Goal: Task Accomplishment & Management: Manage account settings

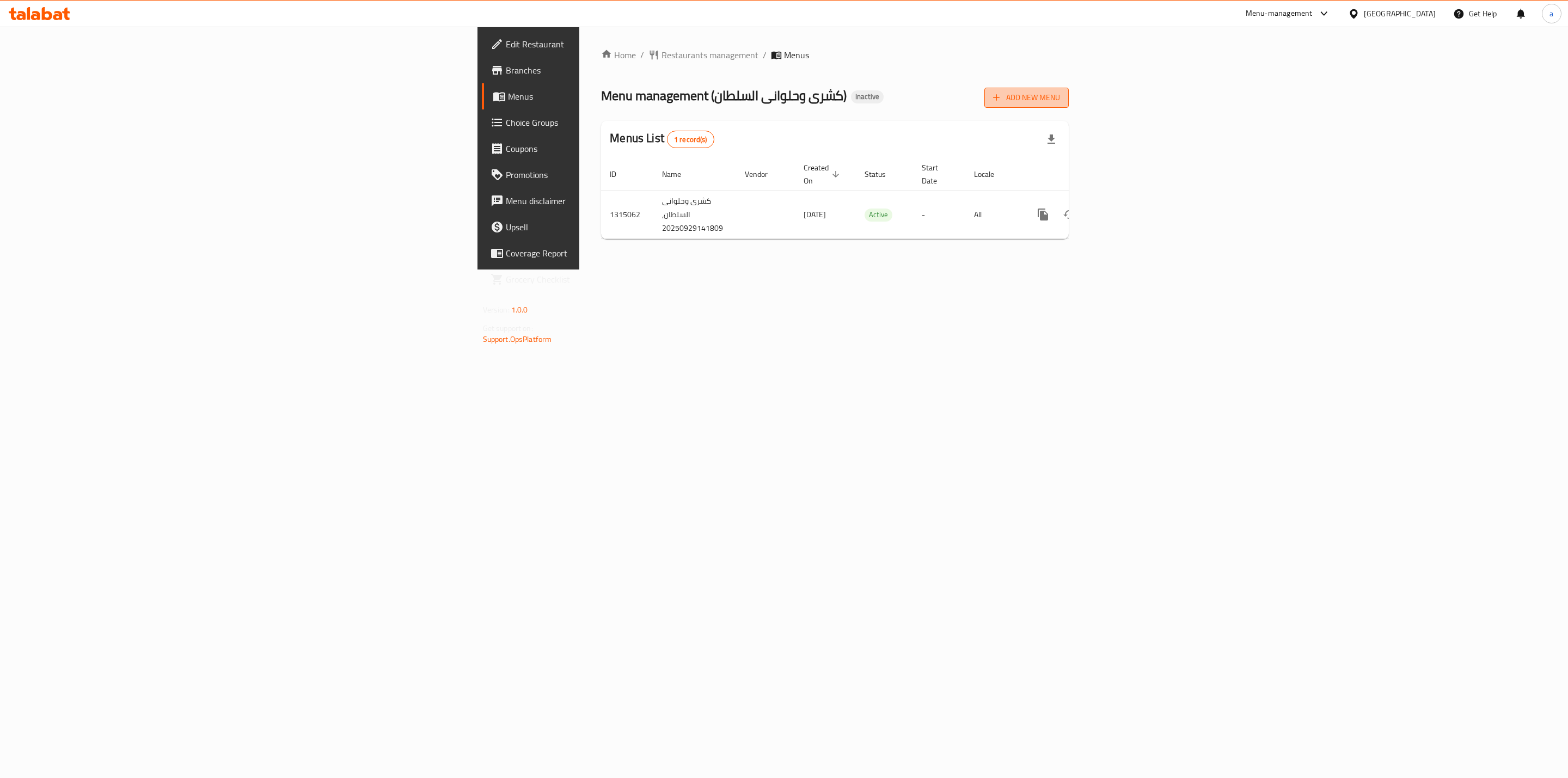
click at [1069, 106] on button "Add New Menu" at bounding box center [1027, 98] width 85 height 20
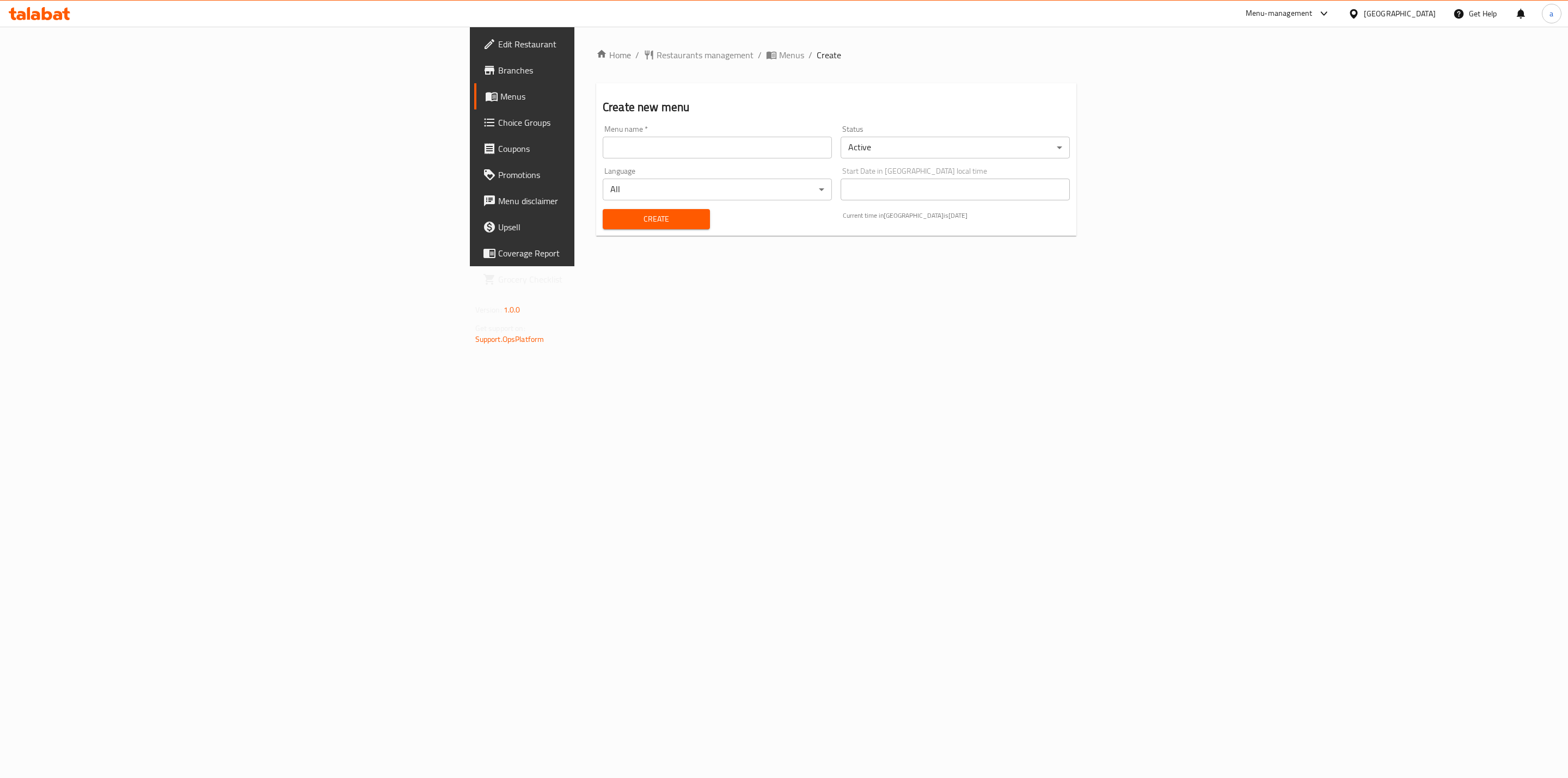
click at [599, 159] on div "Menu name   * Menu name *" at bounding box center [717, 142] width 238 height 42
click at [603, 156] on input "text" at bounding box center [717, 148] width 230 height 22
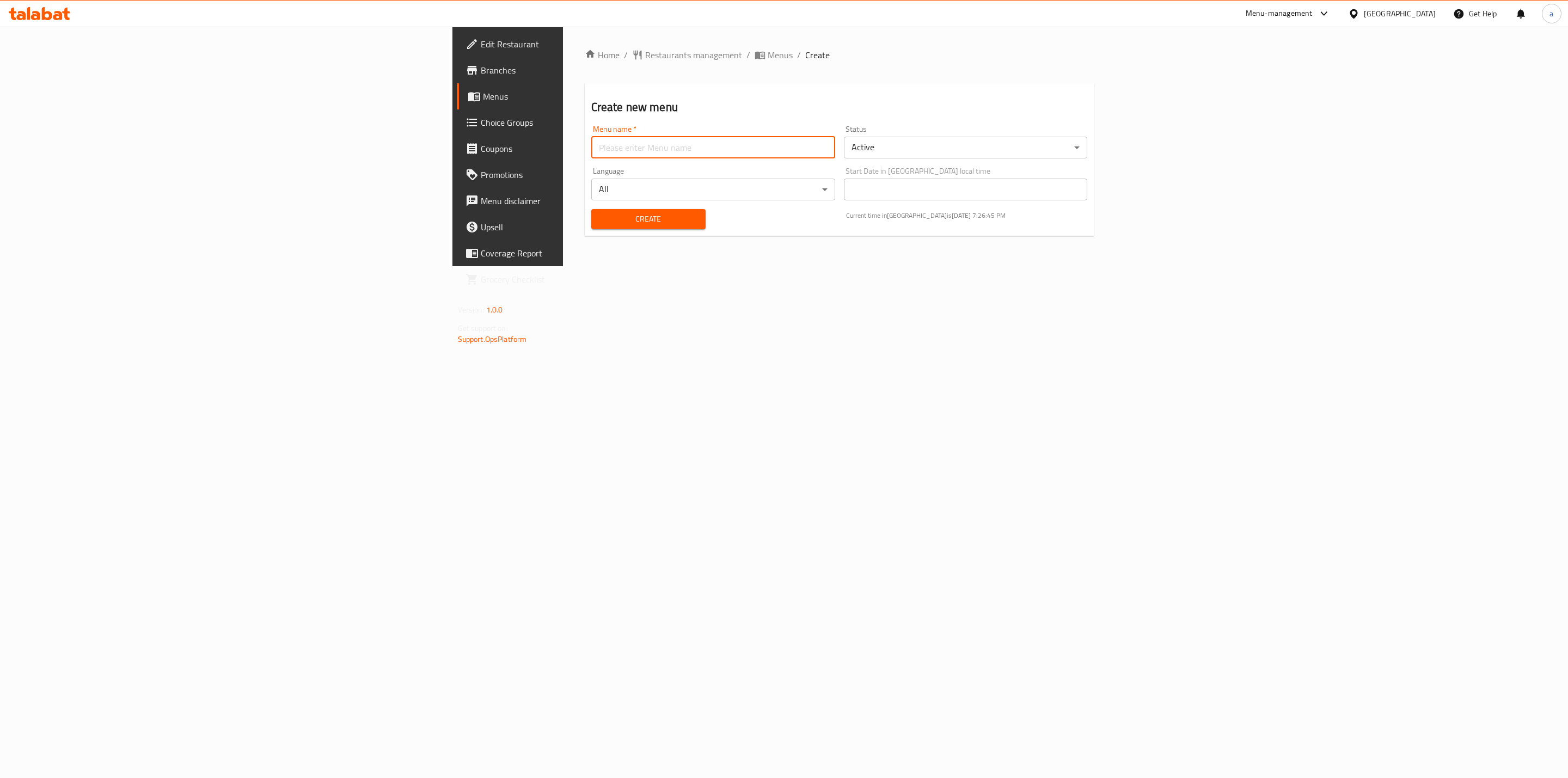
type input "menu"
click at [601, 225] on span "Create" at bounding box center [649, 219] width 97 height 14
click at [754, 54] on icon "breadcrumb" at bounding box center [759, 55] width 10 height 8
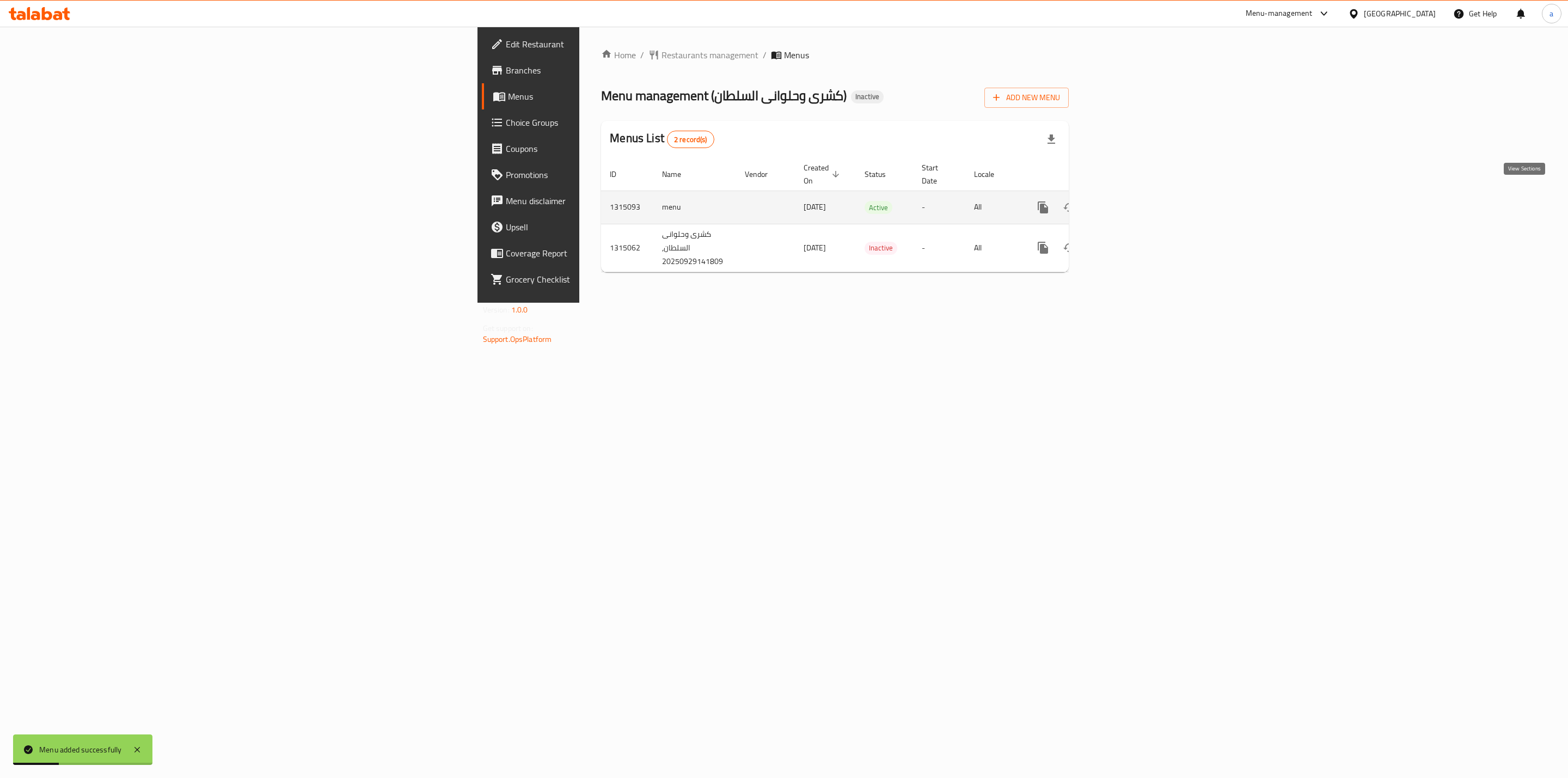
click at [1128, 201] on icon "enhanced table" at bounding box center [1121, 207] width 13 height 13
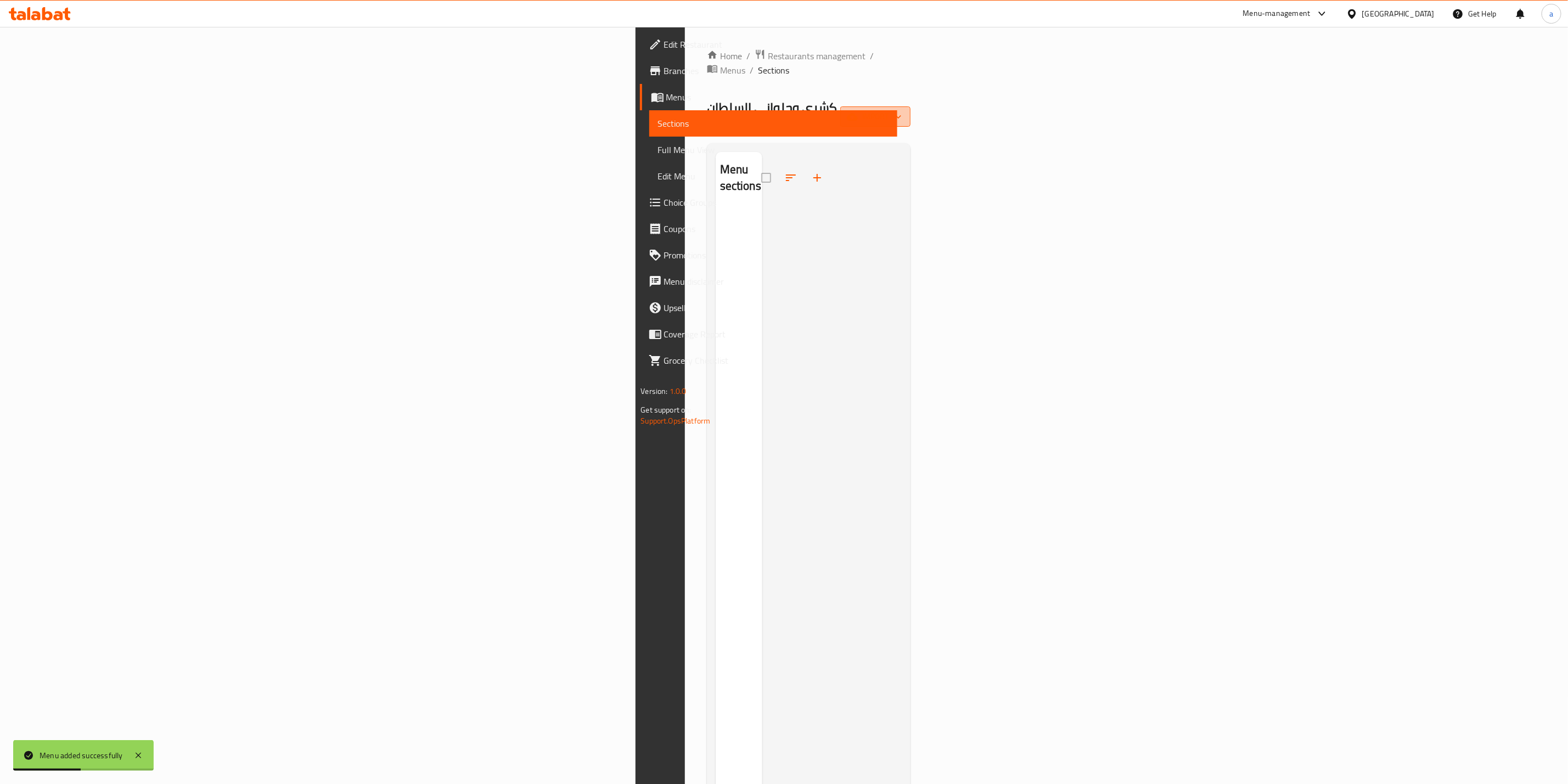
click at [901, 109] on span "import" at bounding box center [874, 116] width 53 height 14
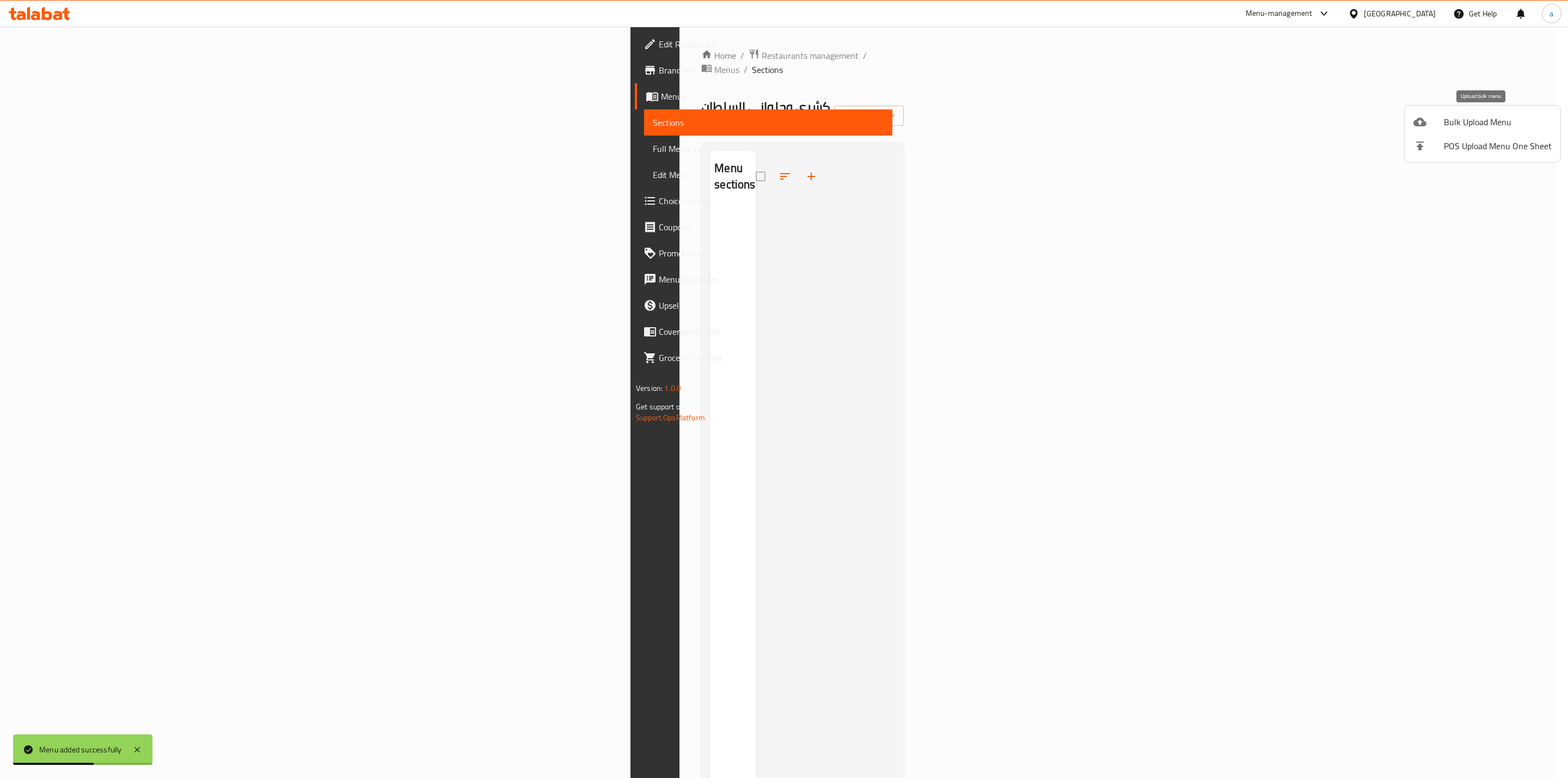
click at [1440, 128] on div at bounding box center [1429, 121] width 31 height 13
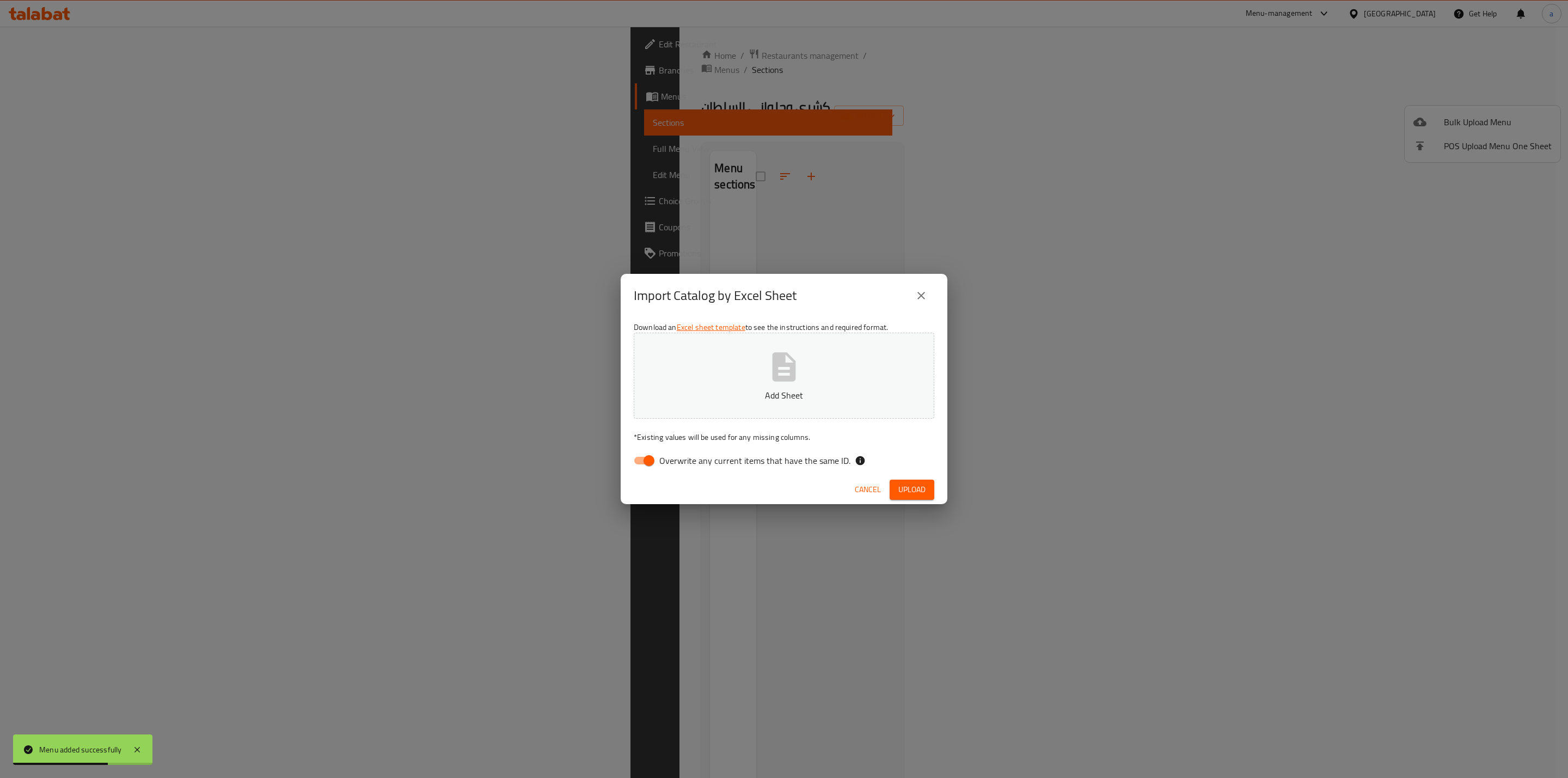
click at [686, 455] on span "Overwrite any current items that have the same ID." at bounding box center [755, 460] width 191 height 13
click at [680, 455] on input "Overwrite any current items that have the same ID." at bounding box center [649, 460] width 62 height 21
checkbox input "false"
click at [919, 494] on span "Upload" at bounding box center [912, 490] width 28 height 14
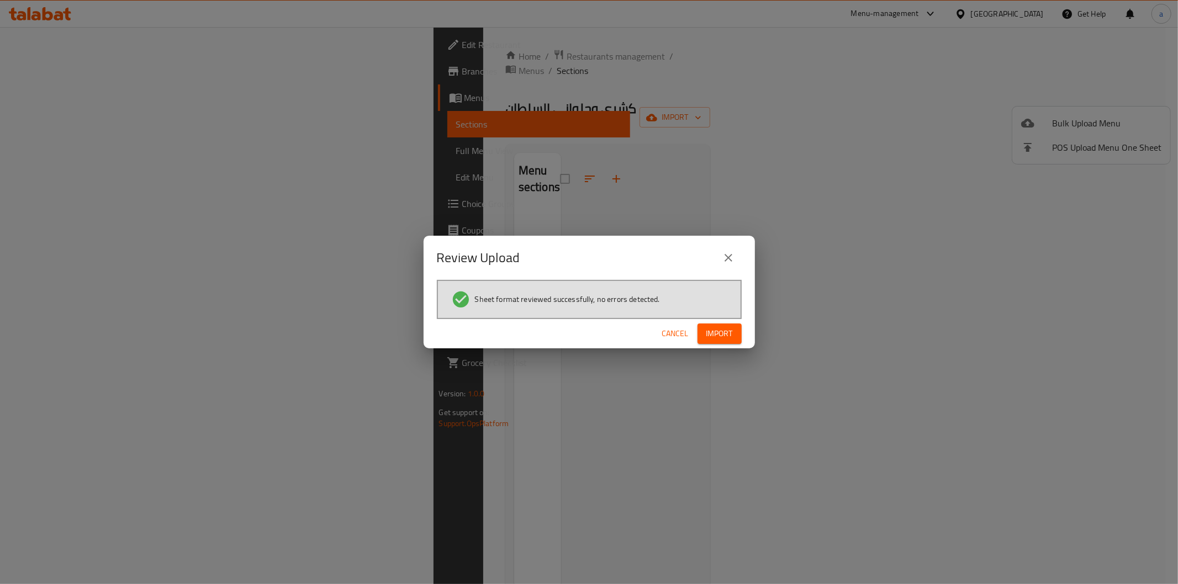
click at [711, 327] on span "Import" at bounding box center [719, 334] width 27 height 14
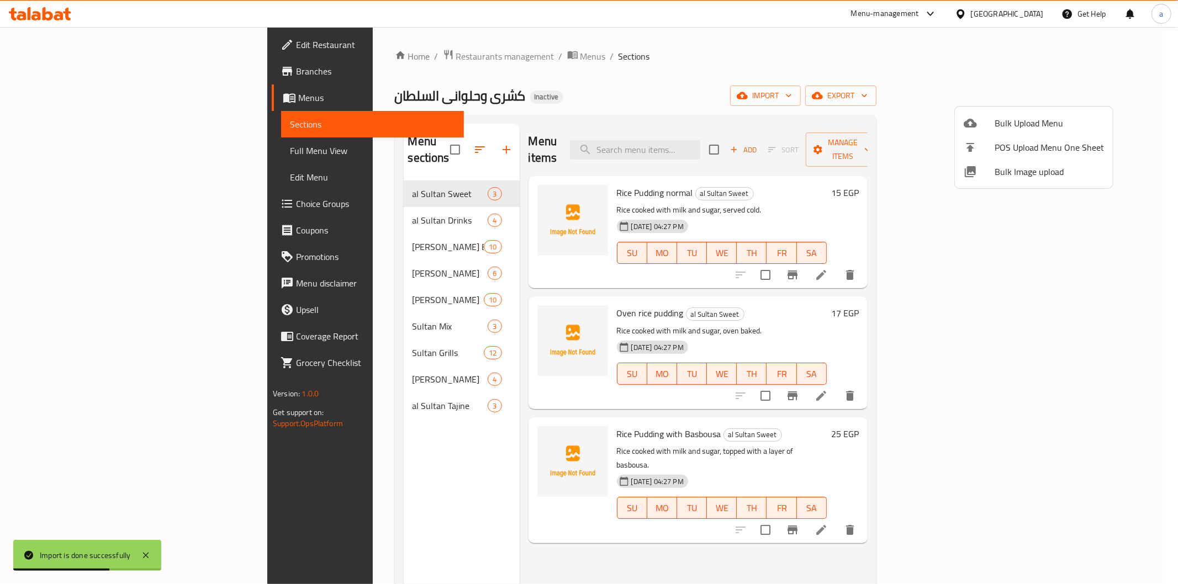
drag, startPoint x: 86, startPoint y: 554, endPoint x: 108, endPoint y: 554, distance: 22.1
click at [108, 554] on div "Import is done successfully" at bounding box center [85, 555] width 91 height 12
click at [101, 152] on div at bounding box center [589, 292] width 1178 height 584
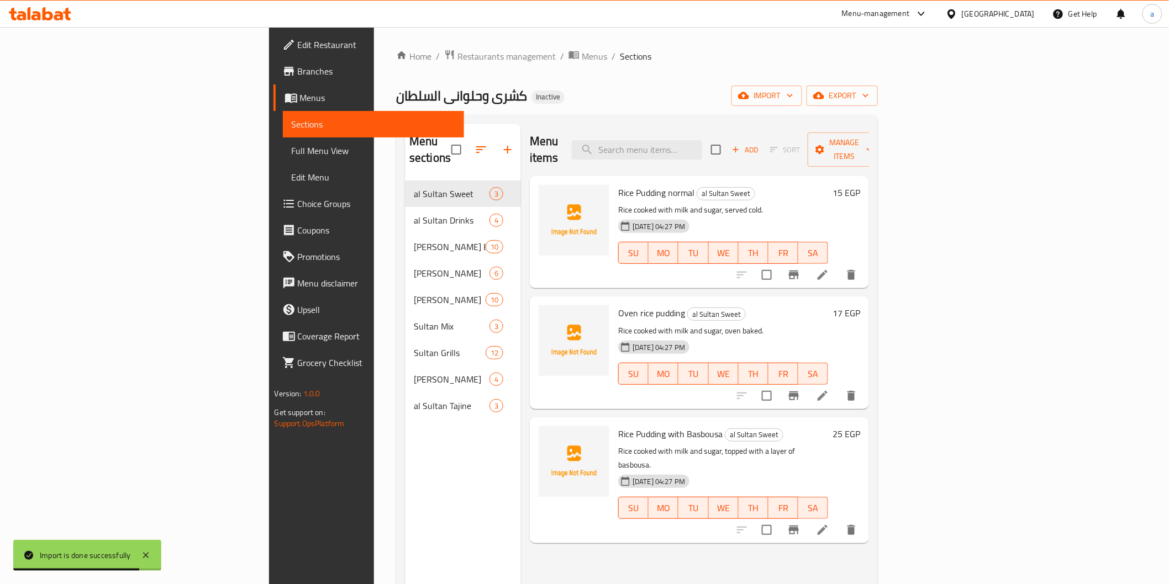
click at [292, 152] on span "Full Menu View" at bounding box center [373, 150] width 163 height 13
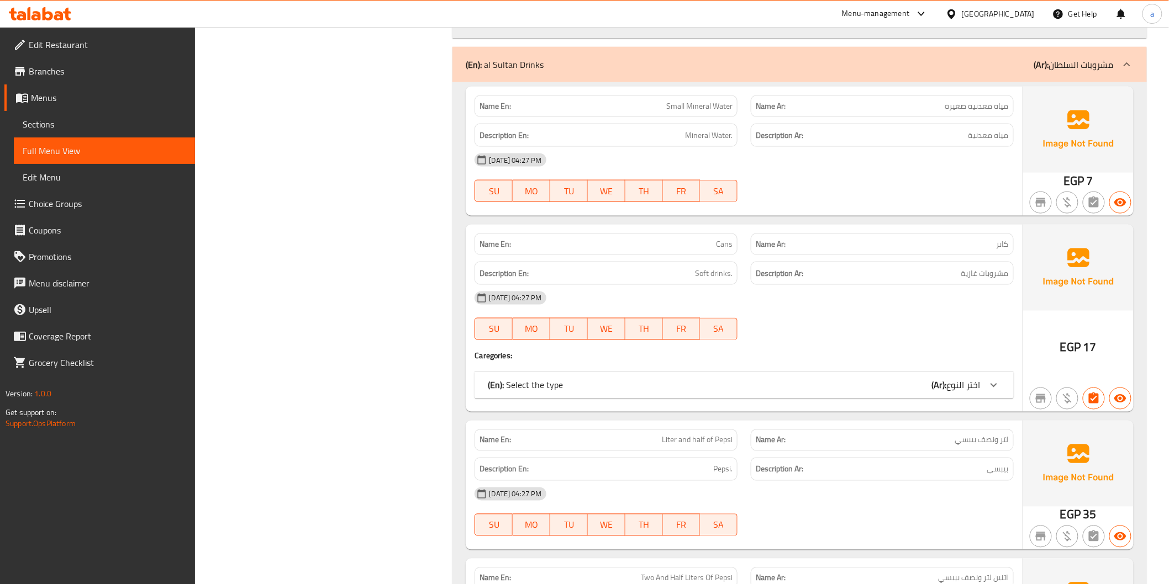
scroll to position [614, 0]
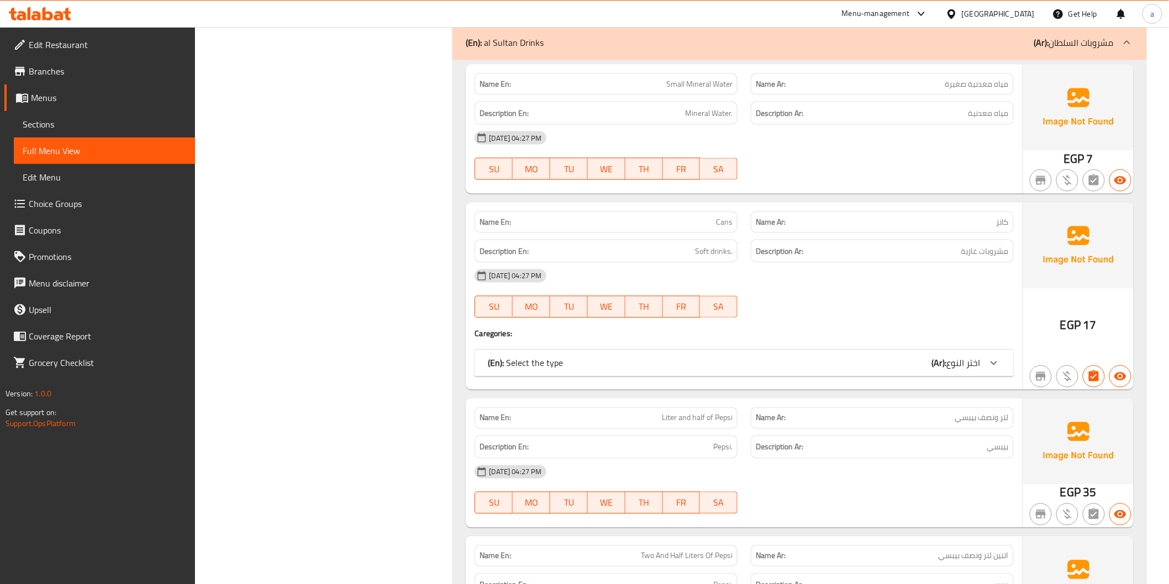
click at [926, 368] on div "(En): Select the type (Ar): اختر النوع" at bounding box center [734, 363] width 492 height 13
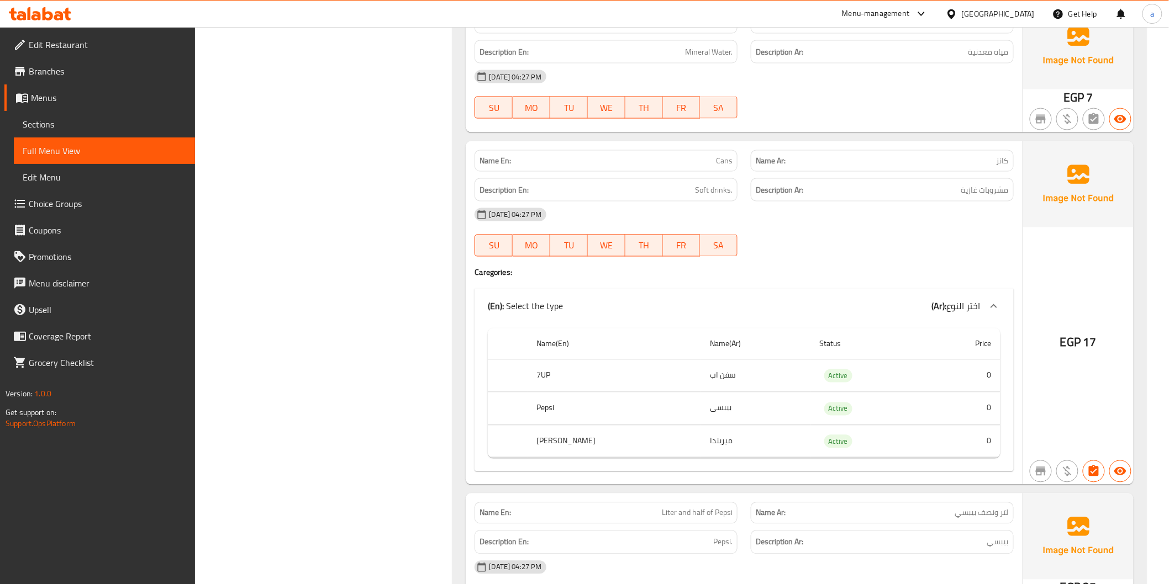
click at [1013, 367] on div "Name(En) Name(Ar) Status Price 7UP سفن اب Active 0 Pepsi بيبسى Active 0 Miranda…" at bounding box center [743, 398] width 538 height 148
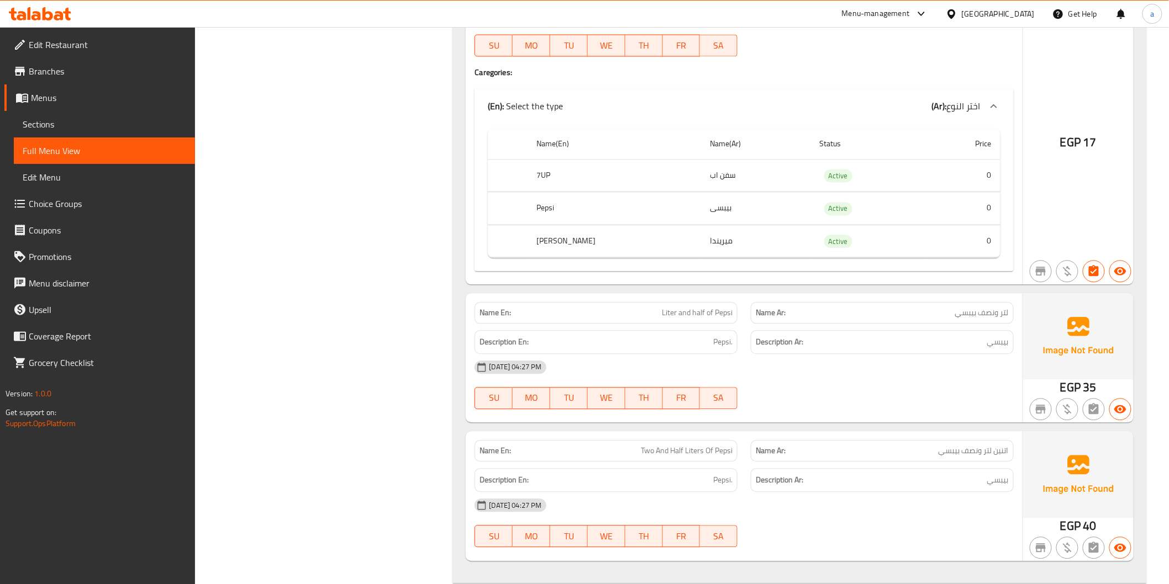
scroll to position [859, 0]
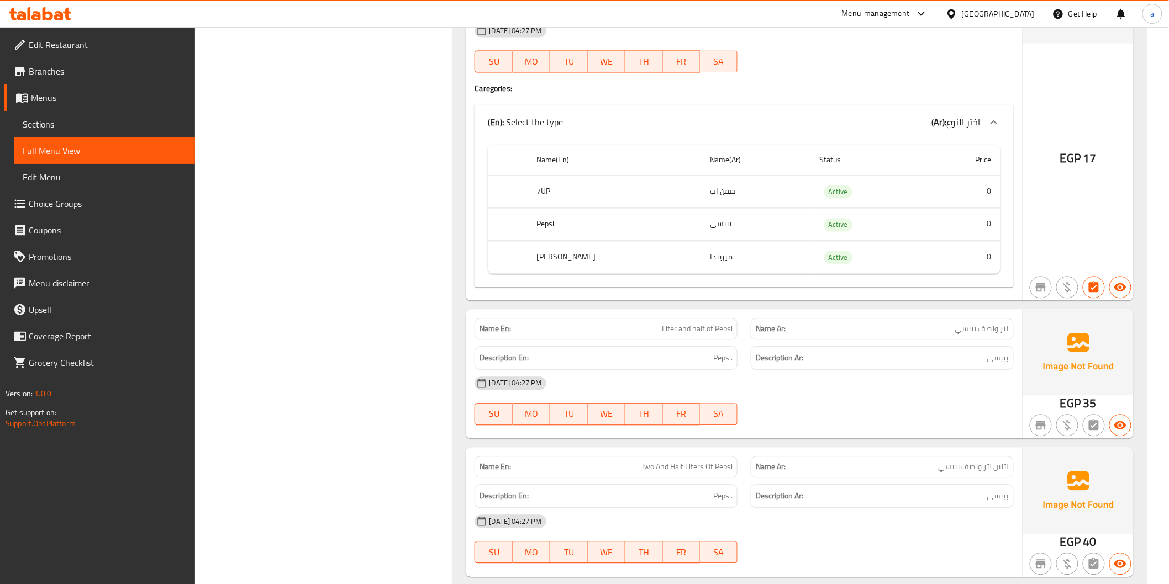
click at [718, 328] on span "Liter and half of Pepsi" at bounding box center [697, 330] width 71 height 12
copy span "Liter and half of Pepsi"
click at [671, 374] on div "[DATE] 04:27 PM" at bounding box center [744, 384] width 552 height 27
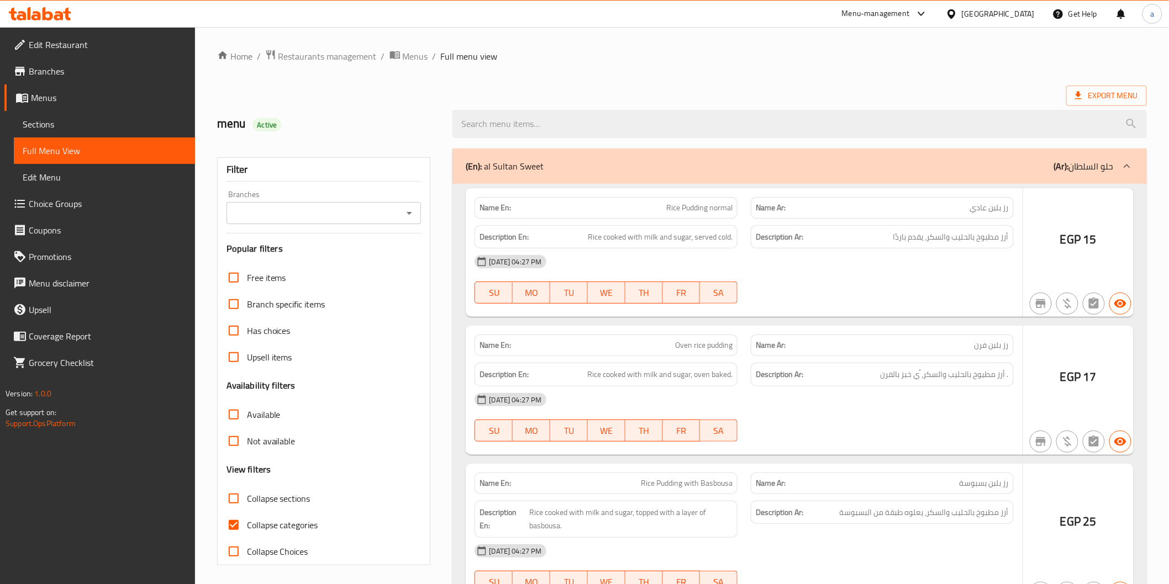
click at [85, 121] on div at bounding box center [584, 292] width 1169 height 584
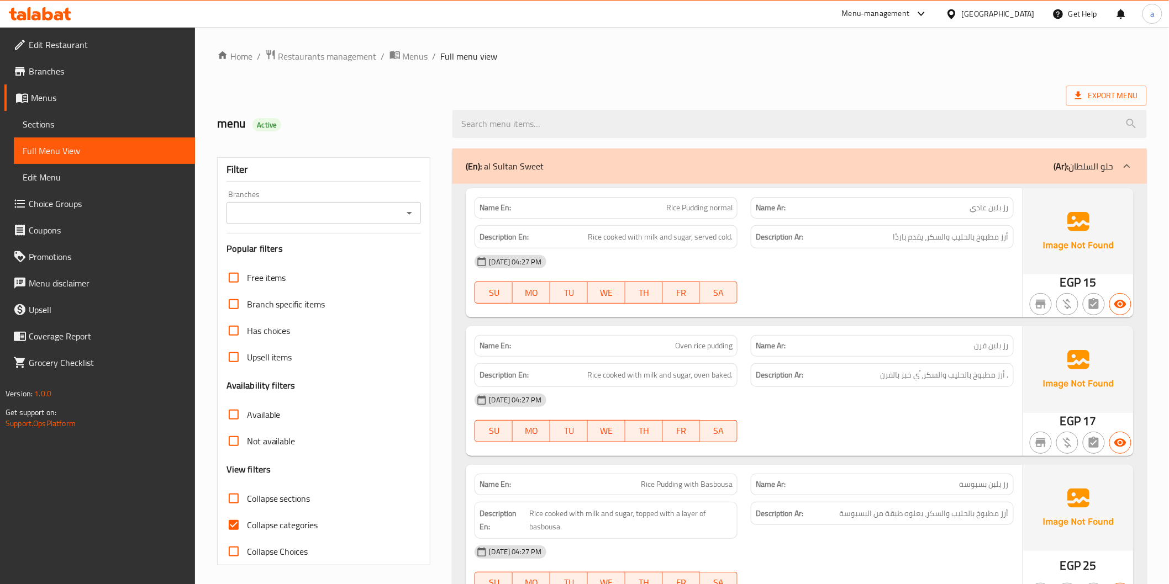
click at [130, 129] on span "Sections" at bounding box center [104, 124] width 163 height 13
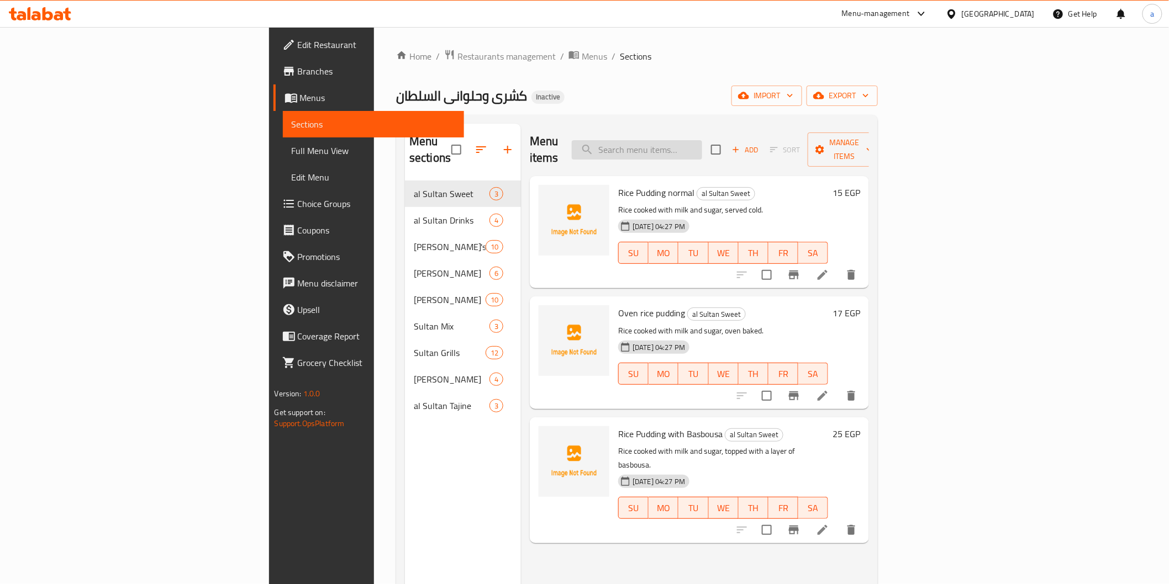
click at [702, 141] on input "search" at bounding box center [637, 149] width 130 height 19
paste input "Liter and half of Pepsi"
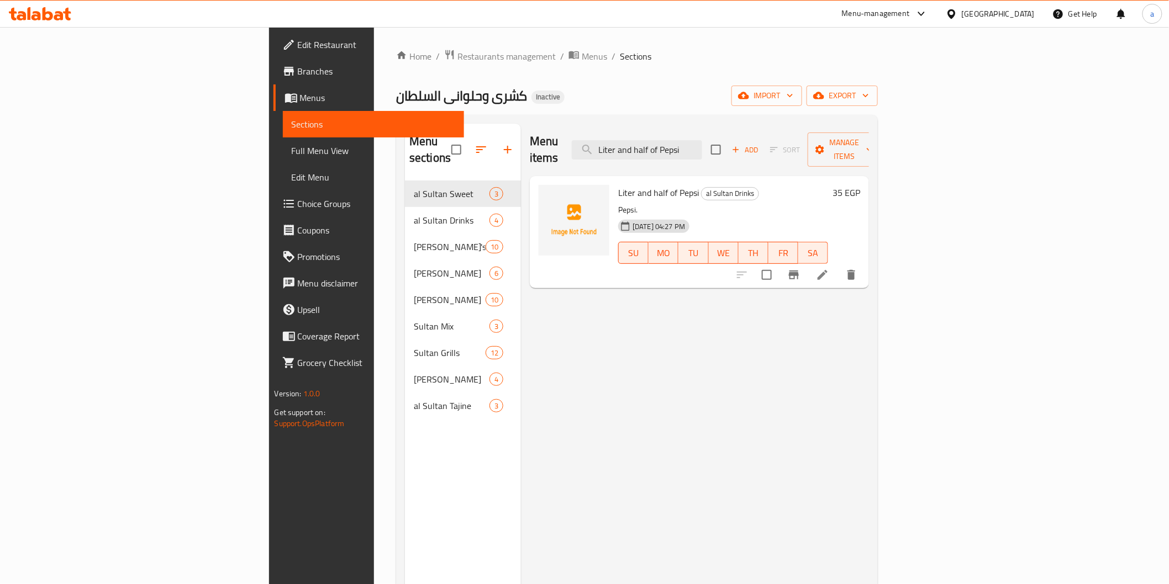
type input "Liter and half of Pepsi"
click at [838, 265] on li at bounding box center [822, 275] width 31 height 20
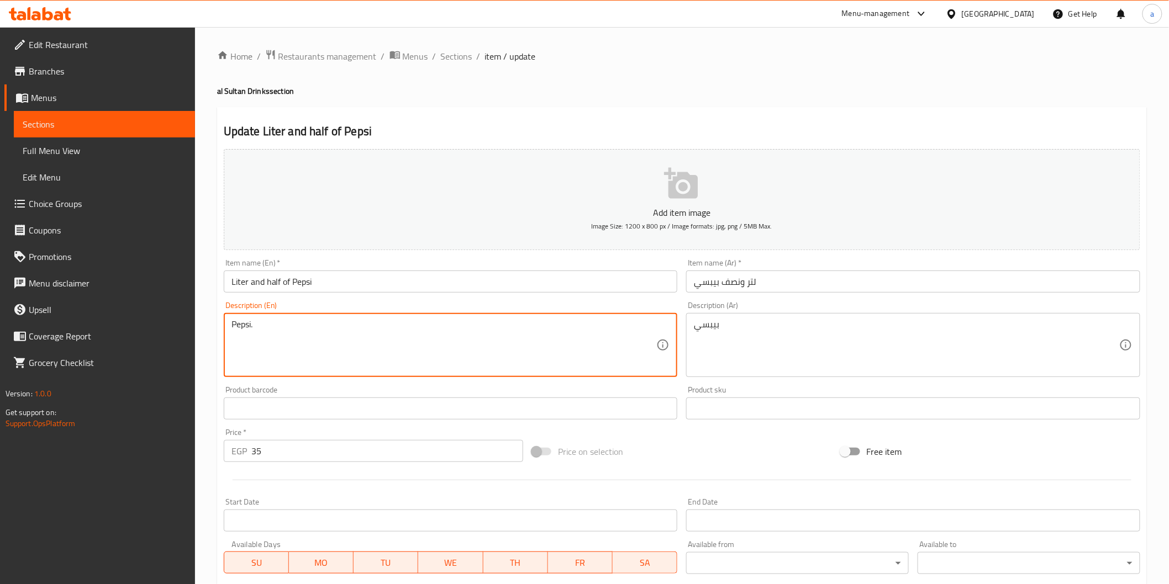
click at [416, 332] on textarea "Pepsi." at bounding box center [443, 345] width 425 height 52
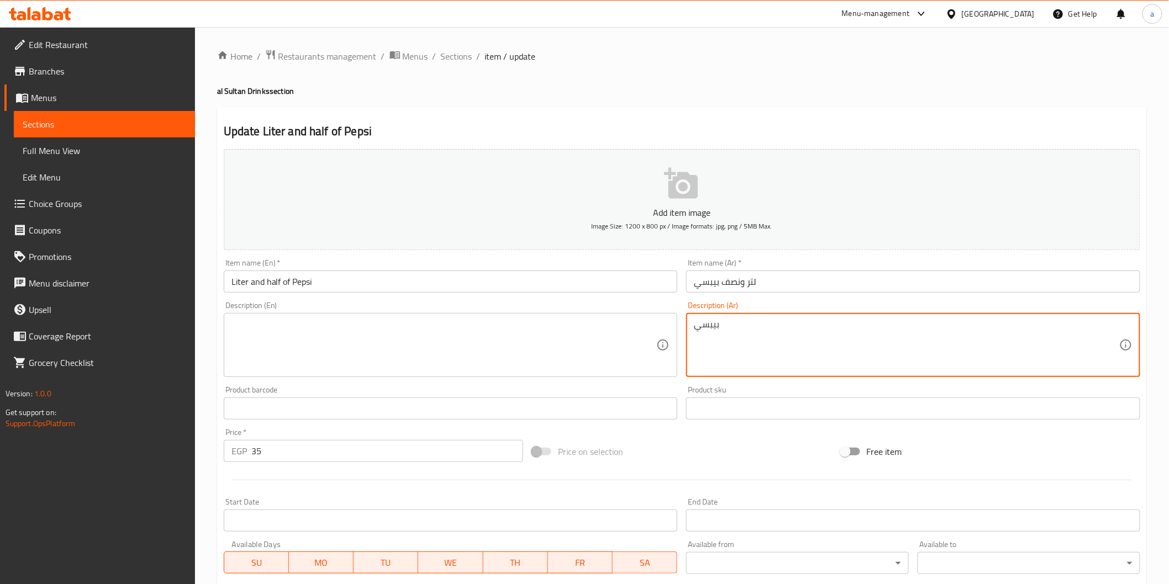
click at [758, 335] on textarea "بيبسي" at bounding box center [906, 345] width 425 height 52
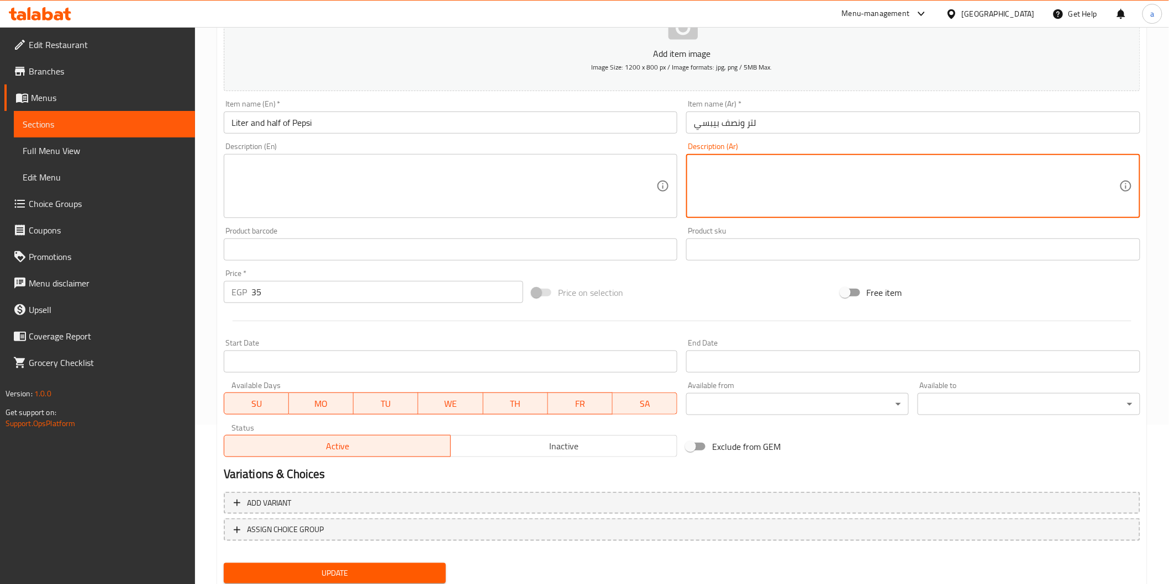
scroll to position [194, 0]
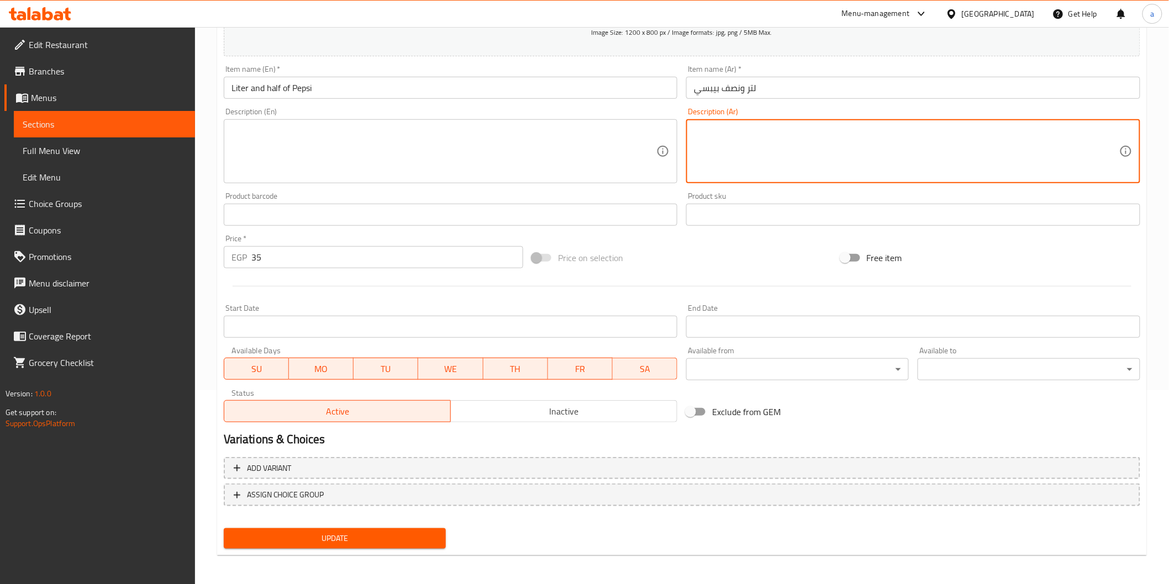
click at [352, 537] on div "Update" at bounding box center [334, 538] width 231 height 29
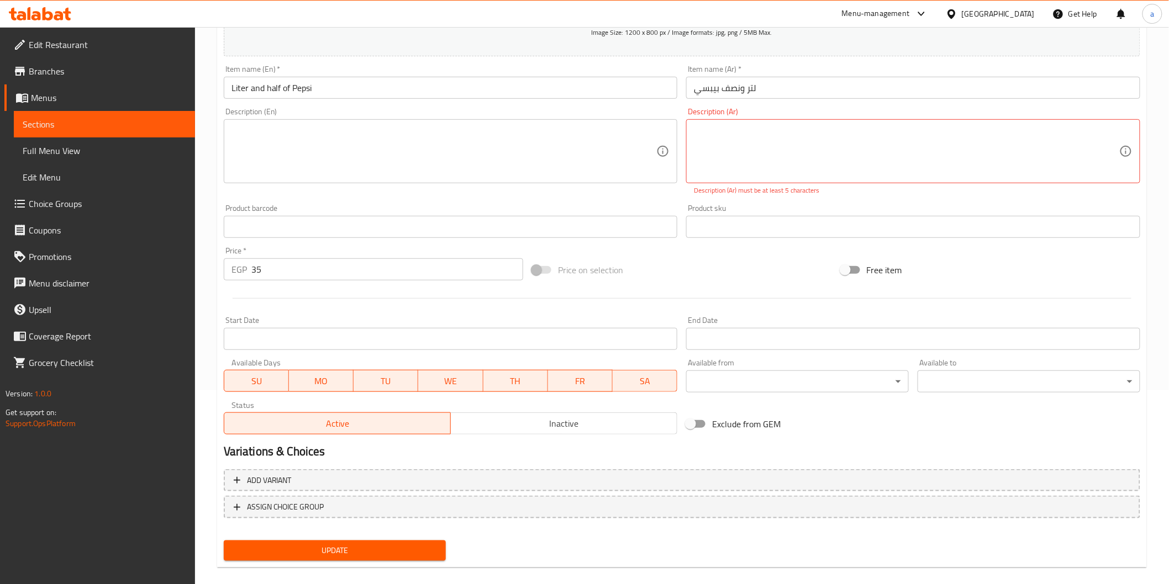
click at [383, 553] on span "Update" at bounding box center [335, 551] width 205 height 14
click at [744, 140] on textarea at bounding box center [906, 151] width 425 height 52
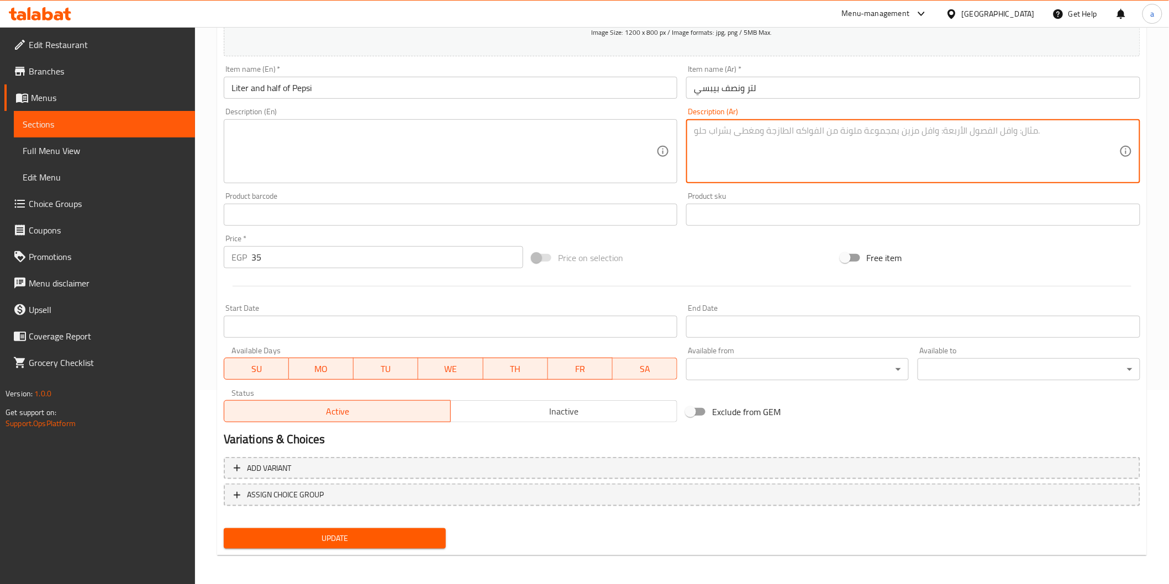
click at [413, 532] on span "Update" at bounding box center [335, 539] width 205 height 14
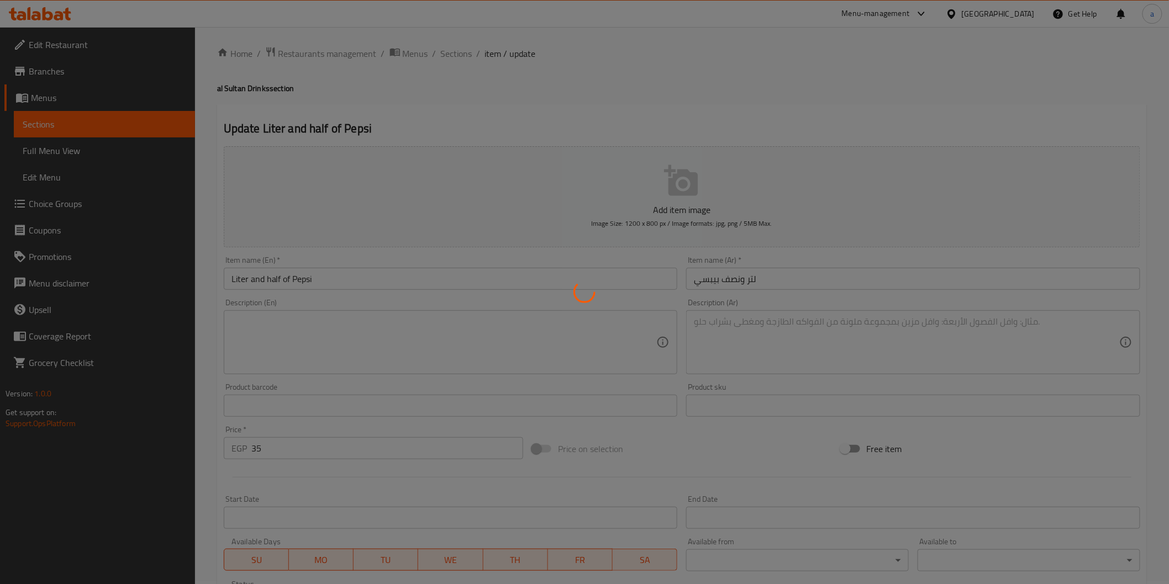
scroll to position [0, 0]
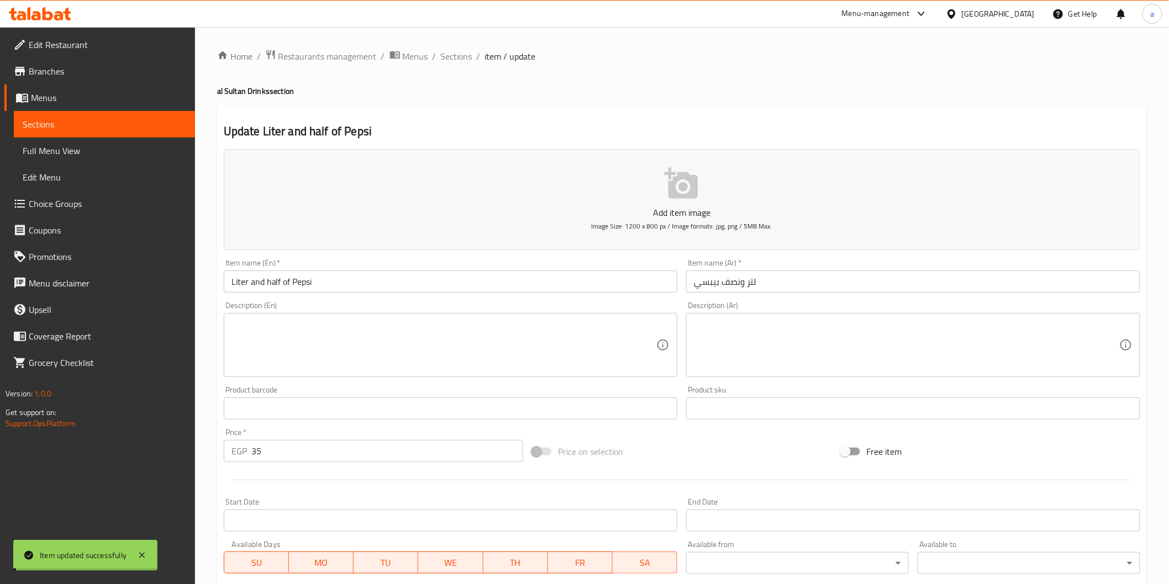
click at [461, 56] on span "Sections" at bounding box center [456, 56] width 31 height 13
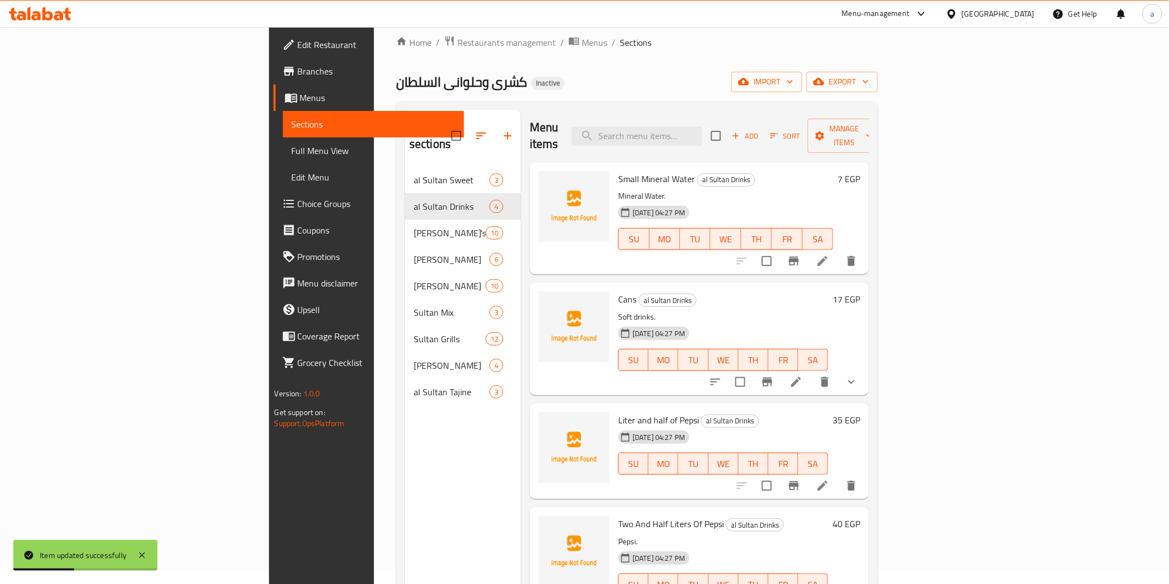
scroll to position [61, 0]
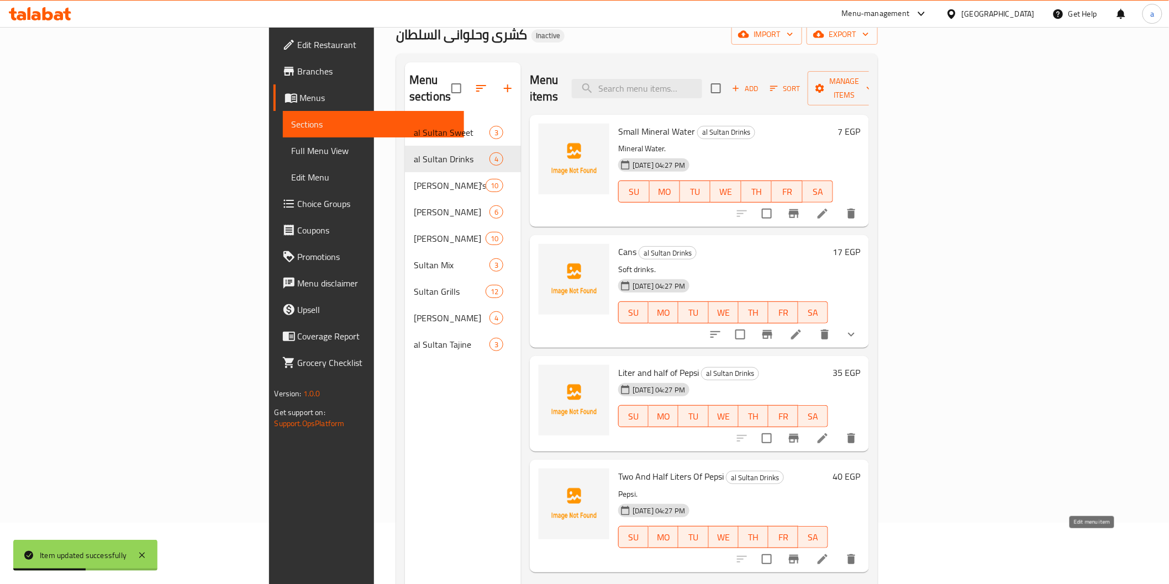
click at [829, 553] on icon at bounding box center [822, 559] width 13 height 13
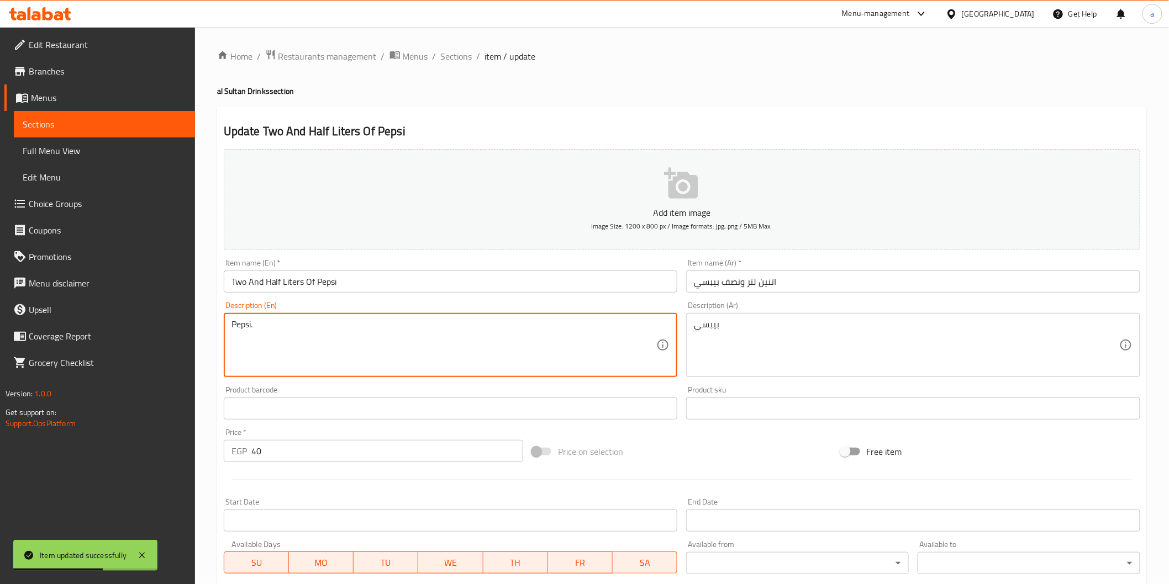
click at [368, 341] on textarea "Pepsi." at bounding box center [443, 345] width 425 height 52
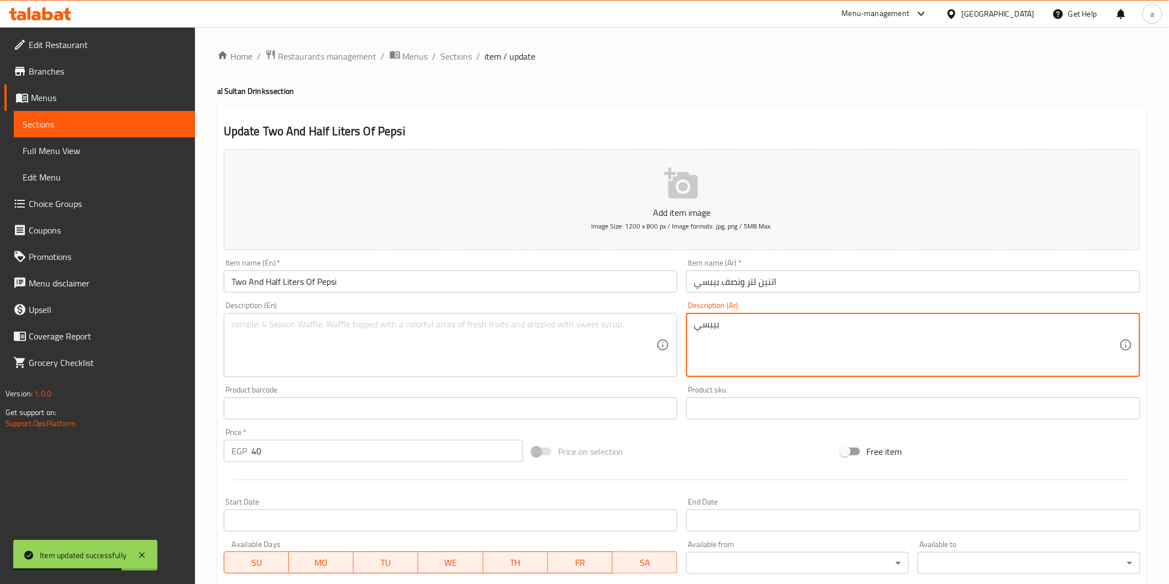
click at [765, 331] on textarea "بيبسي" at bounding box center [906, 345] width 425 height 52
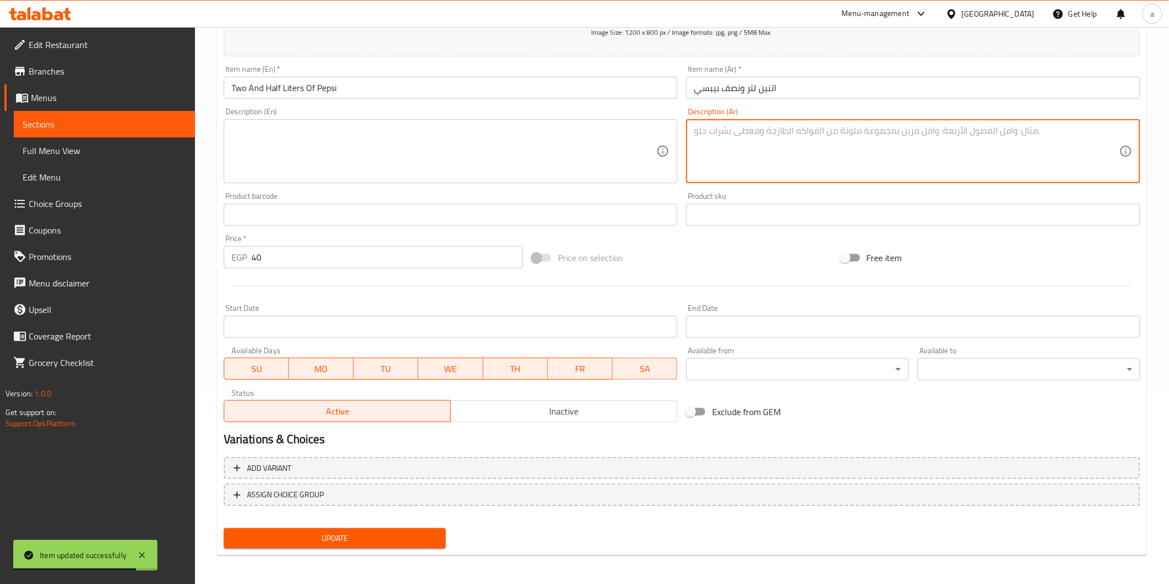
click at [389, 534] on span "Update" at bounding box center [335, 539] width 205 height 14
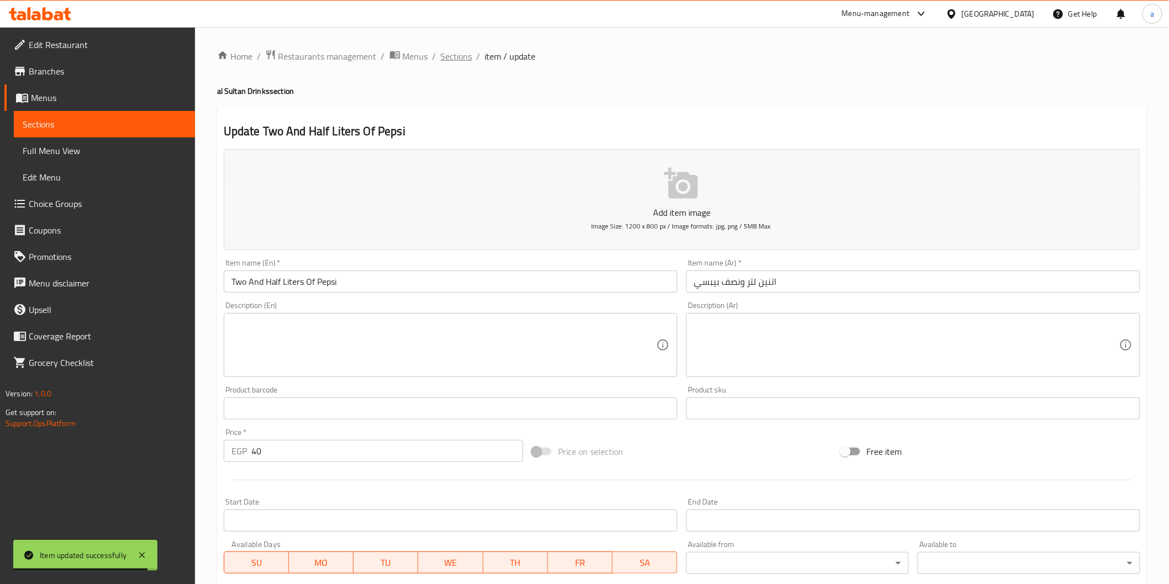
click at [470, 54] on span "Sections" at bounding box center [456, 56] width 31 height 13
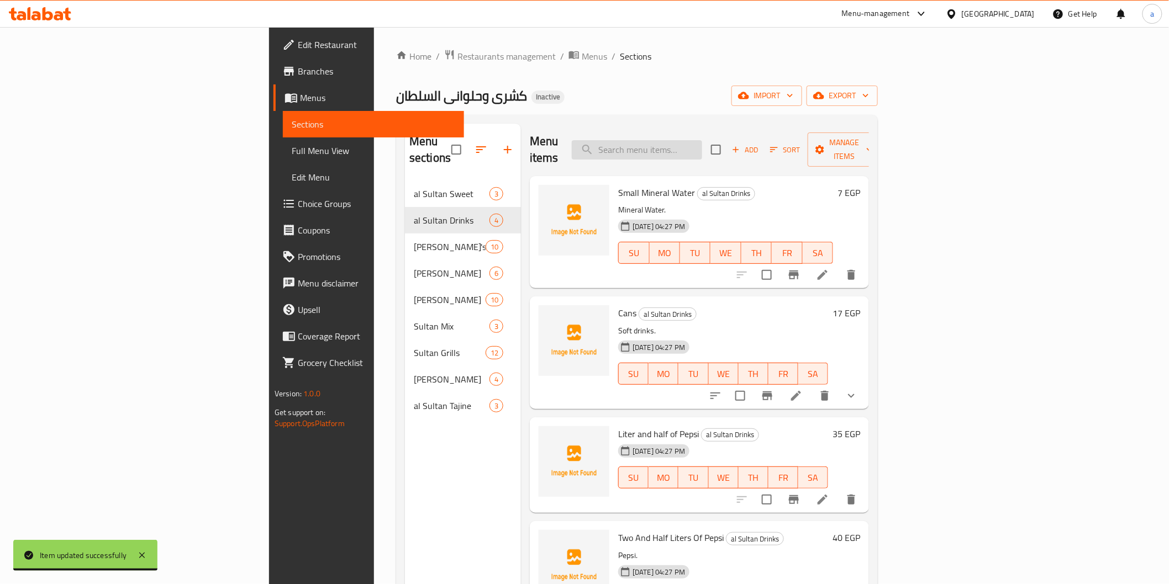
click at [702, 140] on input "search" at bounding box center [637, 149] width 130 height 19
paste input "[PERSON_NAME]"
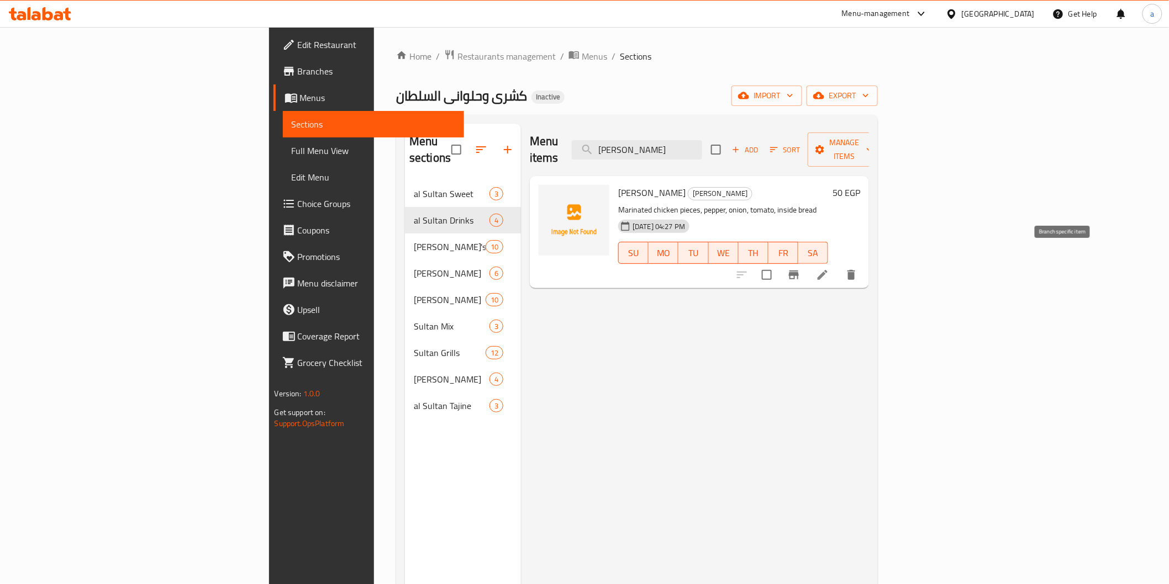
type input "[PERSON_NAME]"
click at [838, 265] on li at bounding box center [822, 275] width 31 height 20
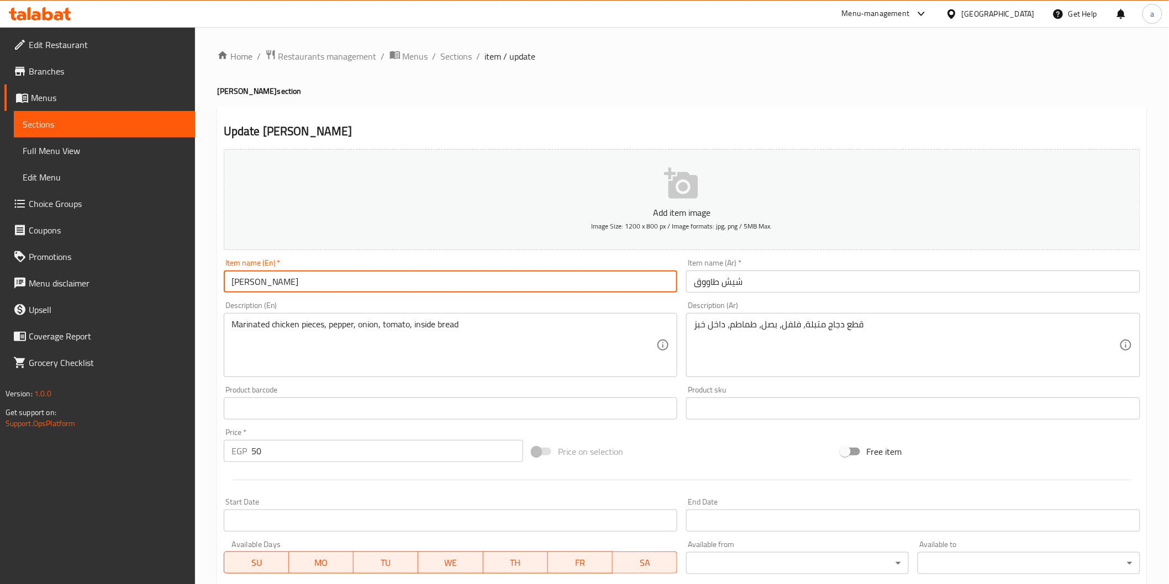
click at [412, 286] on input "[PERSON_NAME]" at bounding box center [451, 282] width 454 height 22
type input "Shish Tawook normal"
click at [802, 285] on input "شيش طاووق" at bounding box center [913, 282] width 454 height 22
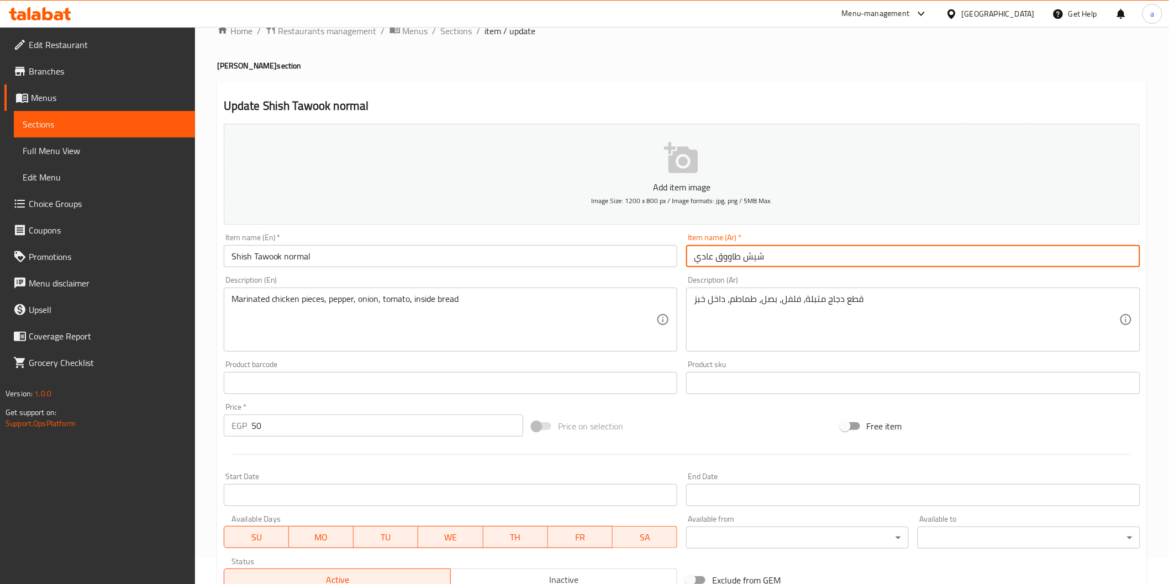
scroll to position [194, 0]
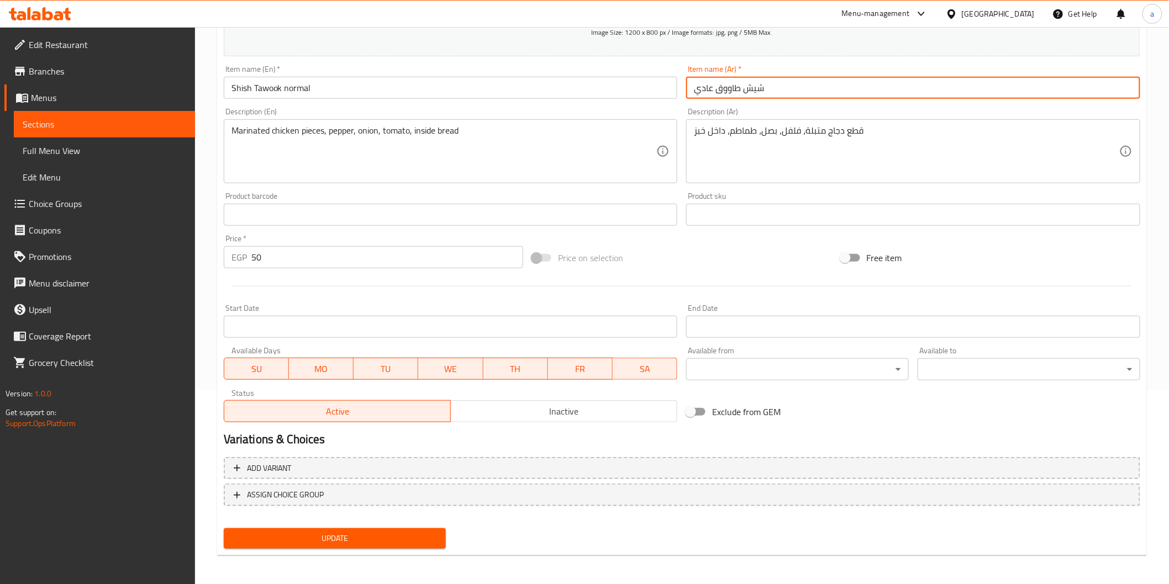
type input "شيش طاووق عادي"
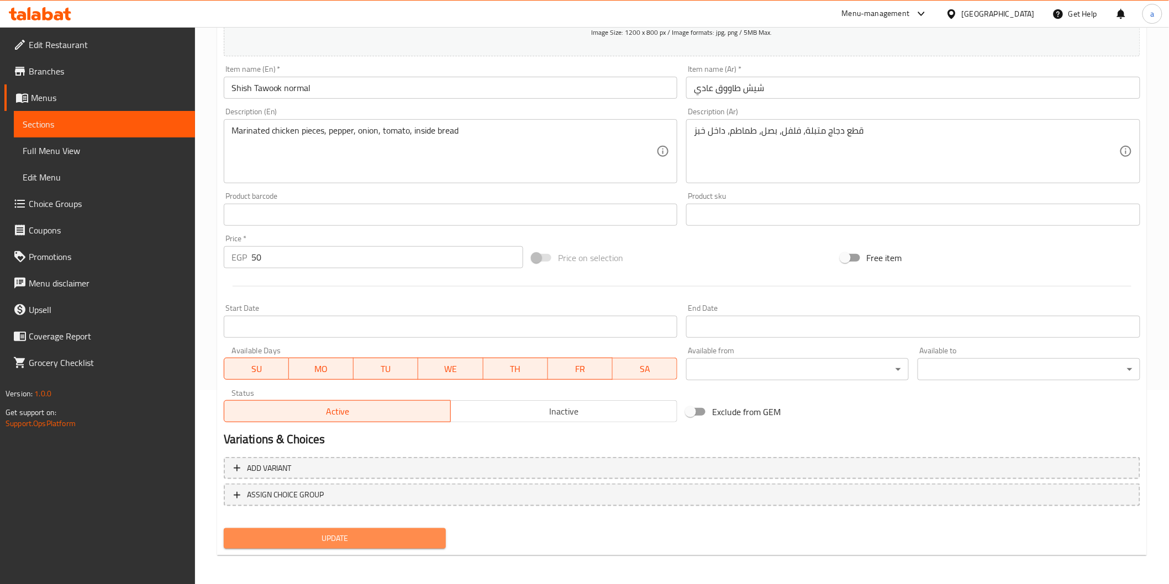
click at [397, 533] on span "Update" at bounding box center [335, 539] width 205 height 14
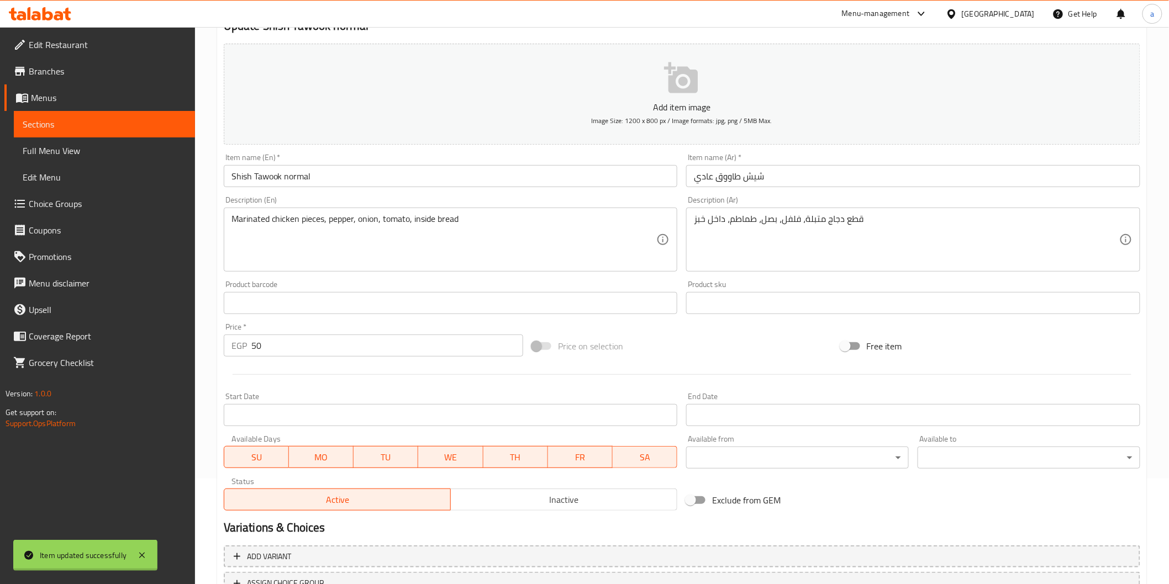
scroll to position [0, 0]
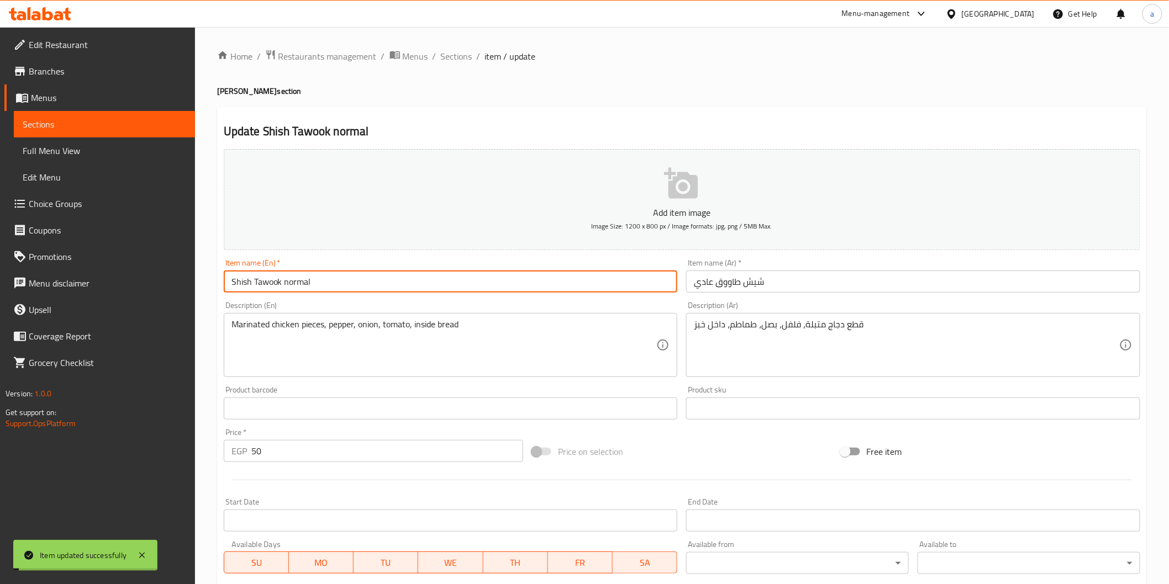
click at [303, 284] on input "Shish Tawook normal" at bounding box center [451, 282] width 454 height 22
click at [699, 286] on input "شيش طاووق عادي" at bounding box center [913, 282] width 454 height 22
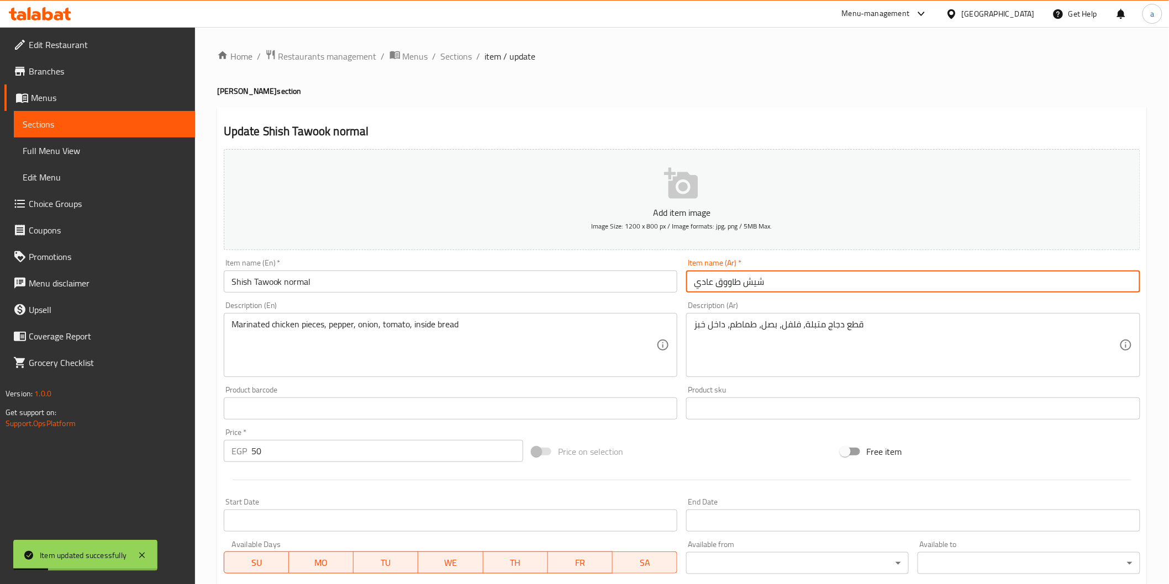
click at [699, 286] on input "شيش طاووق عادي" at bounding box center [913, 282] width 454 height 22
click at [457, 56] on span "Sections" at bounding box center [456, 56] width 31 height 13
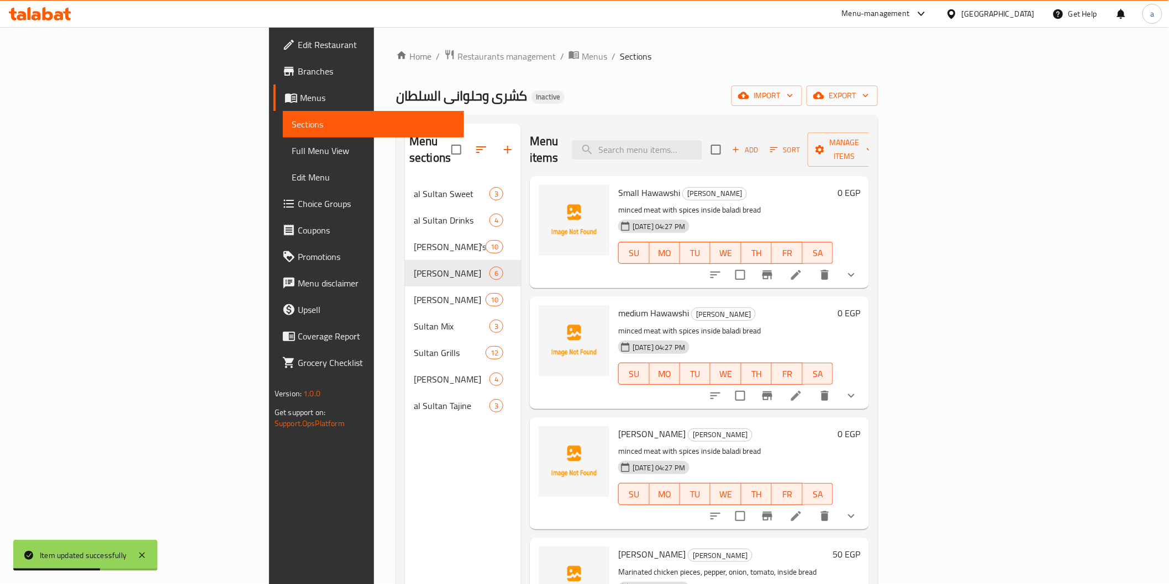
click at [741, 130] on div "Menu items Add Sort Manage items" at bounding box center [699, 150] width 339 height 52
click at [702, 140] on input "search" at bounding box center [637, 149] width 130 height 19
paste input "Kofta"
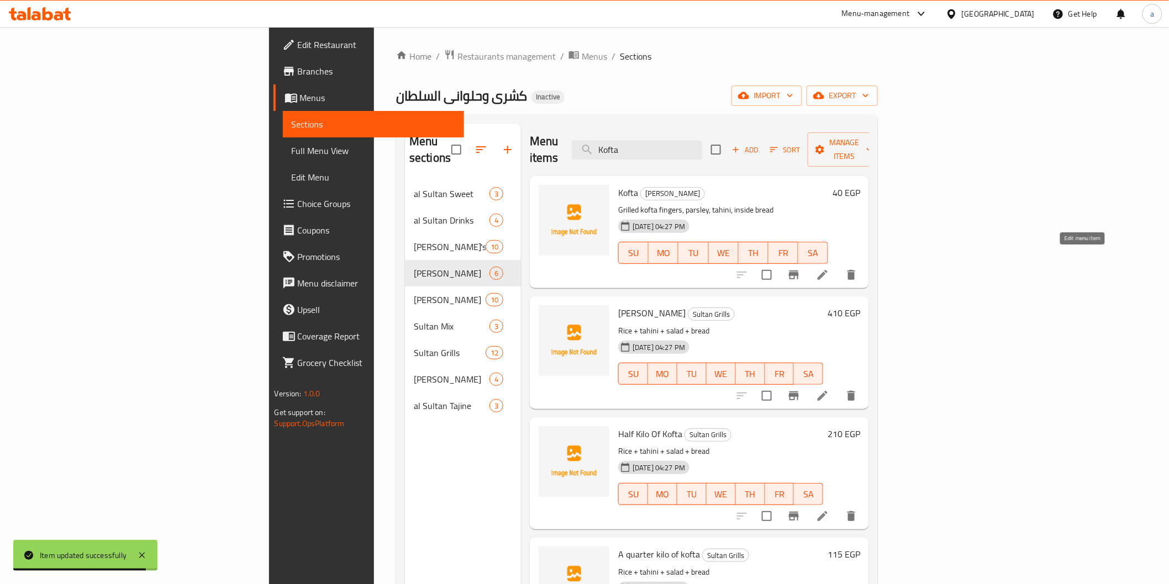
type input "Kofta"
click at [829, 268] on icon at bounding box center [822, 274] width 13 height 13
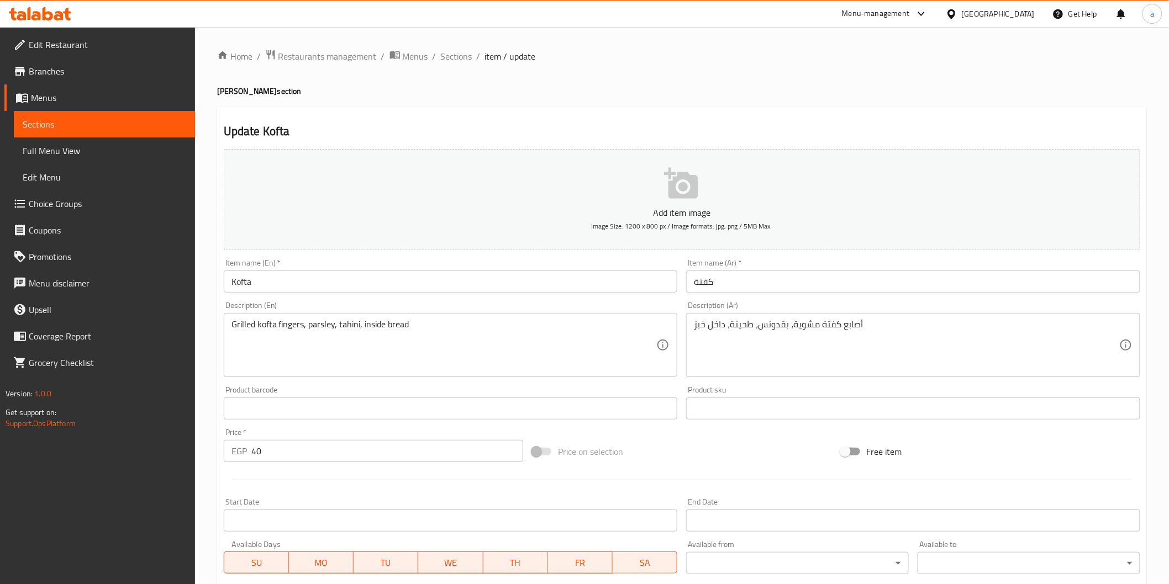
click at [424, 290] on input "Kofta" at bounding box center [451, 282] width 454 height 22
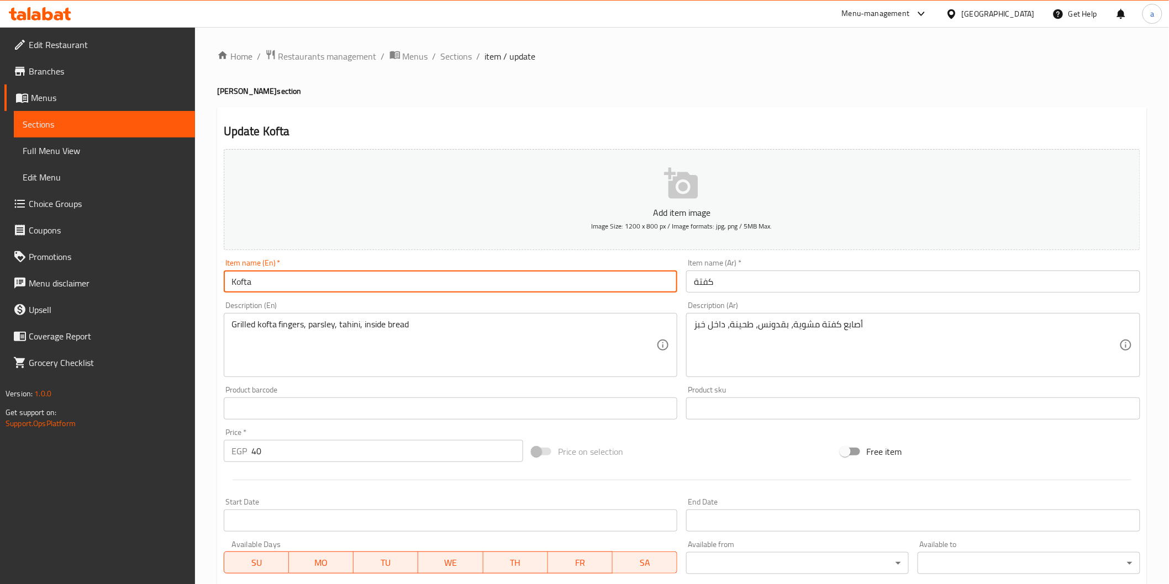
paste input "normal"
type input "Kofta normal"
click at [746, 287] on input "كفتة" at bounding box center [913, 282] width 454 height 22
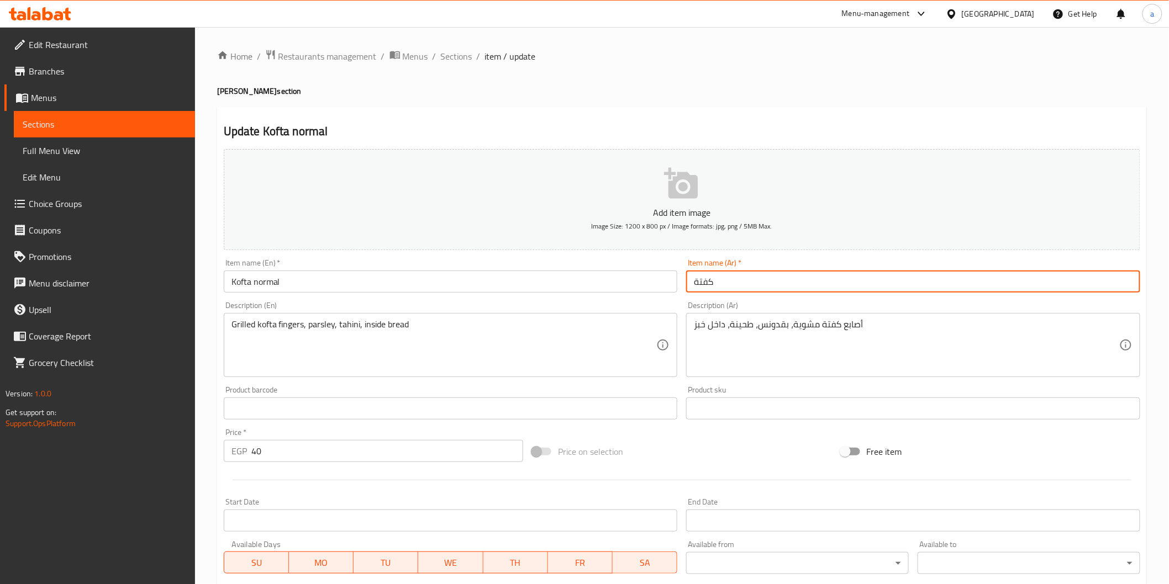
paste input "عادي"
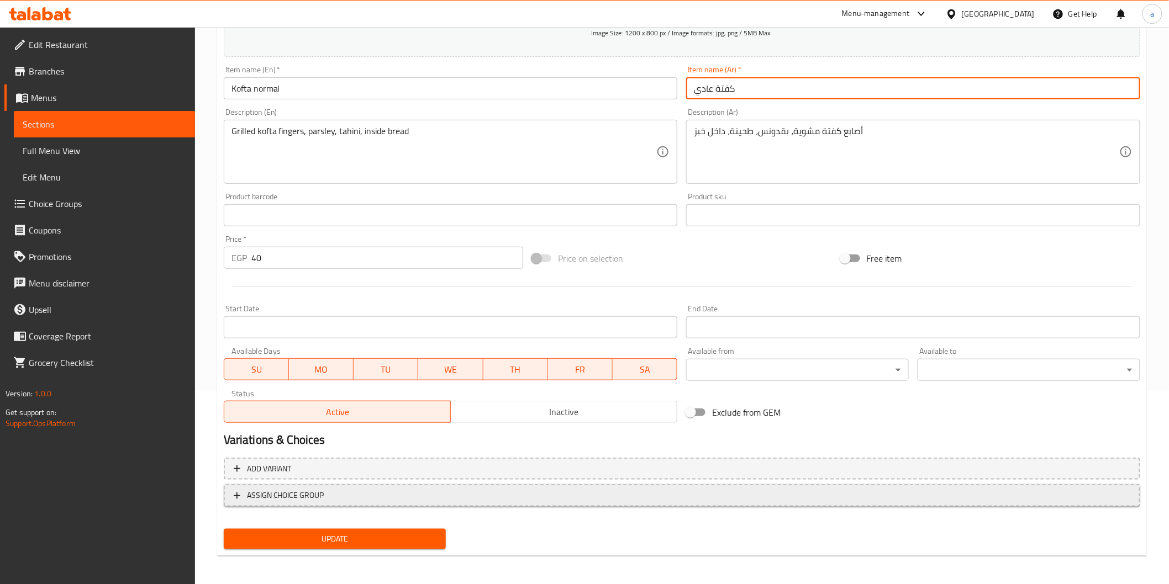
scroll to position [194, 0]
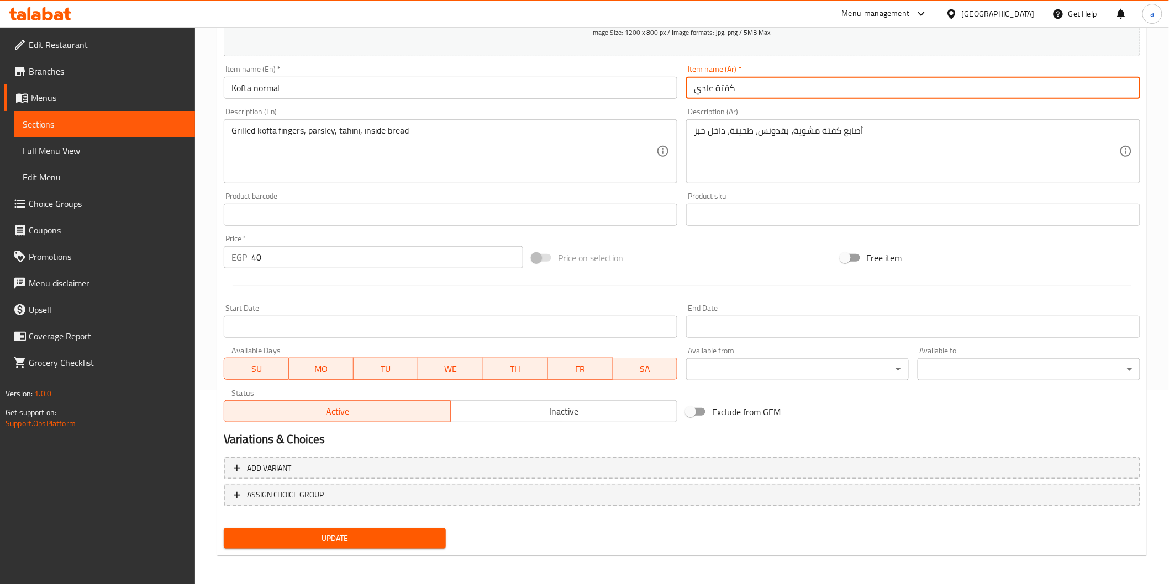
type input "كفتة عادي"
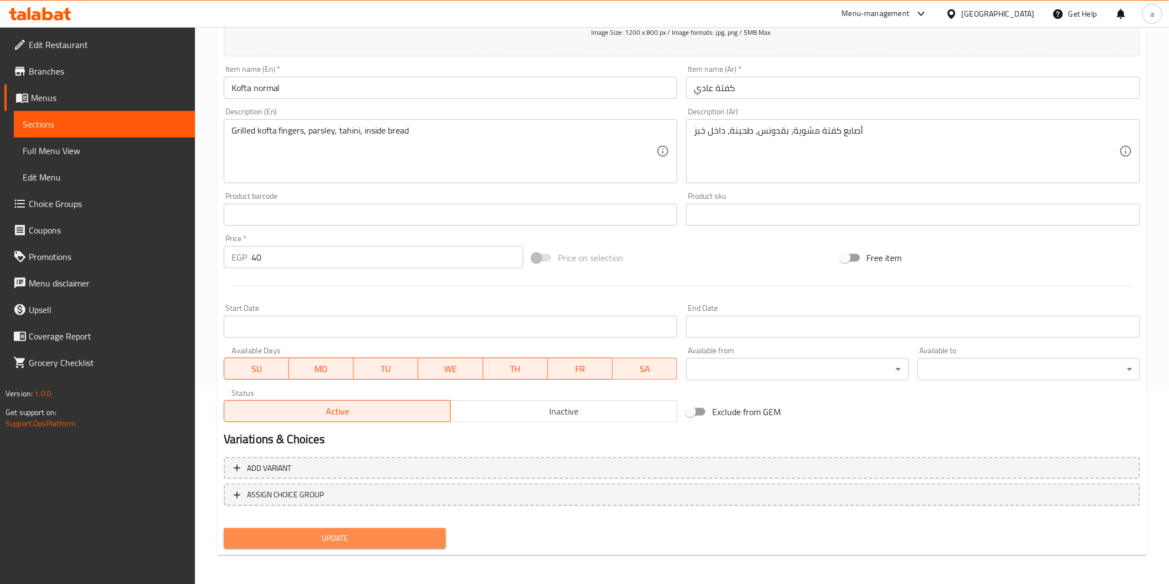
click at [399, 532] on span "Update" at bounding box center [335, 539] width 205 height 14
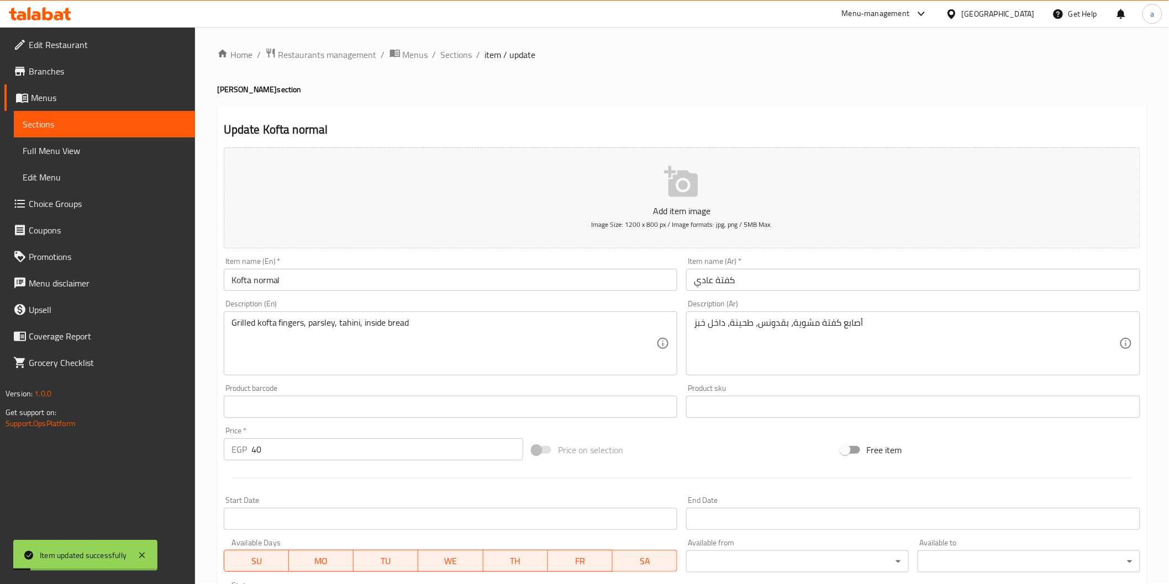
scroll to position [0, 0]
click at [449, 59] on span "Sections" at bounding box center [456, 56] width 31 height 13
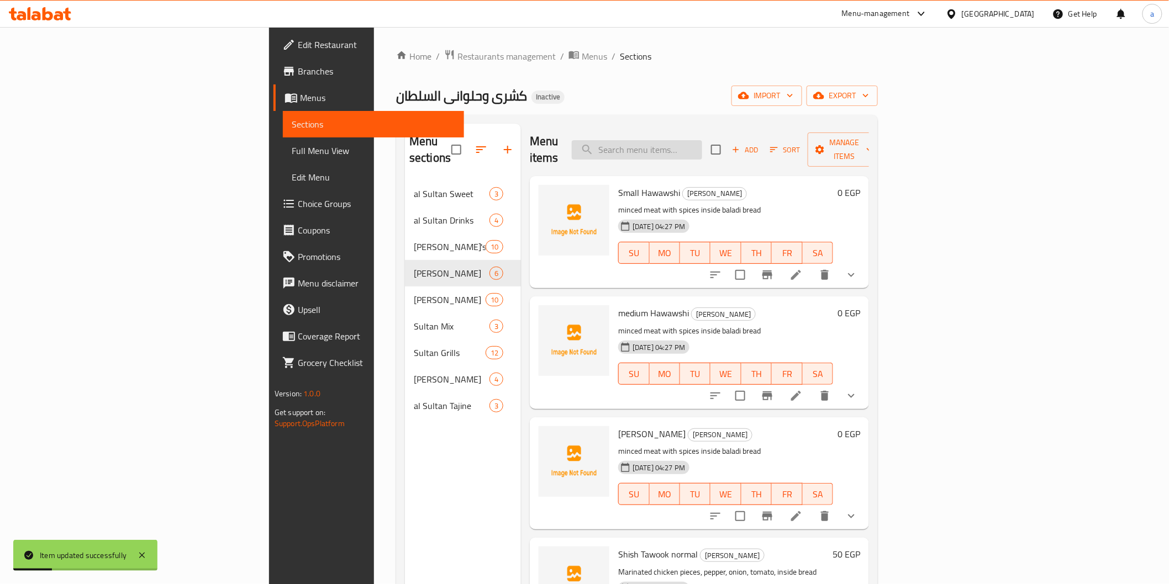
click at [702, 147] on input "search" at bounding box center [637, 149] width 130 height 19
paste input "Alexandrian liver"
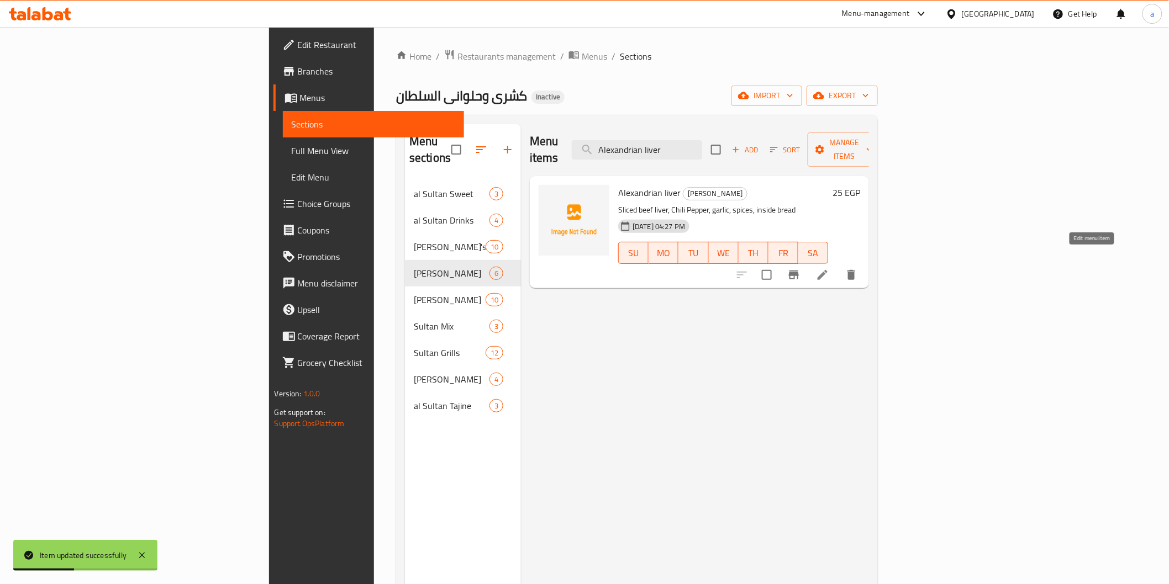
type input "Alexandrian liver"
click at [829, 268] on icon at bounding box center [822, 274] width 13 height 13
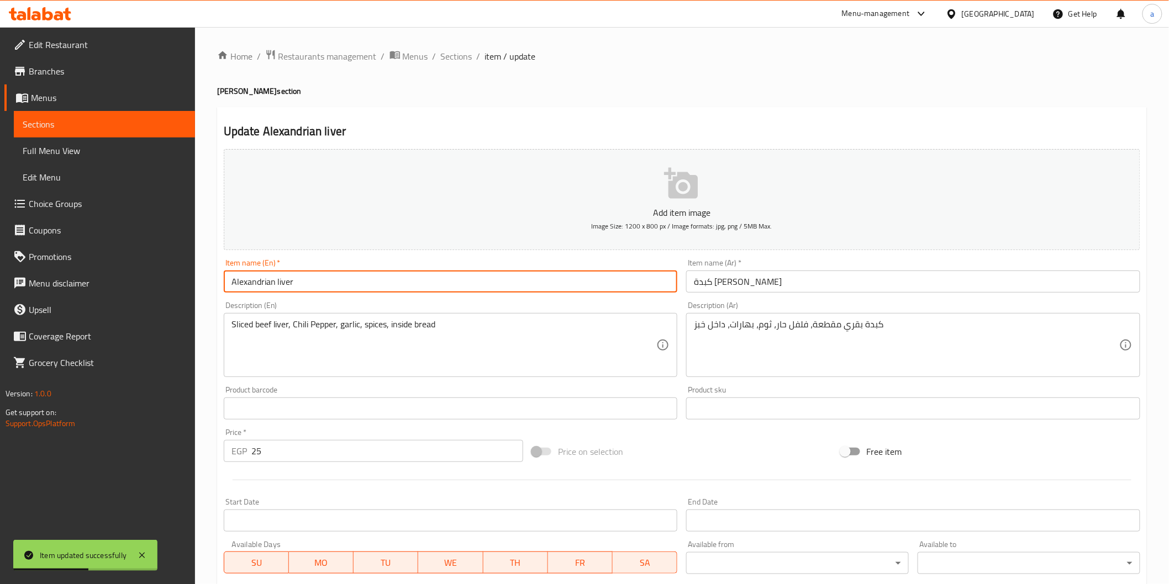
click at [437, 290] on input "Alexandrian liver" at bounding box center [451, 282] width 454 height 22
paste input "normal"
type input "Alexandrian liver normal"
click at [768, 287] on input "كبدة [PERSON_NAME]" at bounding box center [913, 282] width 454 height 22
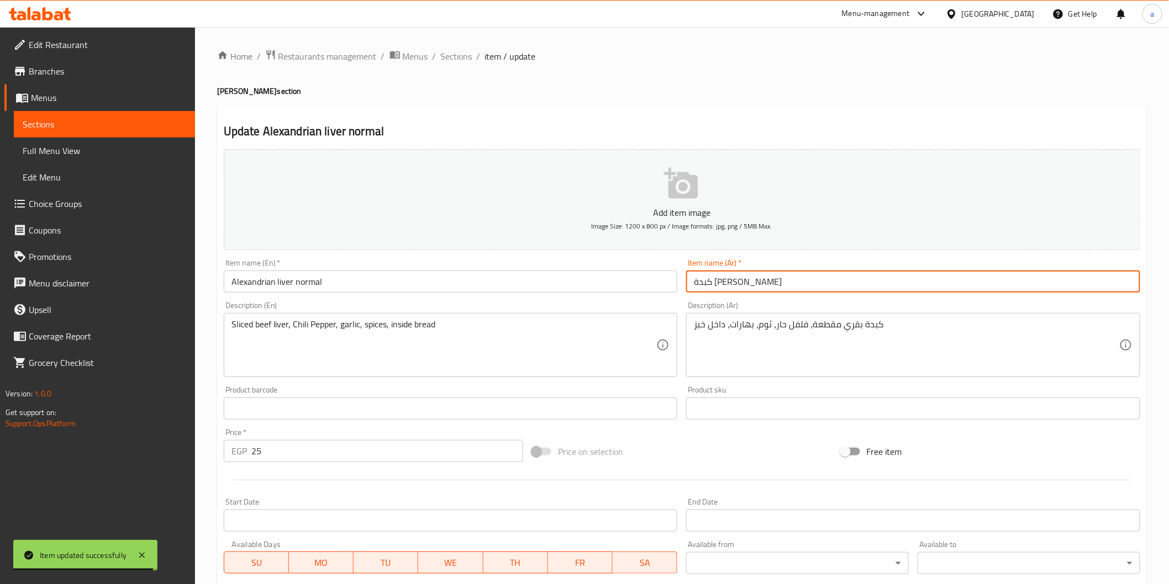
paste input "عادي"
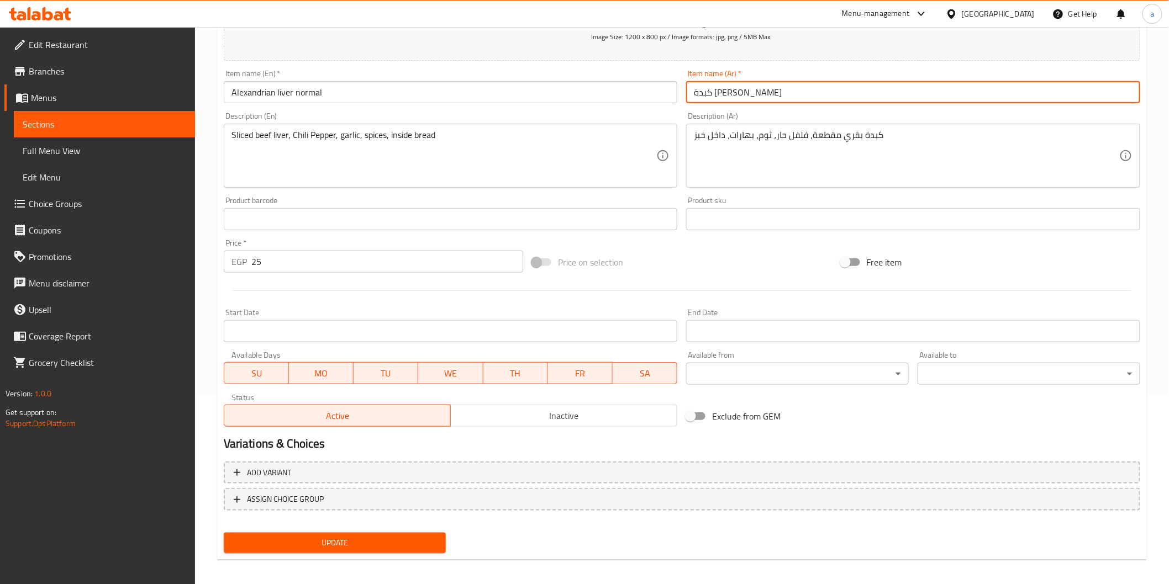
scroll to position [194, 0]
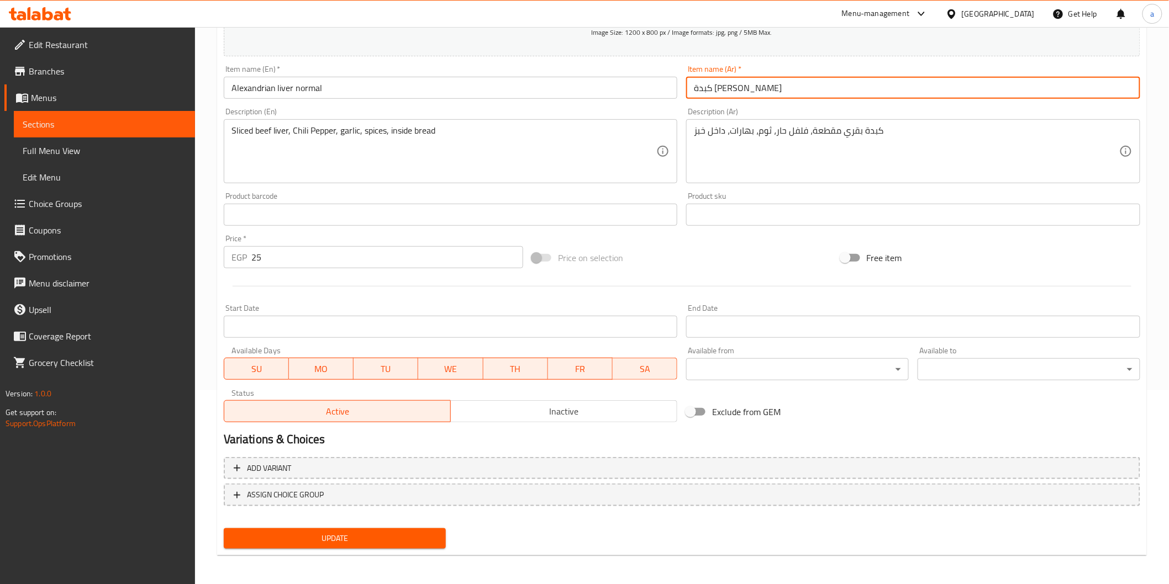
type input "كبدة اسكندراني عادي"
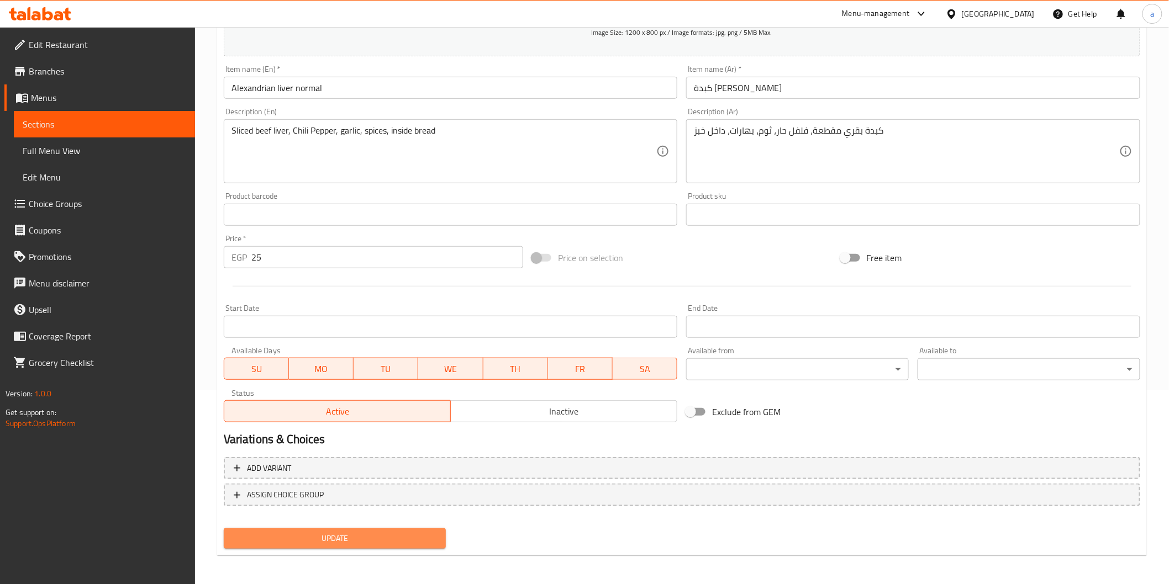
click at [377, 532] on span "Update" at bounding box center [335, 539] width 205 height 14
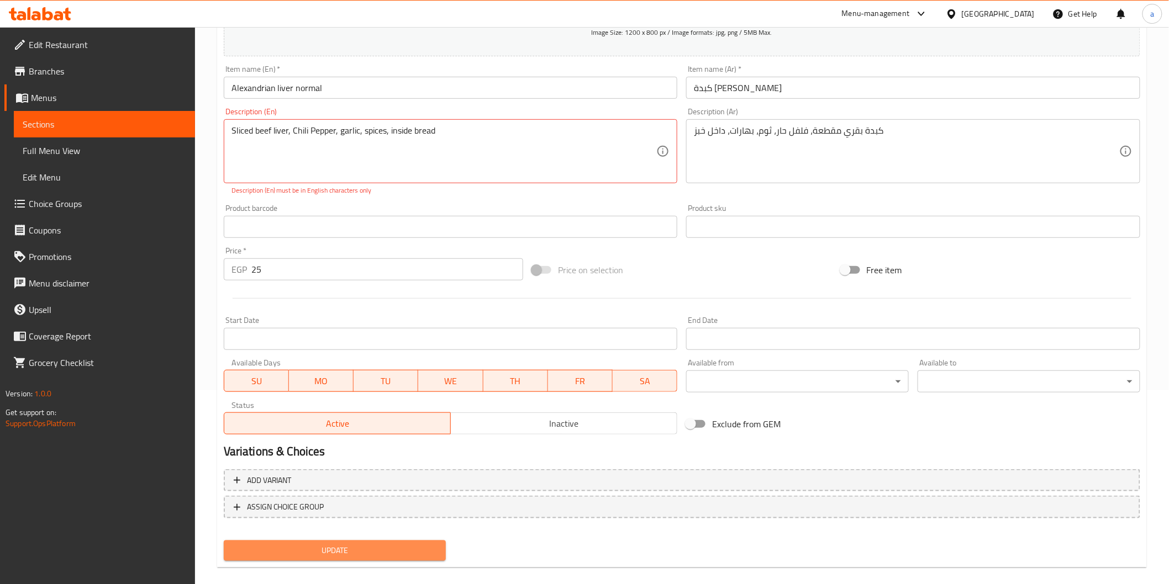
click at [416, 541] on button "Update" at bounding box center [335, 551] width 223 height 20
drag, startPoint x: 234, startPoint y: 135, endPoint x: 64, endPoint y: 173, distance: 174.3
click at [374, 552] on span "Update" at bounding box center [335, 551] width 205 height 14
click at [453, 134] on textarea "Sliced ​​beef liver, Chili Pepper, garlic, spices, inside bread" at bounding box center [443, 151] width 425 height 52
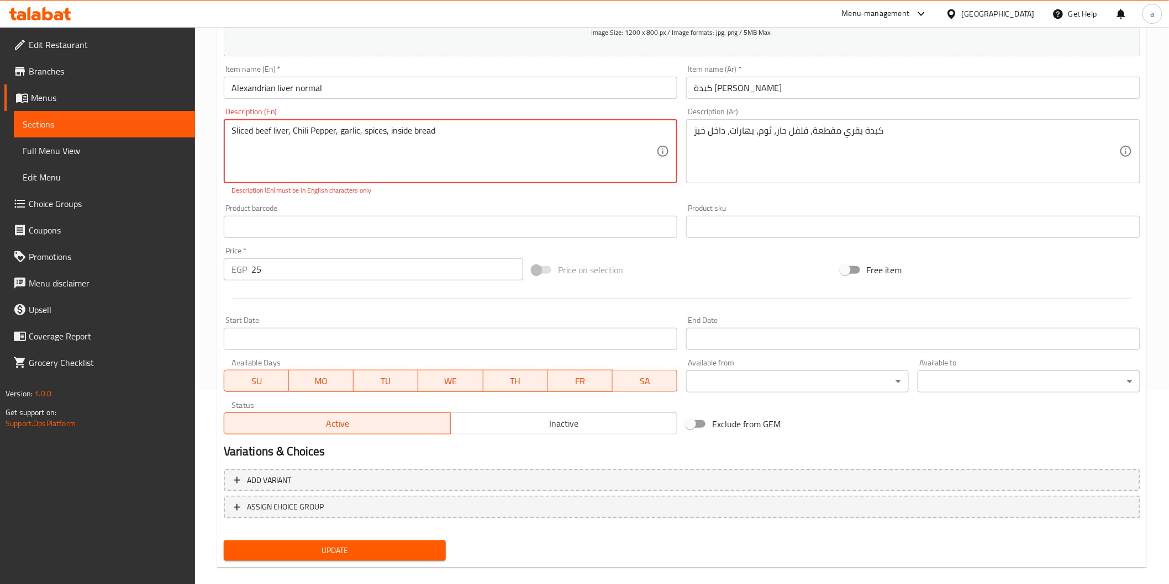
click at [453, 134] on textarea "Sliced ​​beef liver, Chili Pepper, garlic, spices, inside bread" at bounding box center [443, 151] width 425 height 52
click at [390, 140] on textarea "Sliced ​​beef liver, Chili Pepper, garlic, spices, inside bread" at bounding box center [443, 151] width 425 height 52
type textarea "Sliced ​​beef liver, Chili Pepper, garlic, spices, inside bread"
click at [326, 553] on span "Update" at bounding box center [335, 551] width 205 height 14
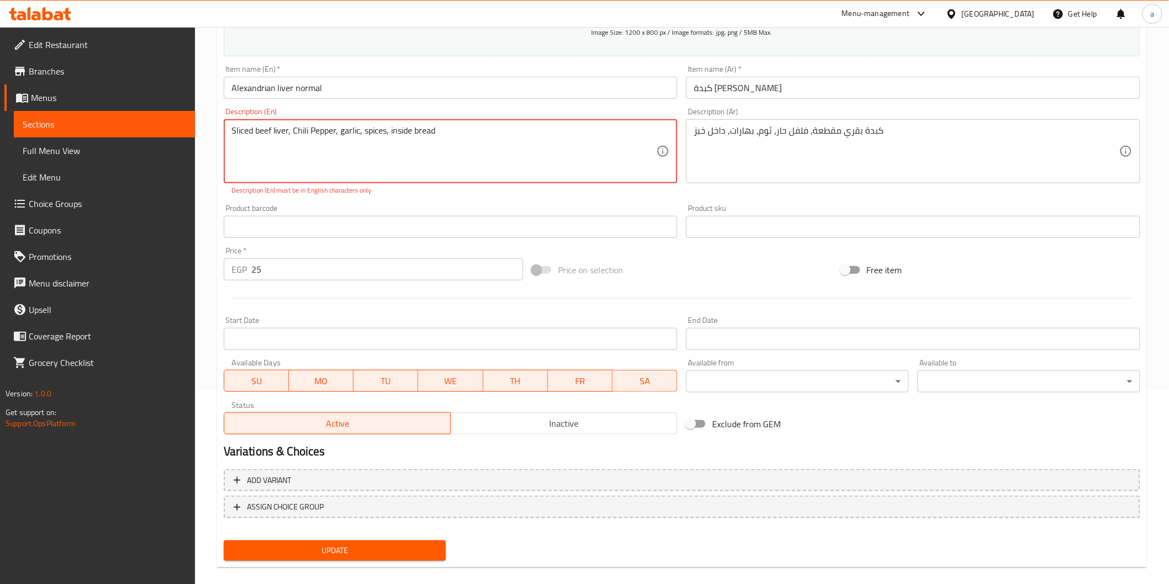
click at [326, 553] on span "Update" at bounding box center [335, 551] width 205 height 14
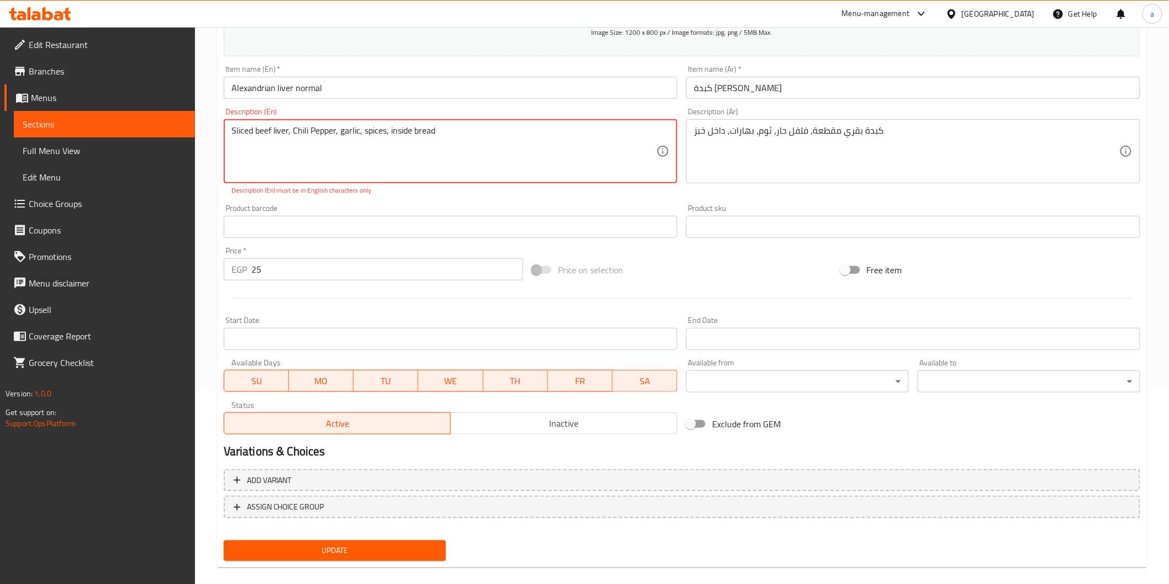
click at [469, 126] on textarea "Sliced ​​beef liver, Chili Pepper, garlic, spices, inside bread" at bounding box center [443, 151] width 425 height 52
click at [500, 141] on textarea "Sliced ​​beef liver, Chili Pepper, garlic, spices, inside bread" at bounding box center [443, 151] width 425 height 52
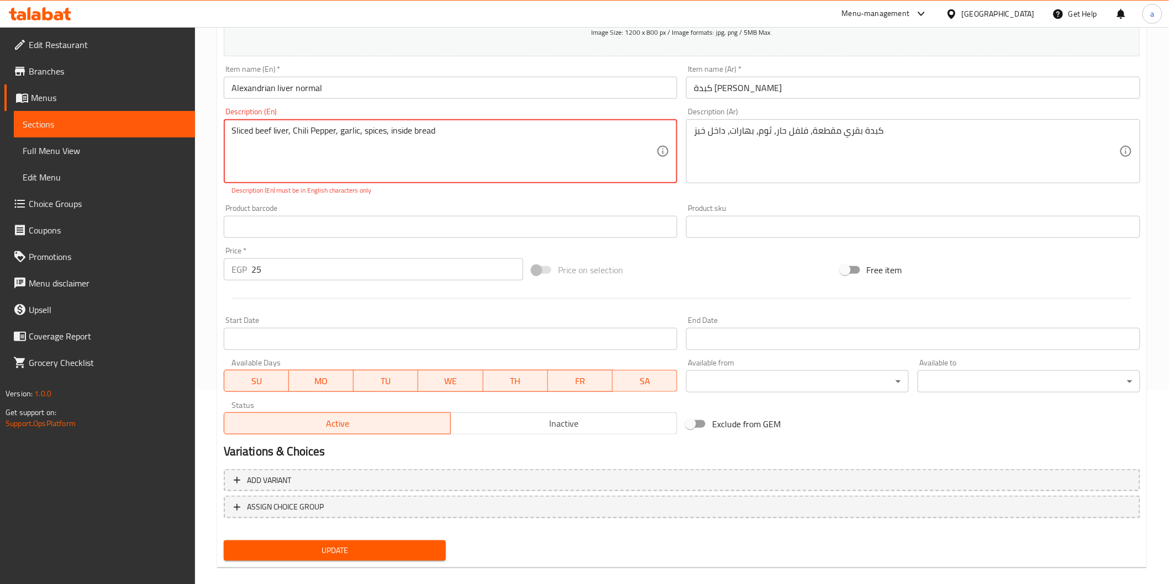
click at [500, 141] on textarea "Sliced ​​beef liver, Chili Pepper, garlic, spices, inside bread" at bounding box center [443, 151] width 425 height 52
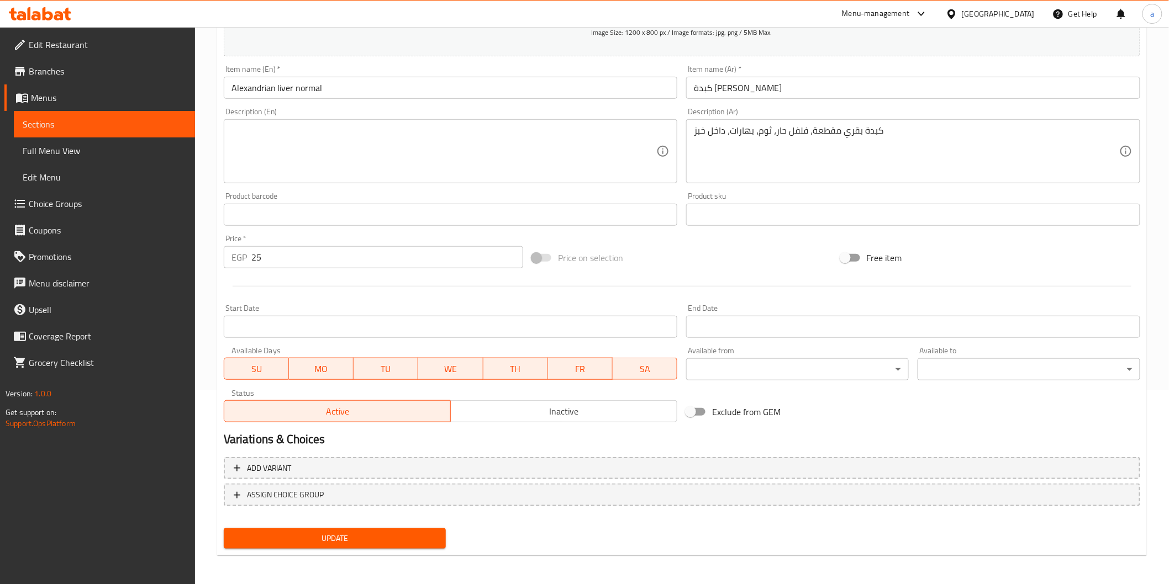
click at [247, 139] on textarea at bounding box center [443, 151] width 425 height 52
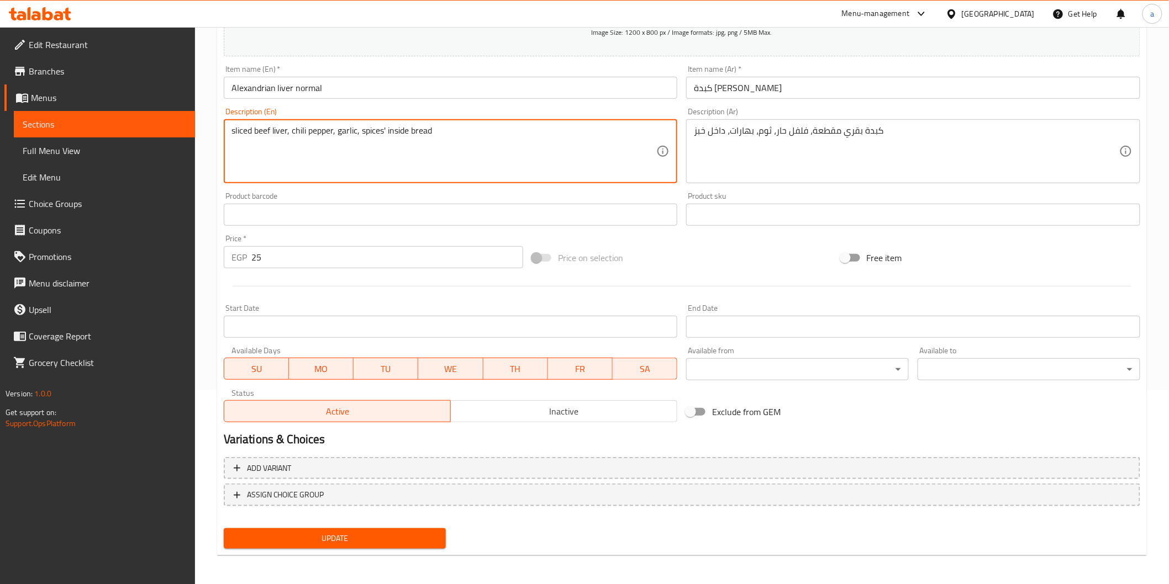
type textarea "sliced beef liver, chili pepper, garlic, spices' inside bread"
click at [327, 532] on span "Update" at bounding box center [335, 539] width 205 height 14
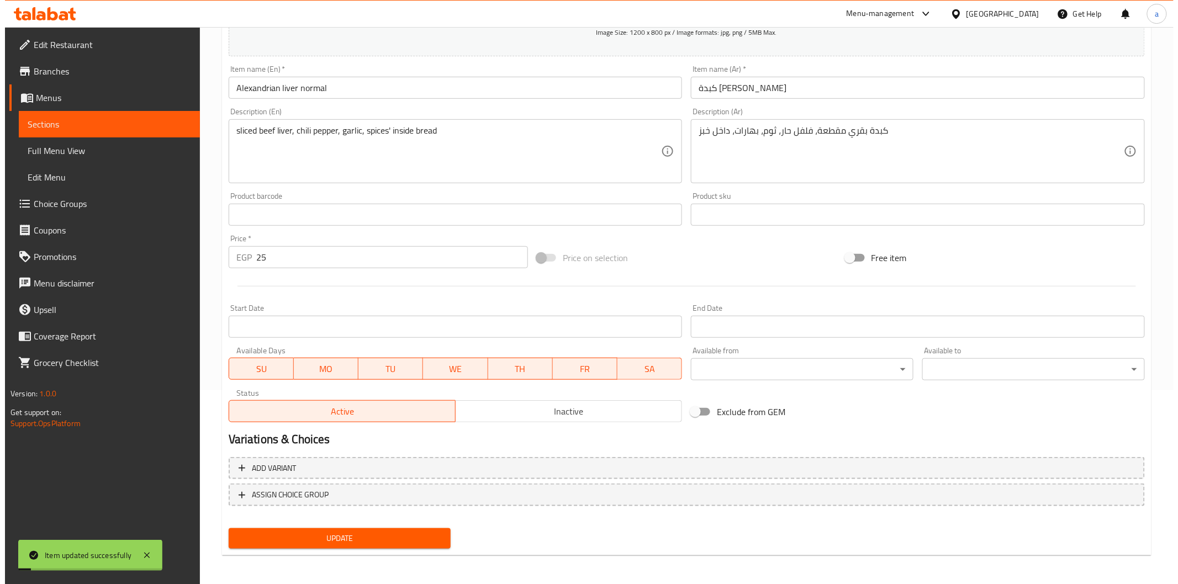
scroll to position [0, 0]
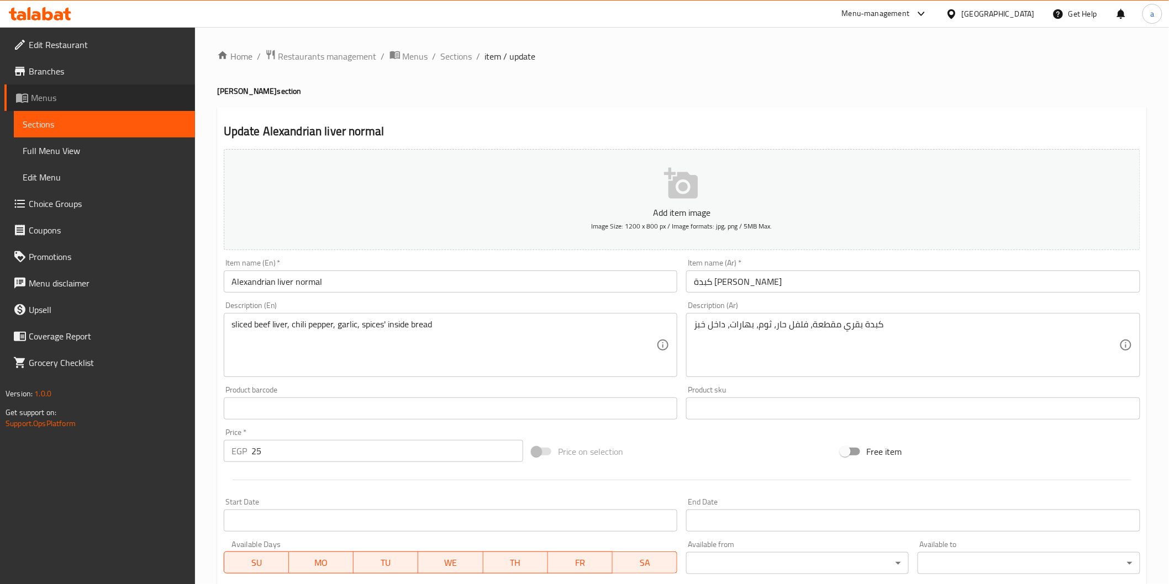
click at [75, 87] on link "Menus" at bounding box center [99, 97] width 191 height 27
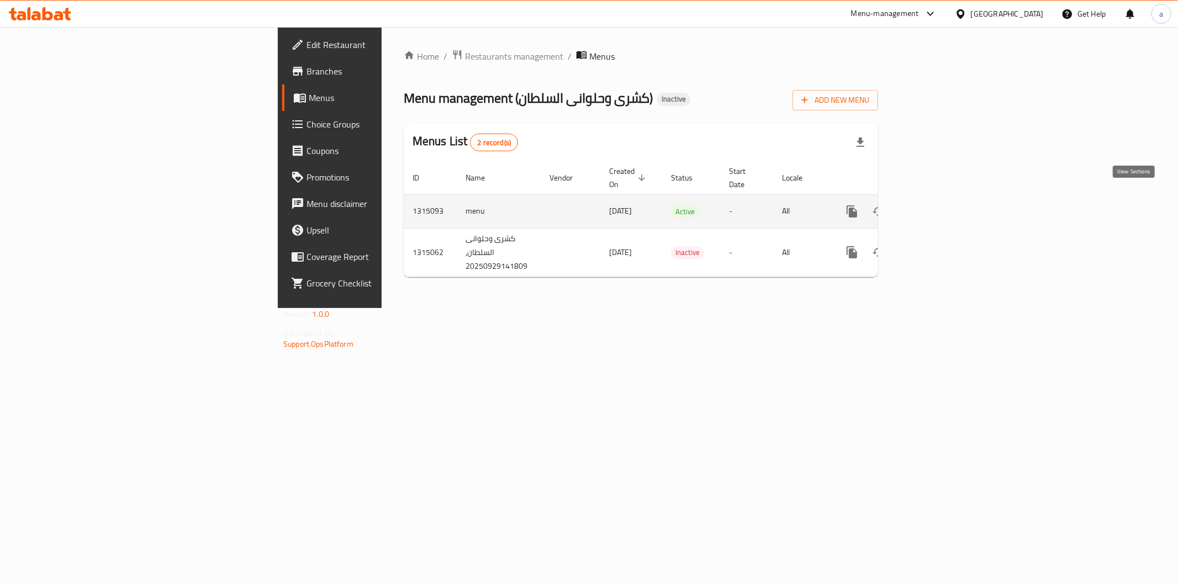
click at [938, 205] on icon "enhanced table" at bounding box center [931, 211] width 13 height 13
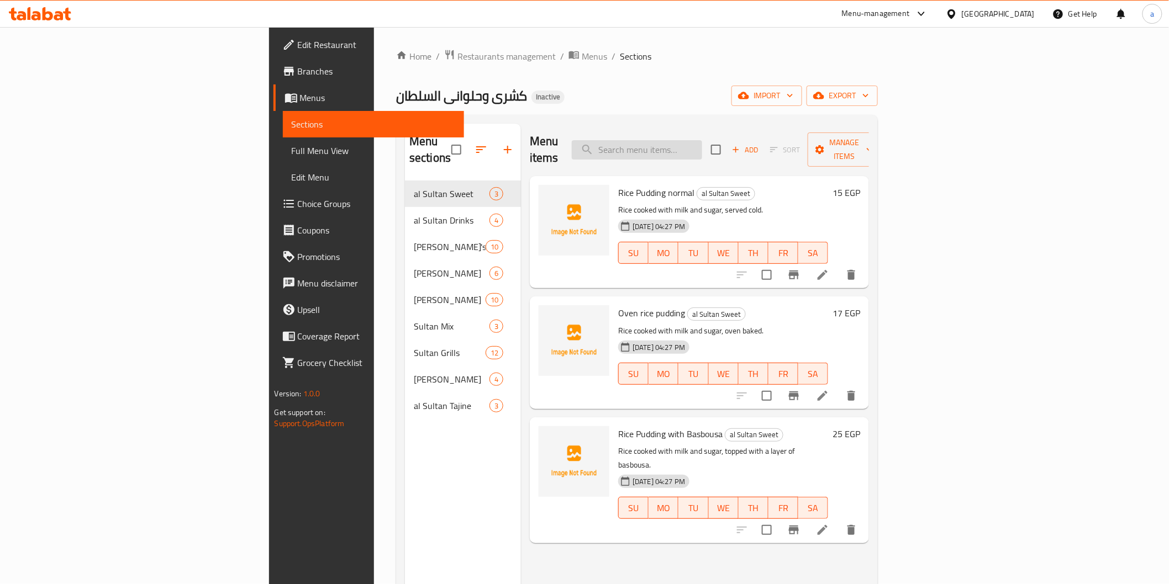
paste input "Charcoal Chicken Quarter"
click at [702, 140] on input "Charcoal Chicken Quarter" at bounding box center [637, 149] width 130 height 19
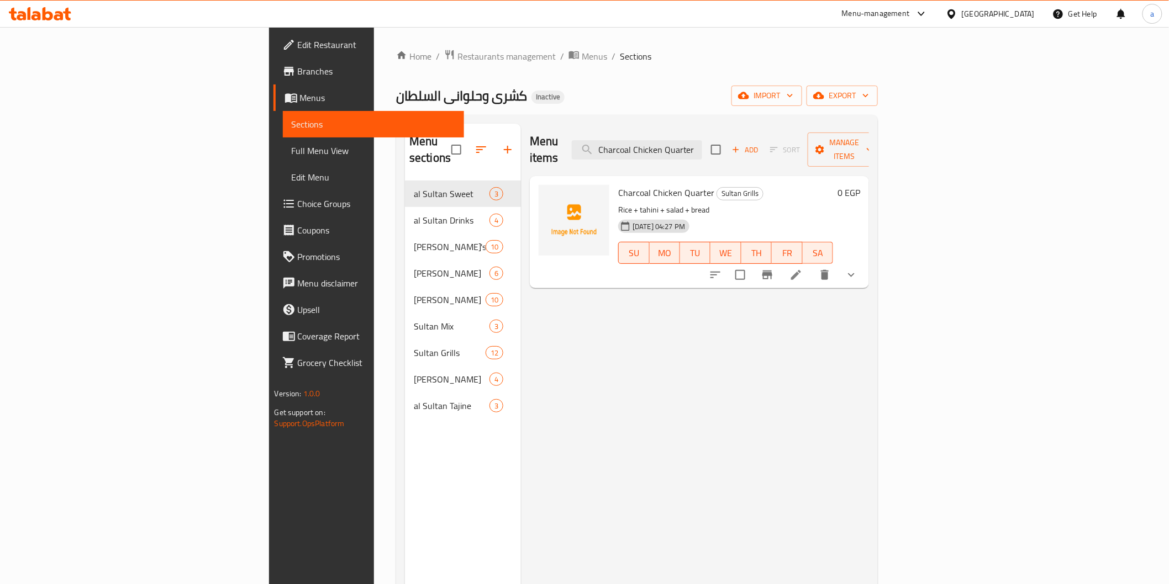
type input "Charcoal Chicken Quarter"
click at [802, 268] on icon at bounding box center [795, 274] width 13 height 13
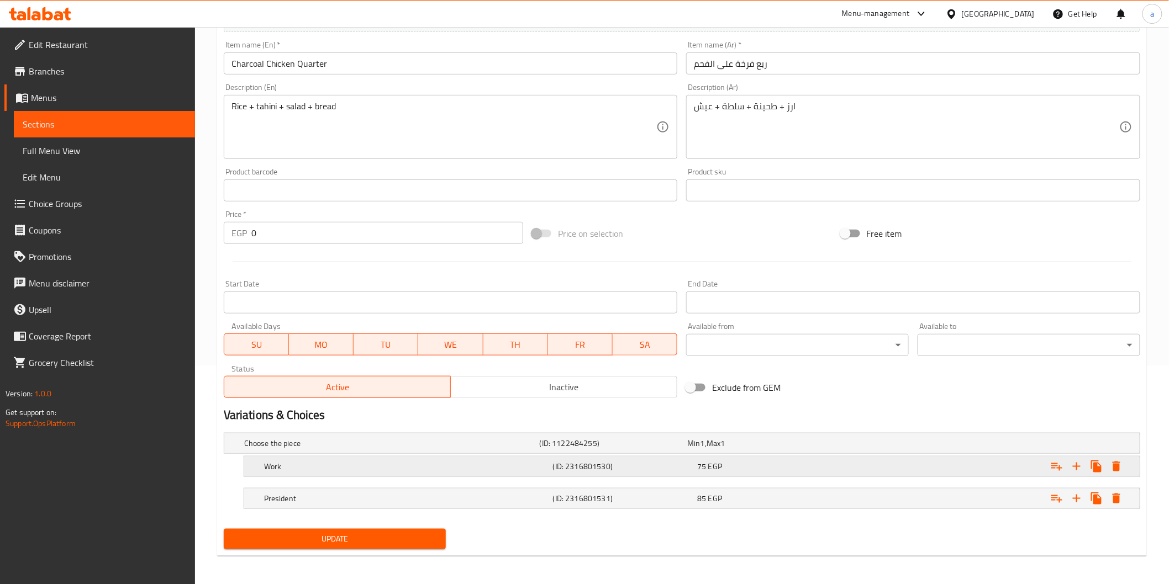
scroll to position [220, 0]
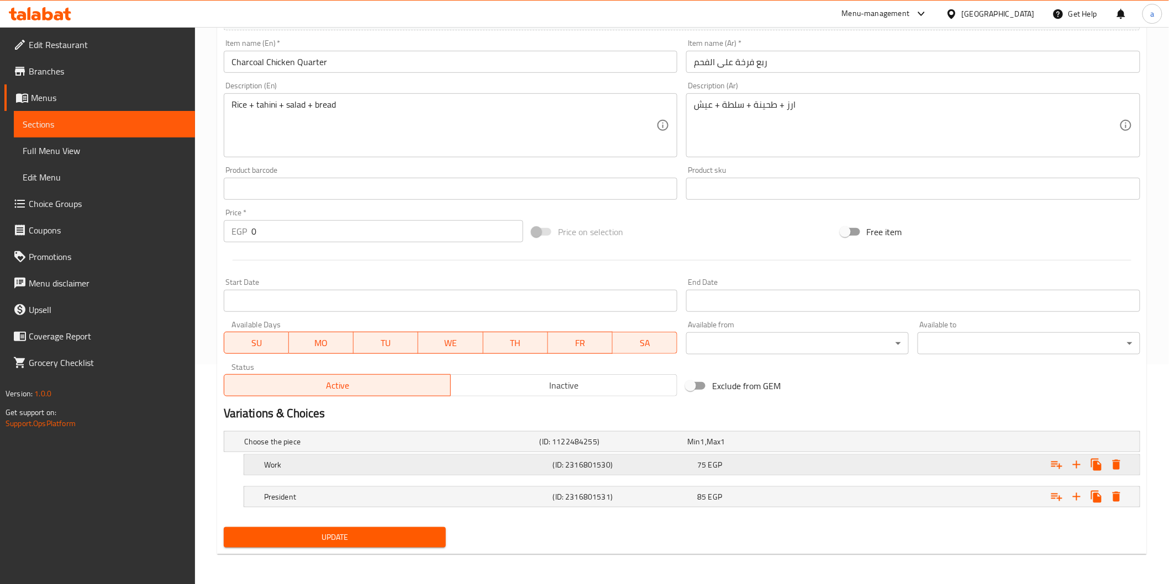
click at [356, 468] on h5 "Work" at bounding box center [406, 464] width 284 height 11
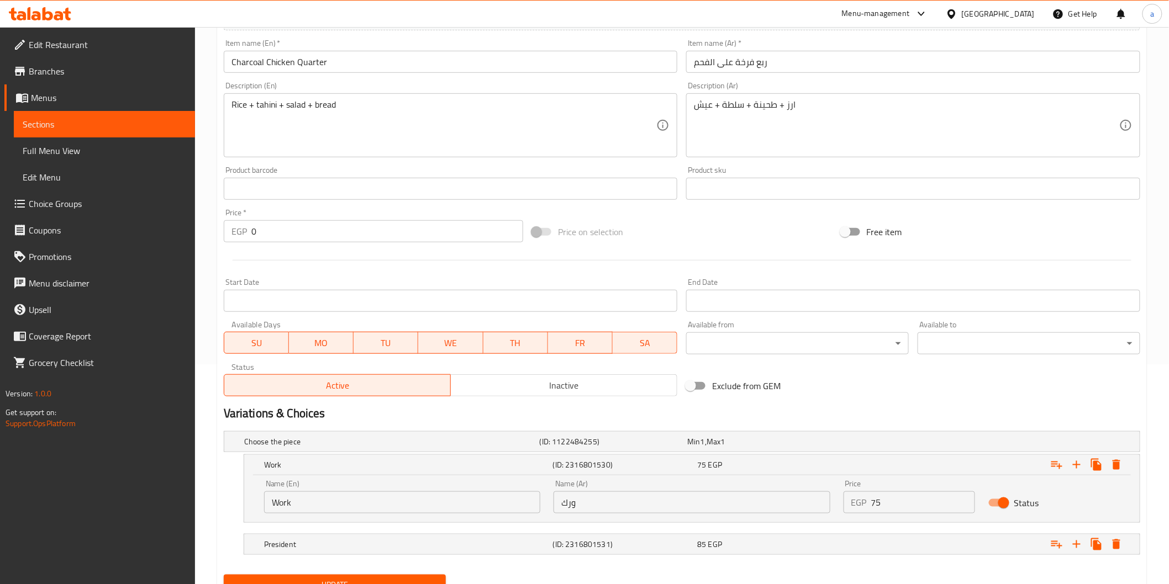
click at [335, 493] on input "Work" at bounding box center [402, 503] width 276 height 22
type input "thigh"
click at [392, 540] on h5 "President" at bounding box center [406, 544] width 284 height 11
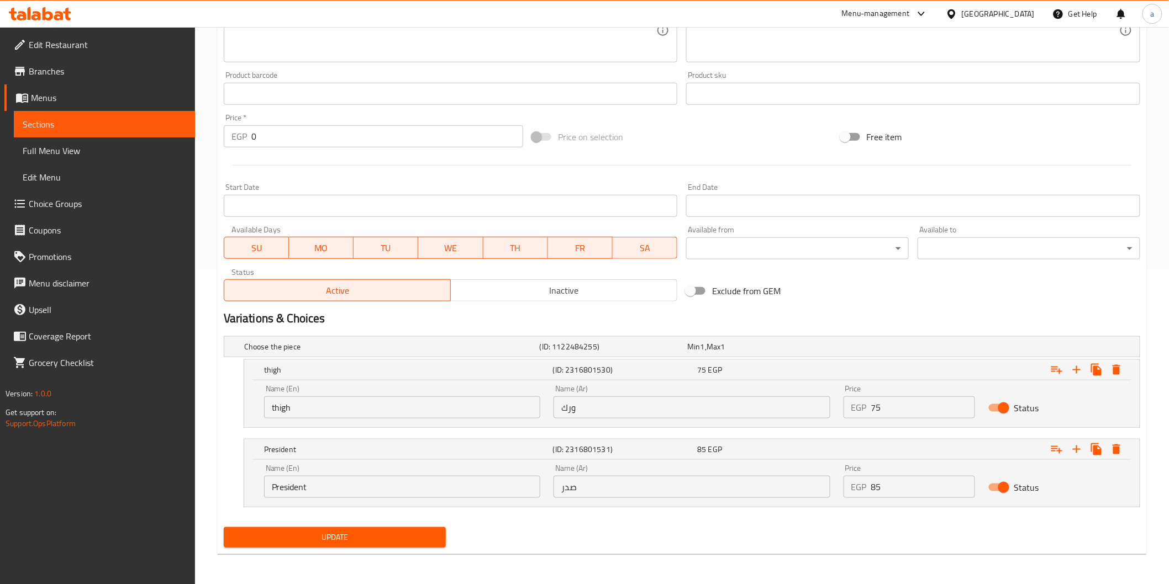
scroll to position [315, 0]
click at [355, 487] on input "President" at bounding box center [402, 486] width 276 height 22
type input "breast"
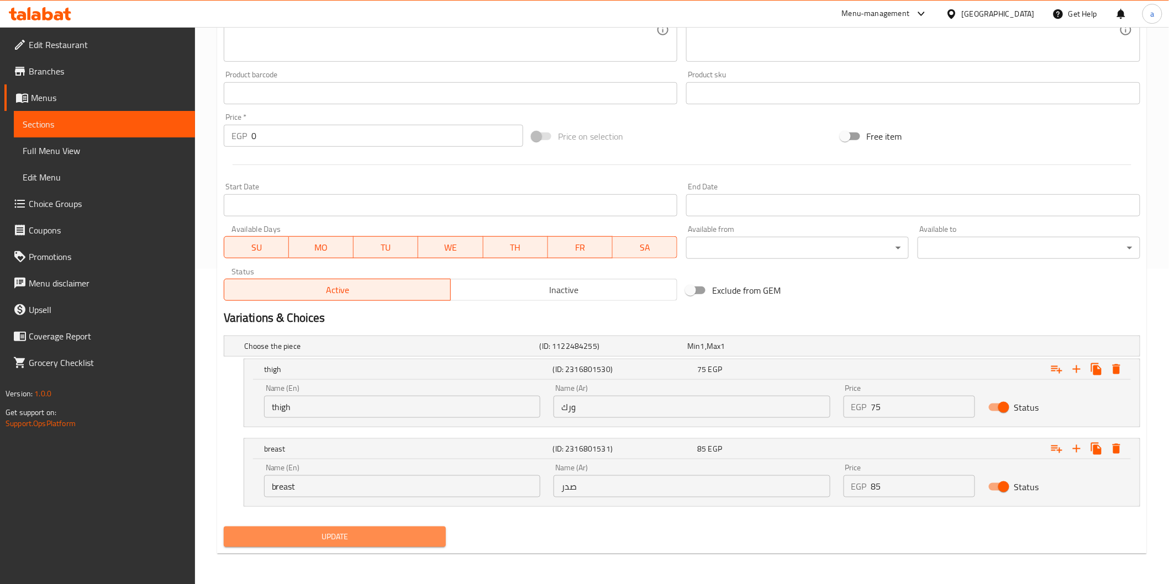
click at [367, 527] on button "Update" at bounding box center [335, 537] width 223 height 20
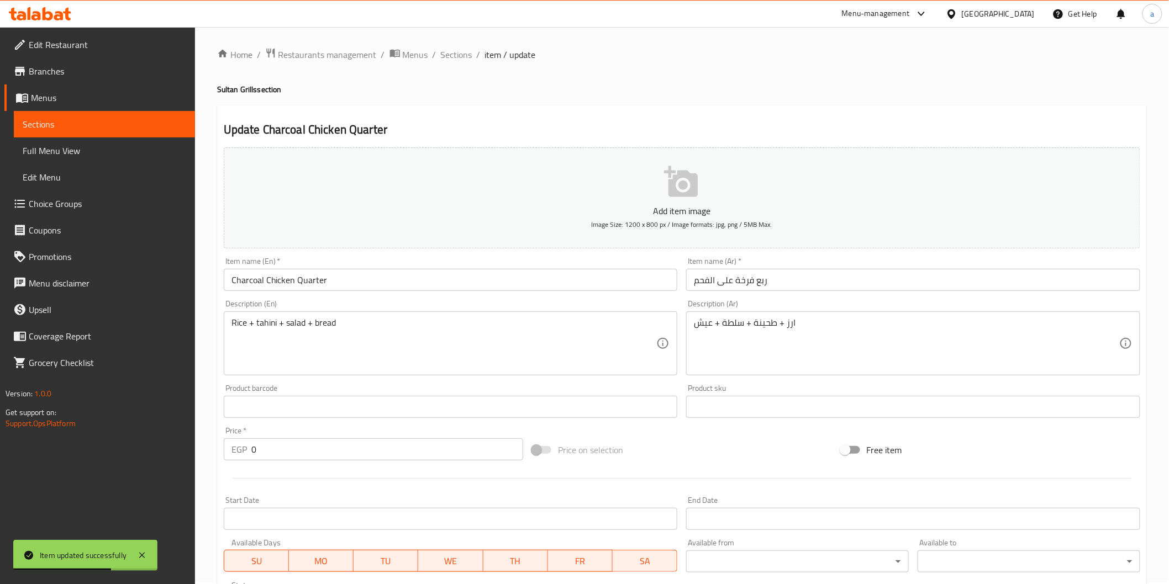
scroll to position [0, 0]
click at [455, 63] on span "Sections" at bounding box center [456, 56] width 31 height 13
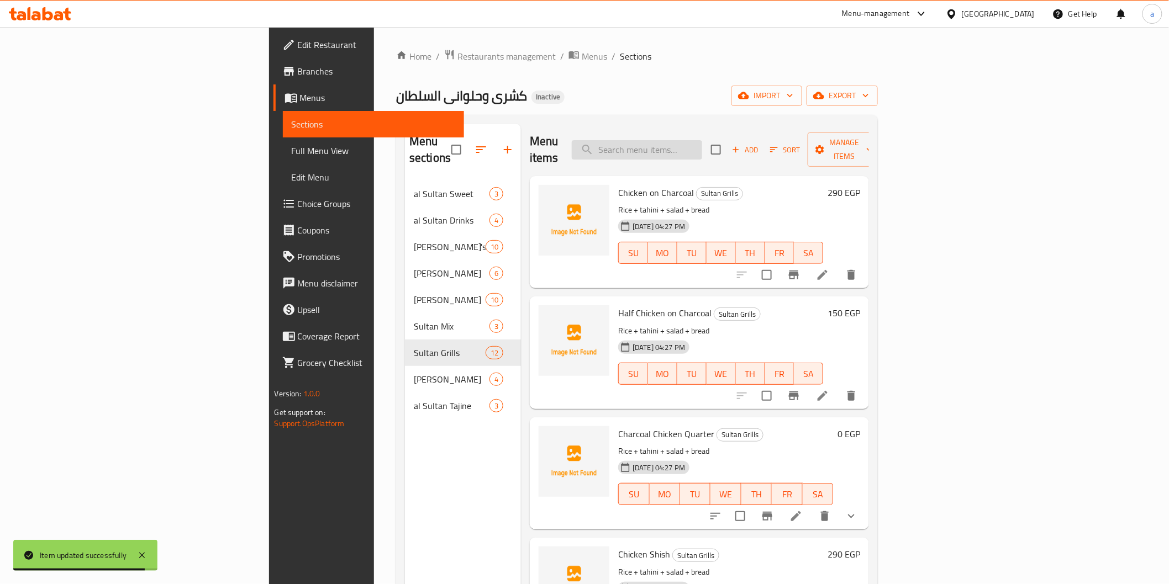
click at [702, 140] on input "search" at bounding box center [637, 149] width 130 height 19
paste input "Mix Sadr + [GEOGRAPHIC_DATA]"
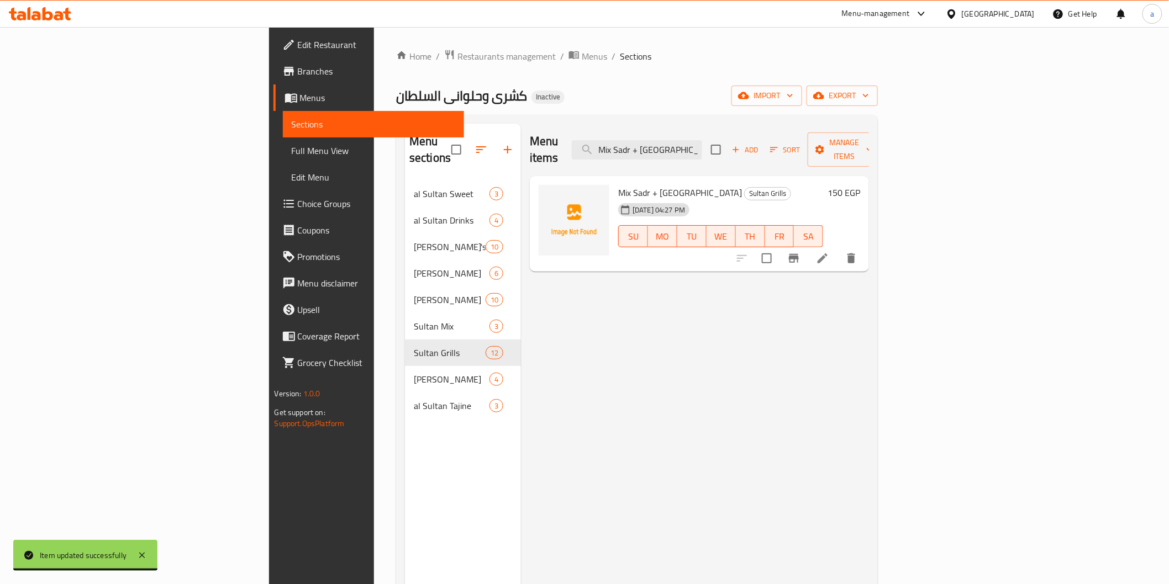
type input "Mix Sadr + [GEOGRAPHIC_DATA]"
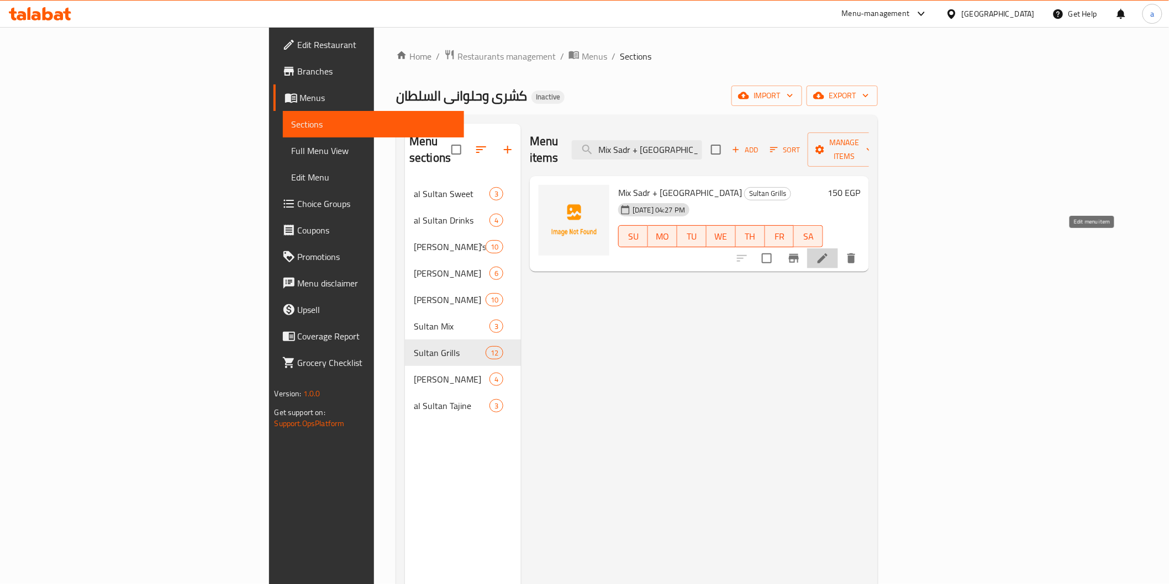
click at [827, 253] on icon at bounding box center [822, 258] width 10 height 10
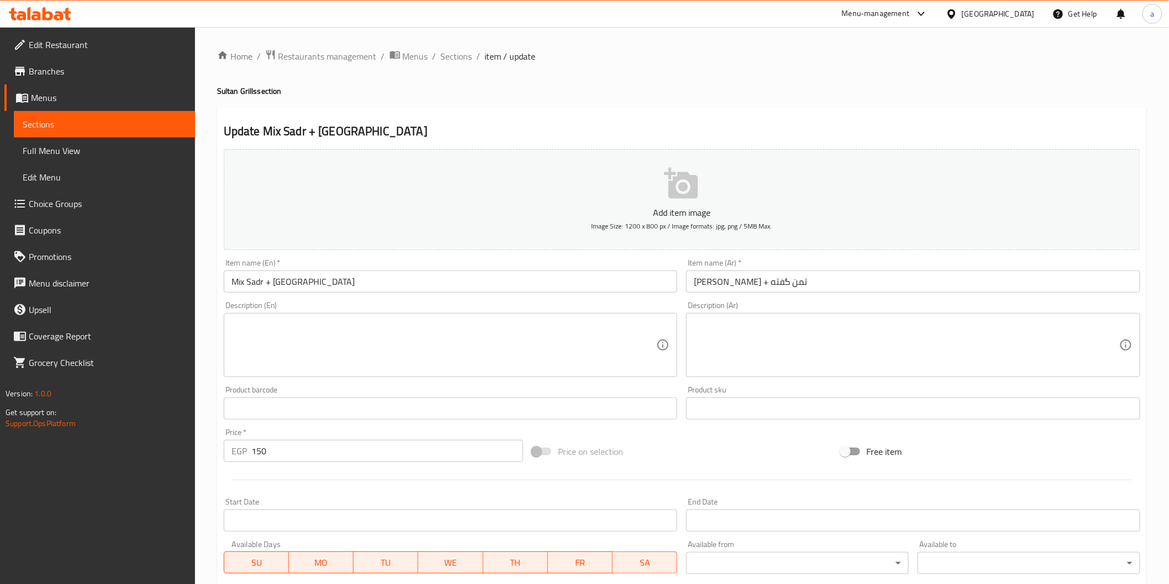
click at [255, 281] on input "Mix Sadr + [GEOGRAPHIC_DATA]" at bounding box center [451, 282] width 454 height 22
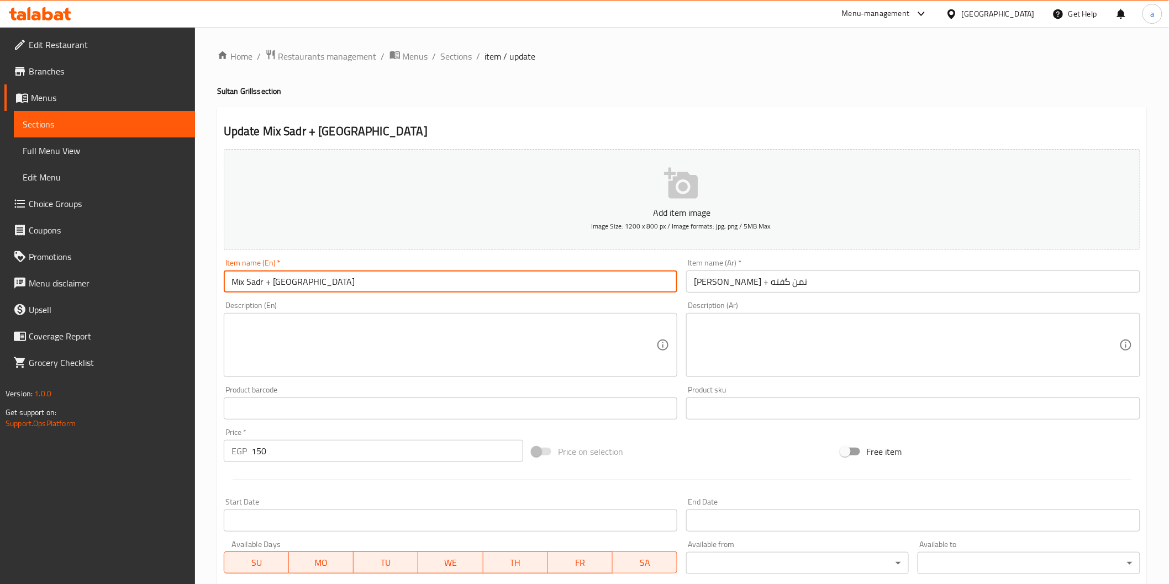
click at [255, 281] on input "Mix Sadr + [GEOGRAPHIC_DATA]" at bounding box center [451, 282] width 454 height 22
click at [289, 286] on input "Mix breast+ Taman Said" at bounding box center [451, 282] width 454 height 22
click at [310, 286] on input "Mix breast+ Taman Said" at bounding box center [451, 282] width 454 height 22
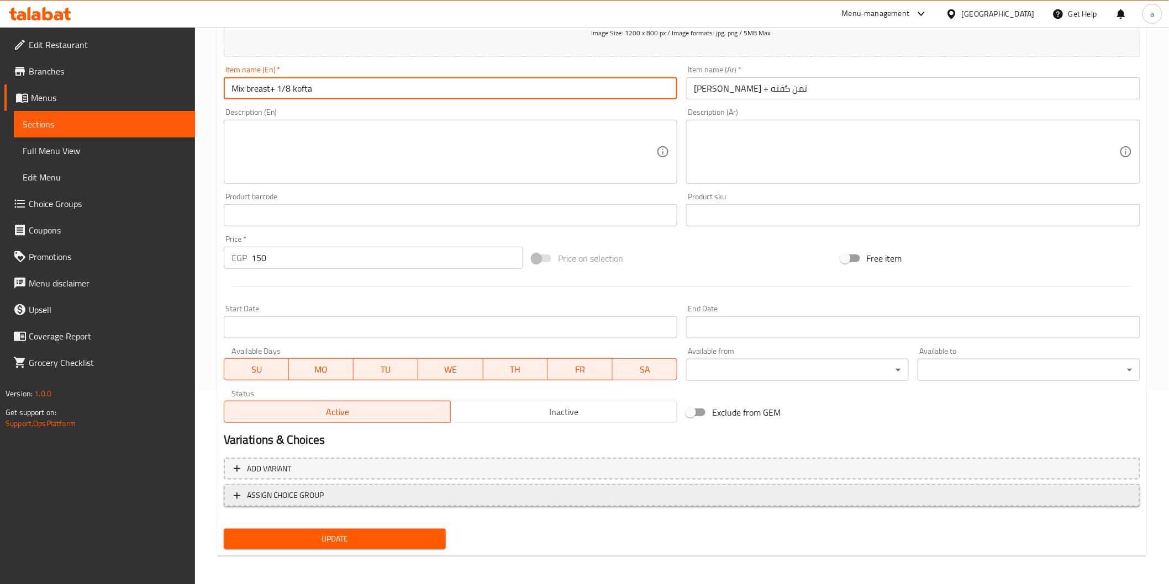
scroll to position [194, 0]
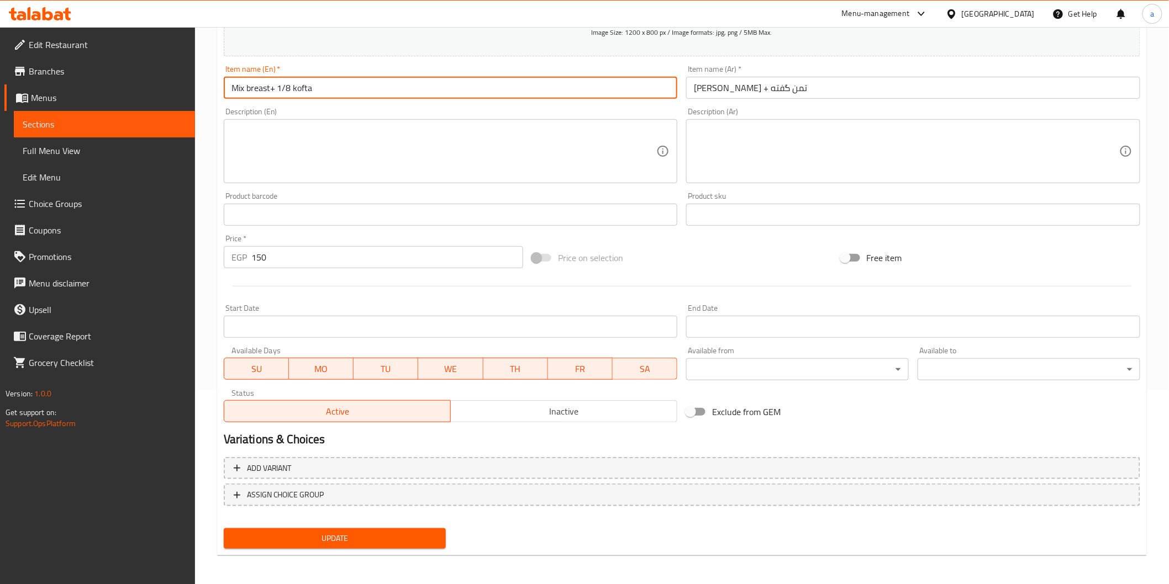
type input "Mix breast+ 1/8 kofta"
click at [318, 542] on span "Update" at bounding box center [335, 539] width 205 height 14
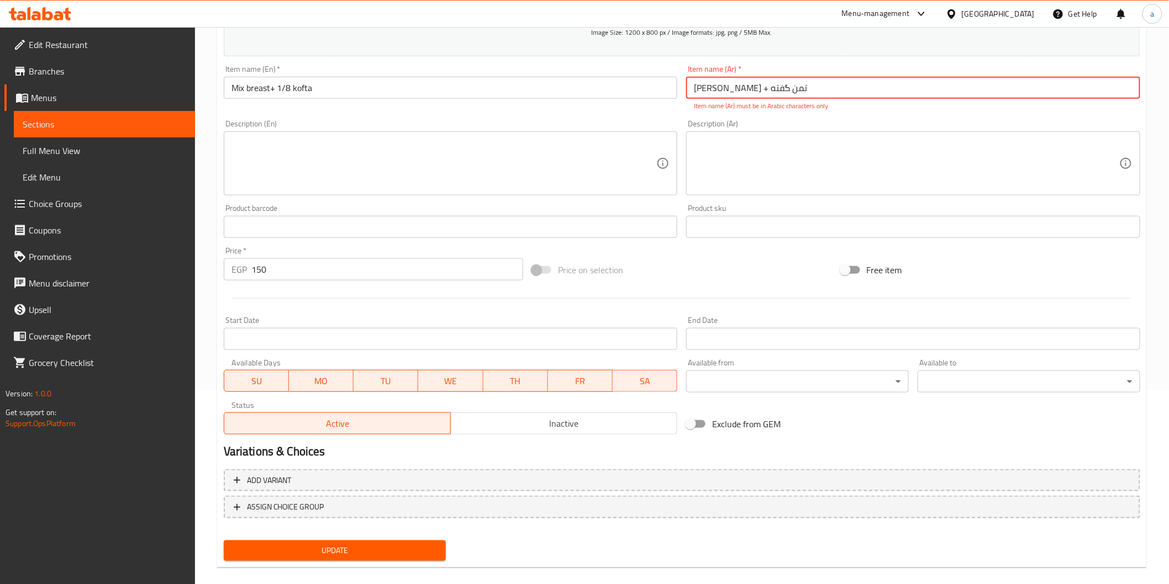
click at [800, 91] on input "ميكس صدر + تمن گفته" at bounding box center [913, 88] width 454 height 22
click at [707, 84] on input "ميكس صدر + تمن گفته" at bounding box center [913, 88] width 454 height 22
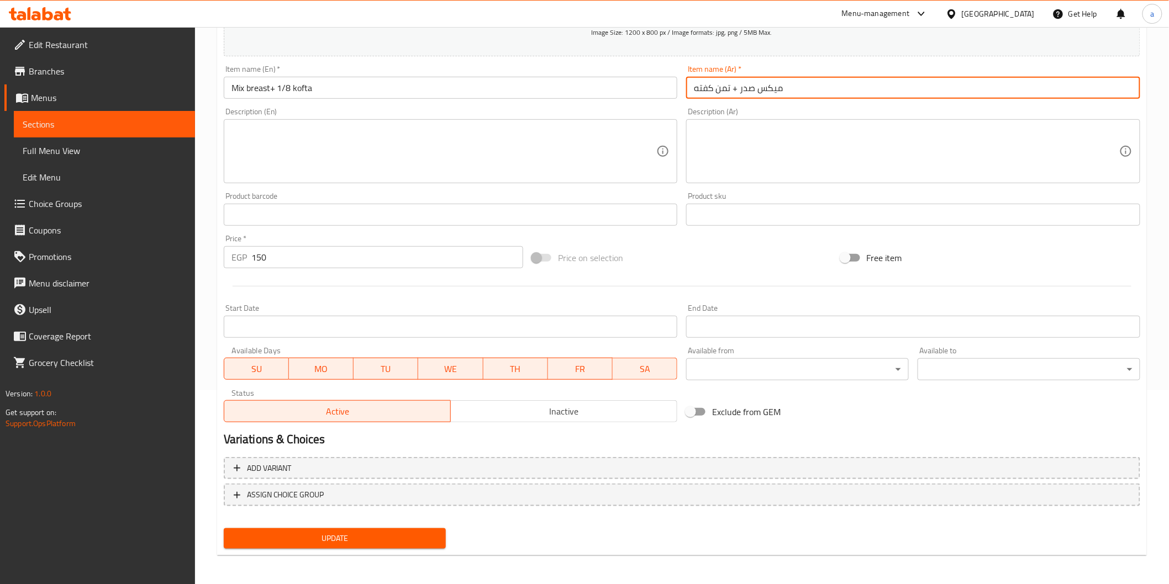
type input "ميكس صدر + تمن كفته"
click at [262, 529] on button "Update" at bounding box center [335, 539] width 223 height 20
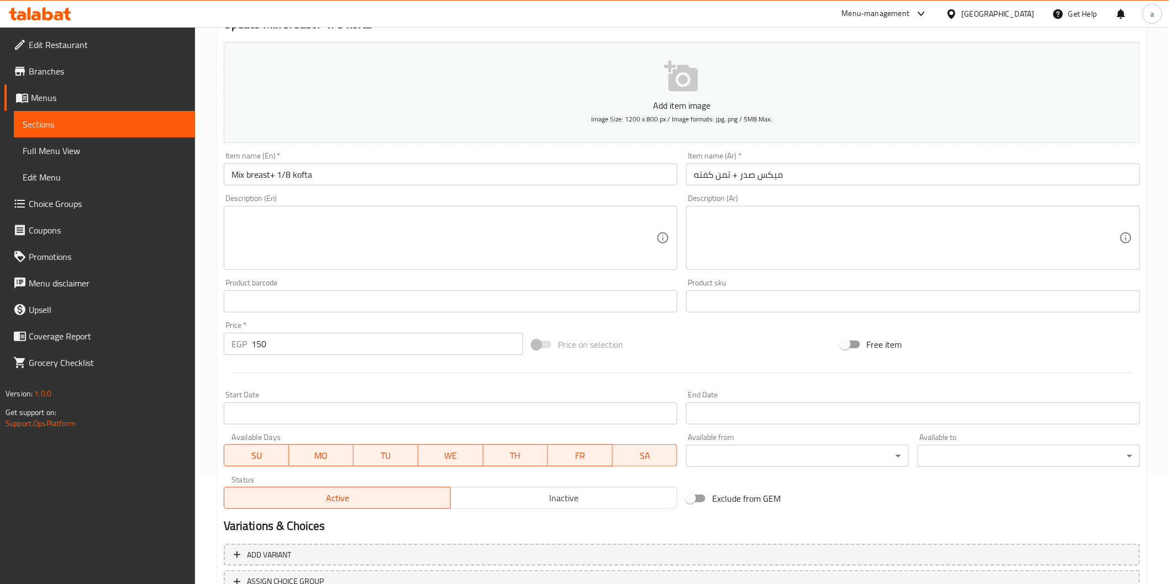
scroll to position [0, 0]
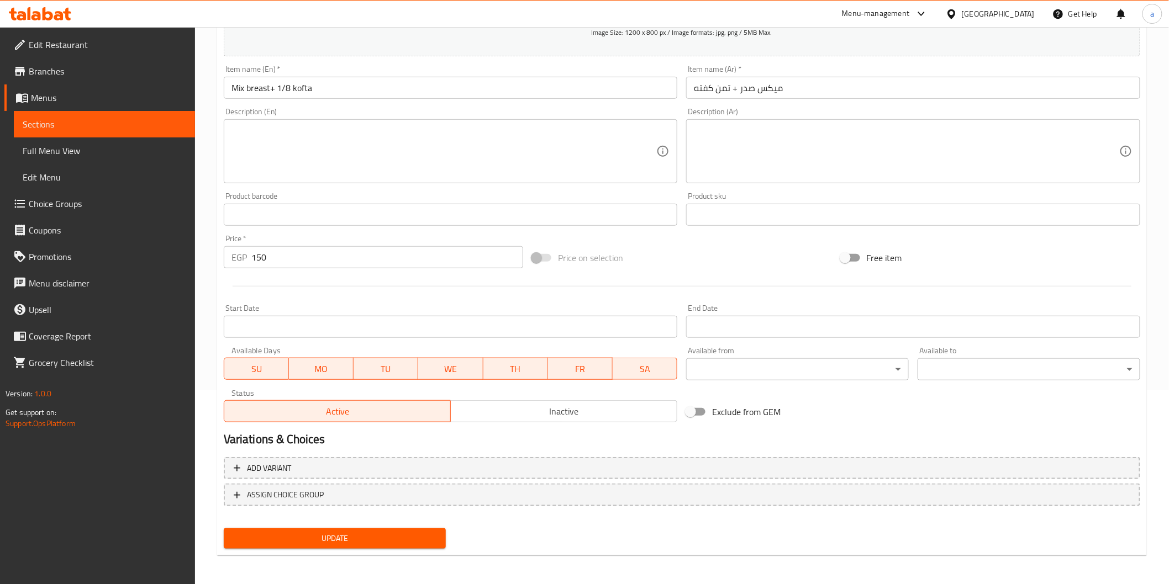
click at [330, 541] on span "Update" at bounding box center [335, 539] width 205 height 14
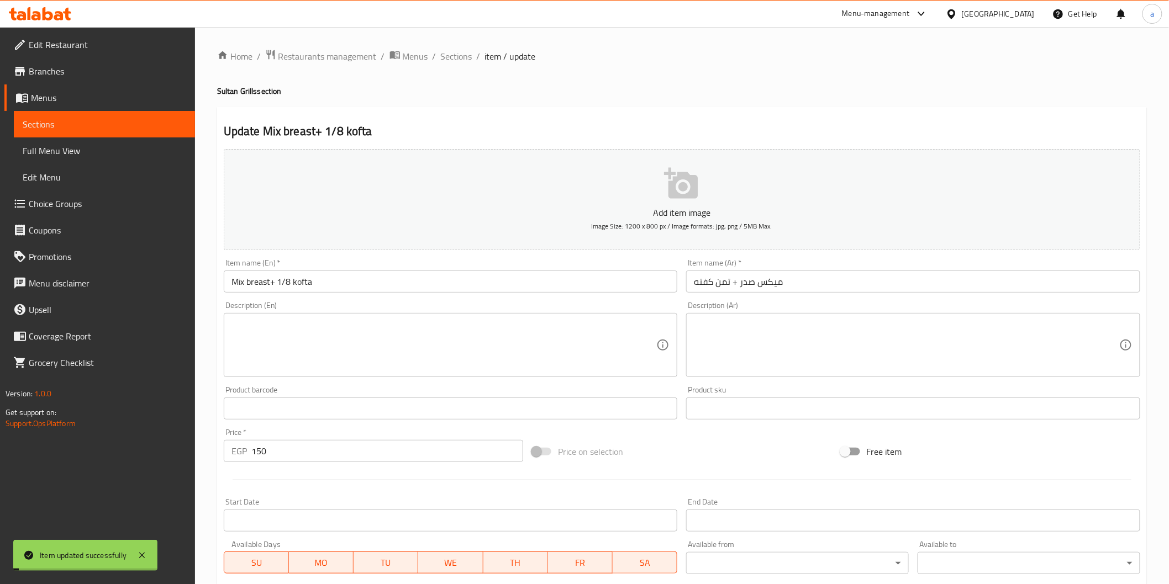
click at [446, 52] on span "Sections" at bounding box center [456, 56] width 31 height 13
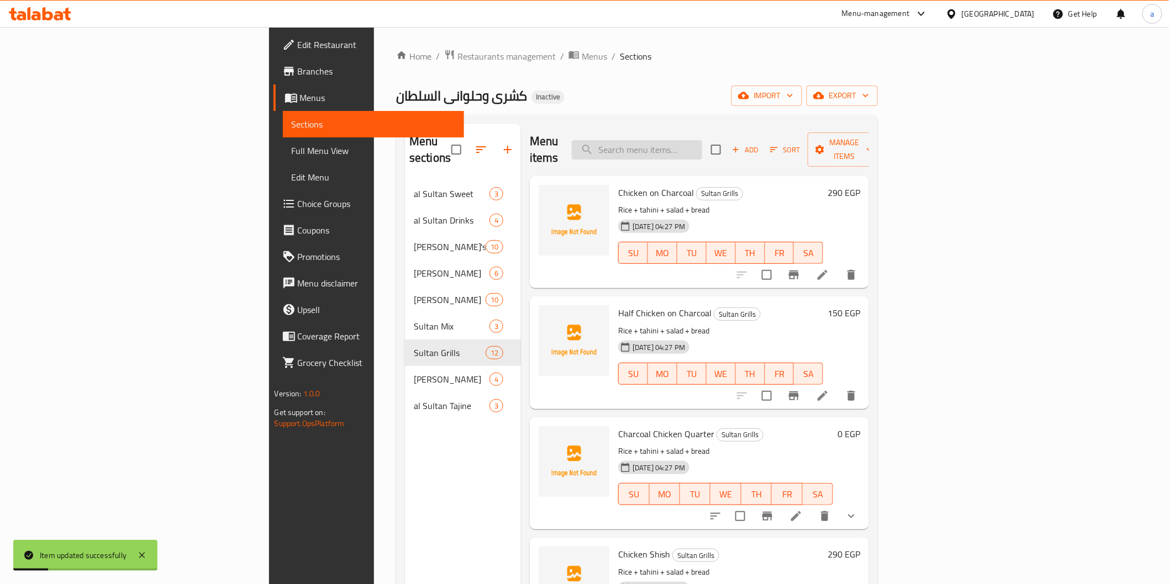
click at [702, 140] on input "search" at bounding box center [637, 149] width 130 height 19
paste input "Mix thigh + Kofta"
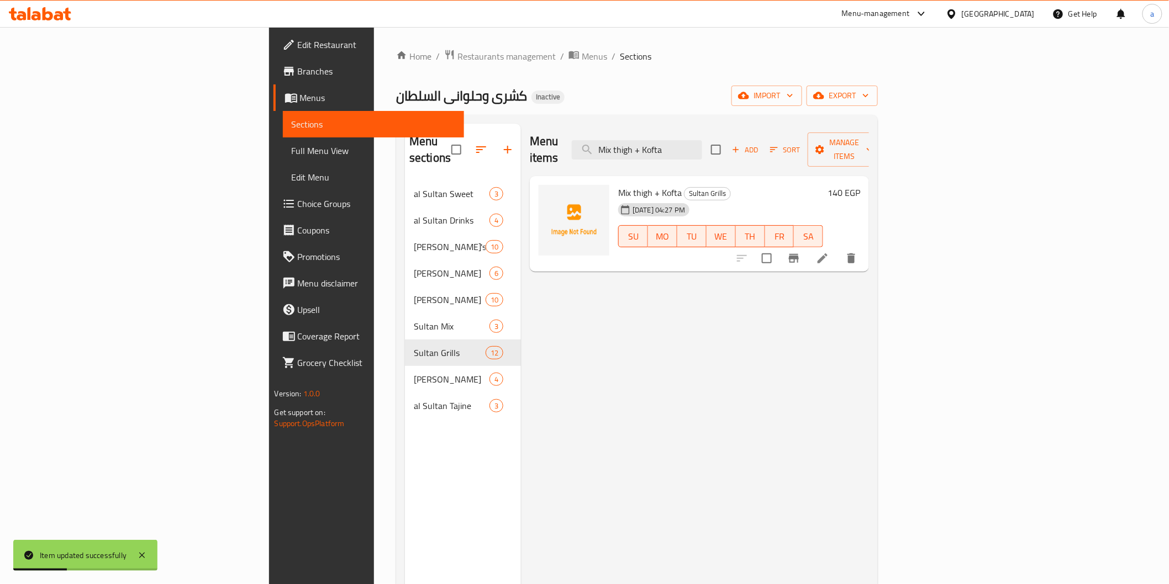
type input "Mix thigh + Kofta"
click at [838, 249] on li at bounding box center [822, 259] width 31 height 20
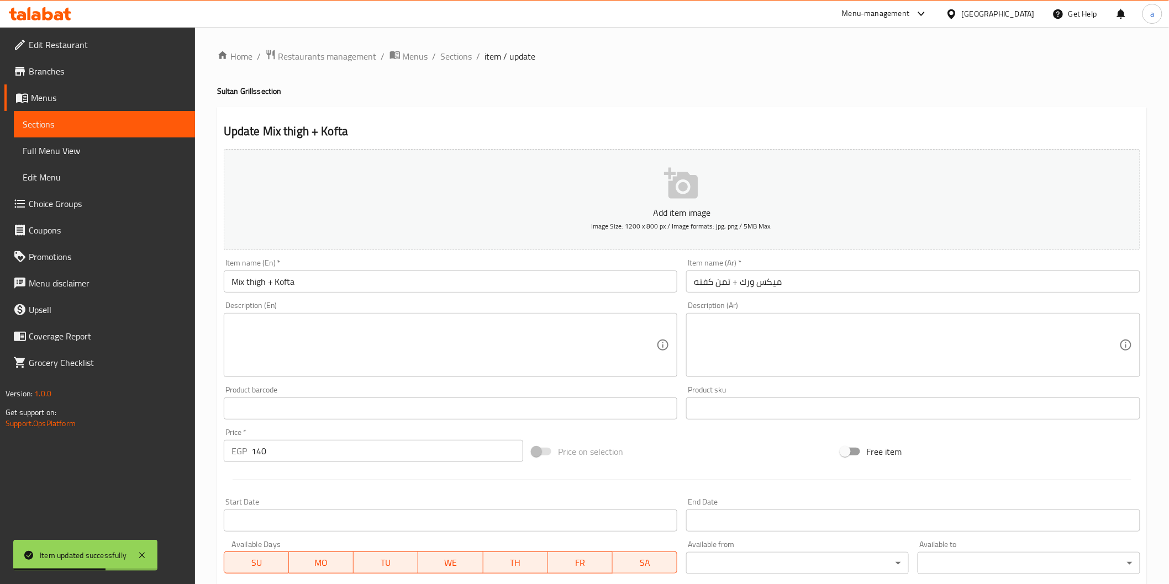
click at [275, 283] on input "Mix thigh + Kofta" at bounding box center [451, 282] width 454 height 22
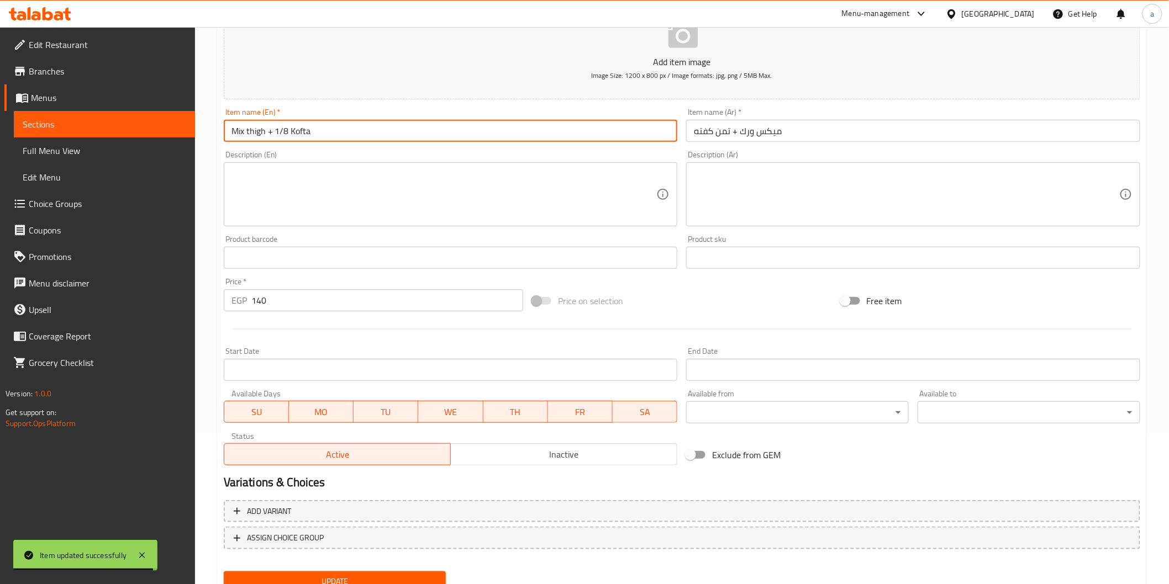
scroll to position [194, 0]
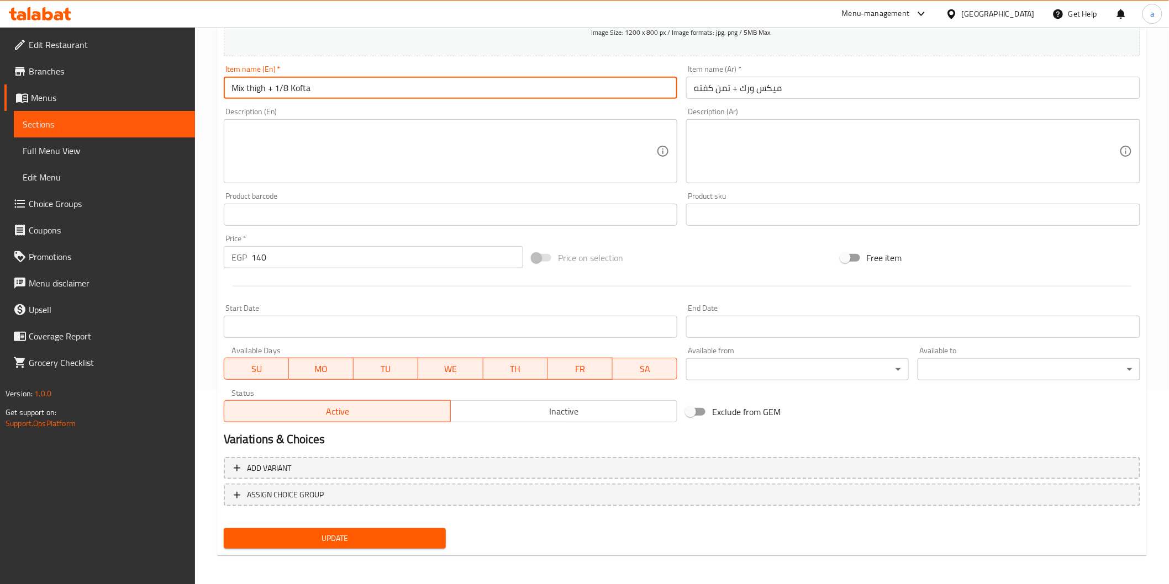
type input "Mix thigh + 1/8 Kofta"
click at [316, 539] on span "Update" at bounding box center [335, 539] width 205 height 14
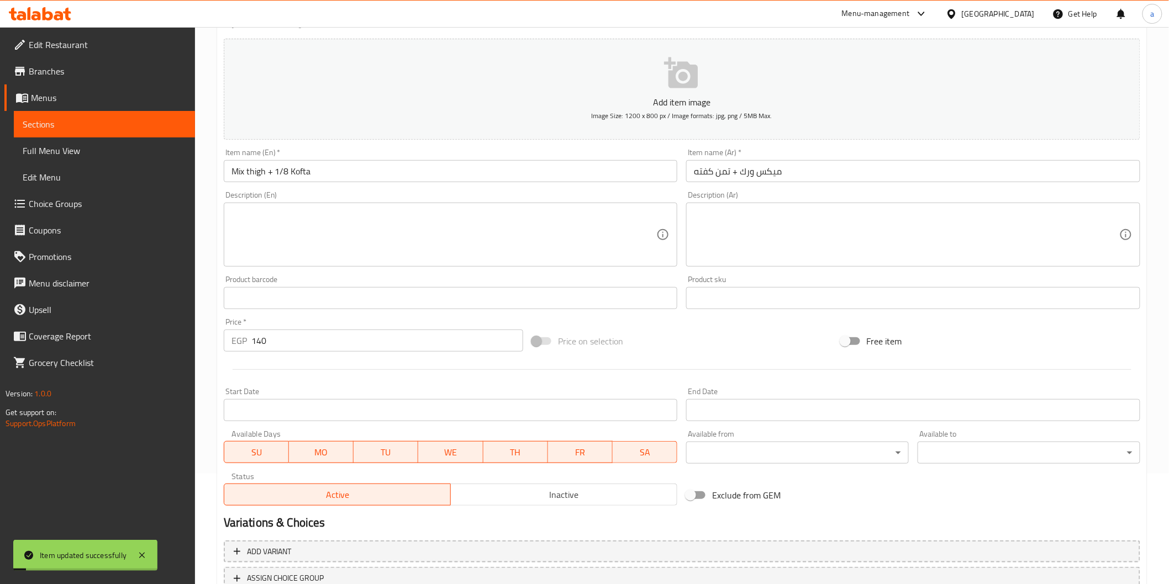
scroll to position [0, 0]
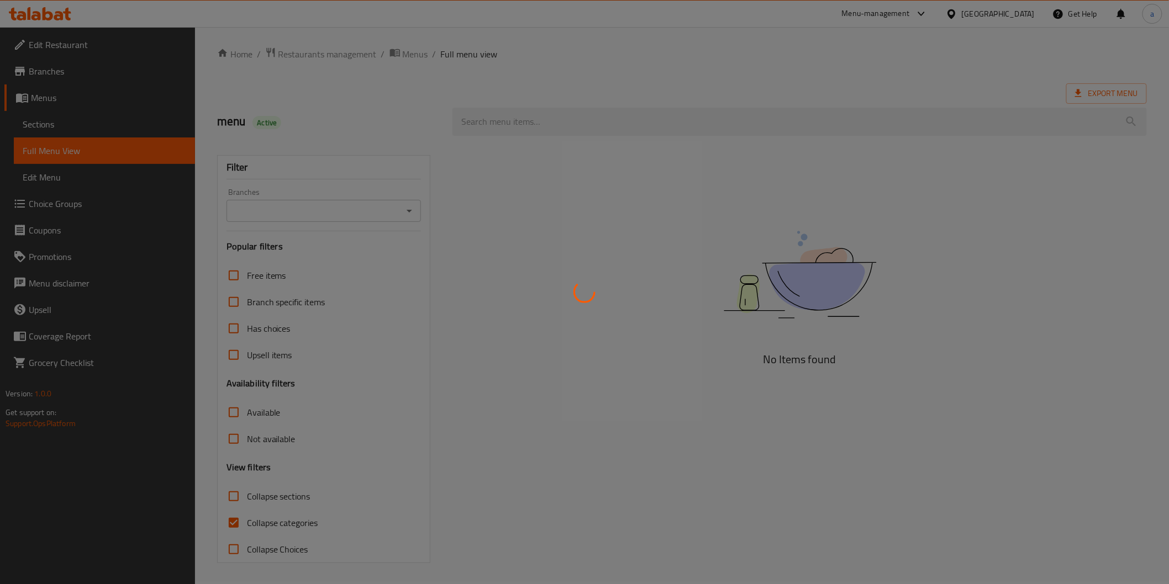
scroll to position [3, 0]
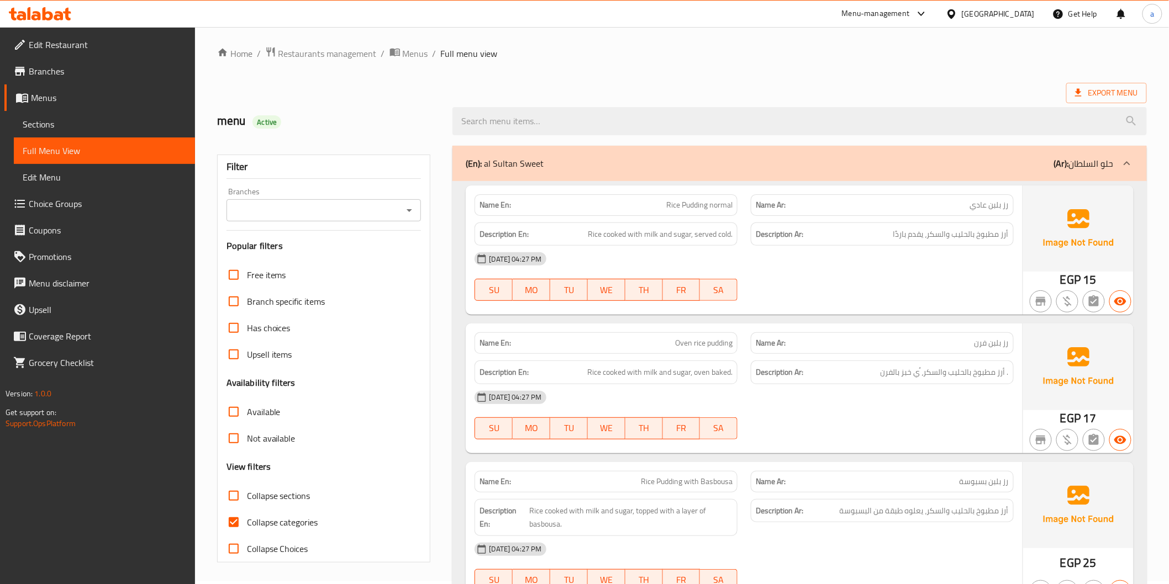
click at [223, 495] on input "Collapse sections" at bounding box center [233, 496] width 27 height 27
checkbox input "true"
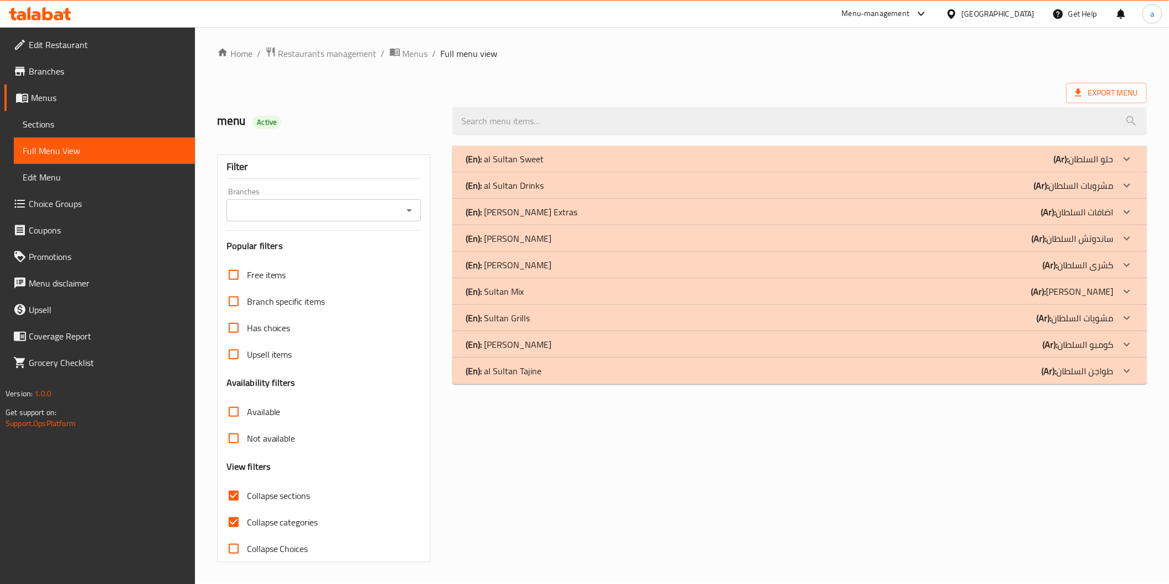
click at [560, 189] on div "(En): al Sultan Drinks (Ar): مشروبات السلطان" at bounding box center [789, 185] width 647 height 13
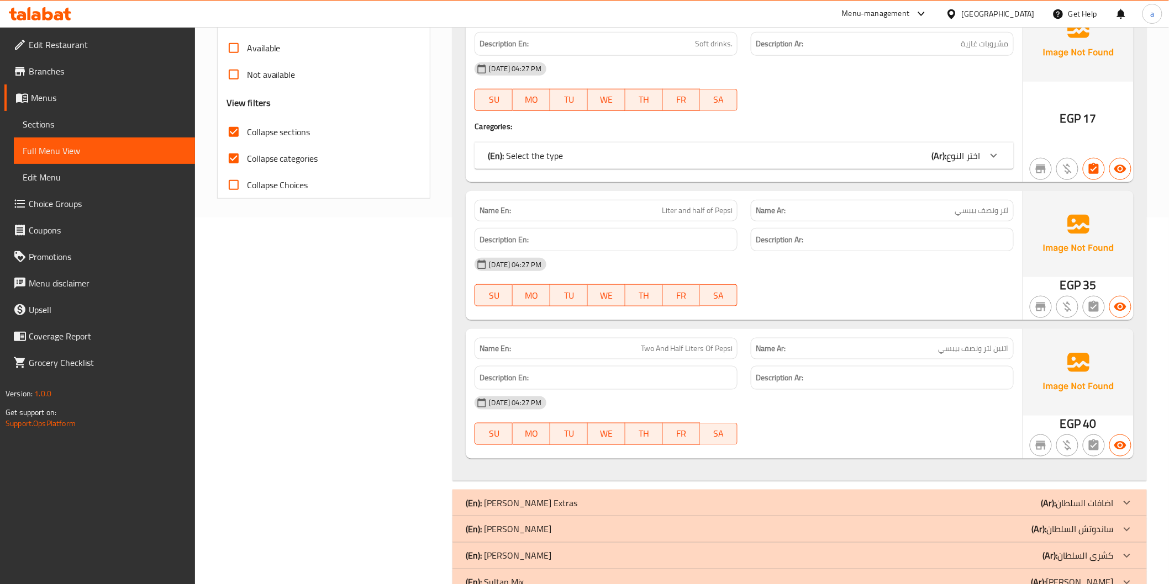
scroll to position [371, 0]
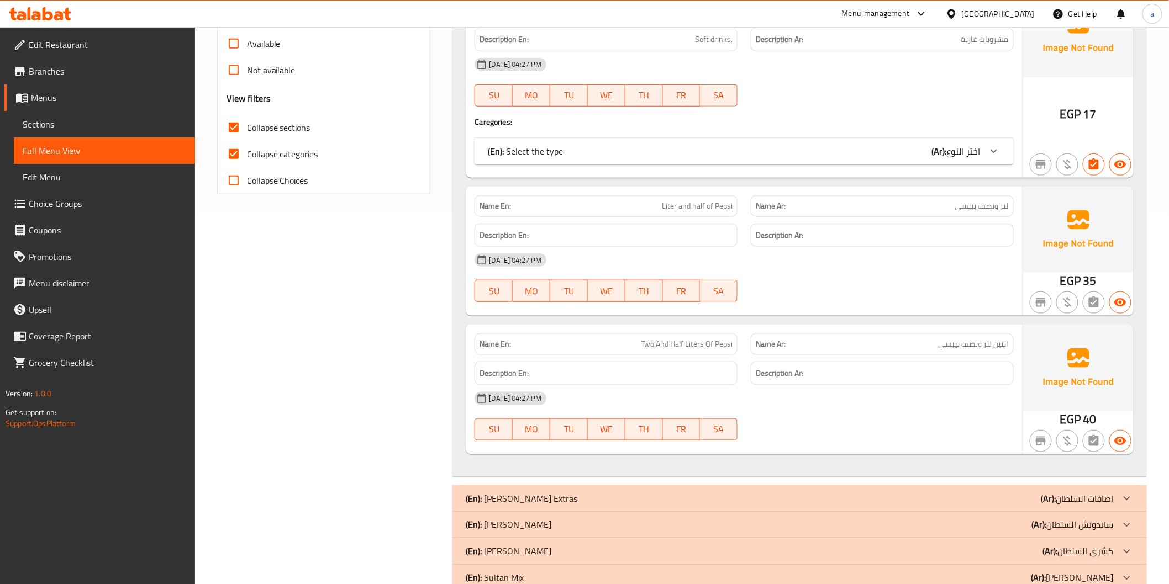
click at [241, 150] on input "Collapse categories" at bounding box center [233, 154] width 27 height 27
checkbox input "false"
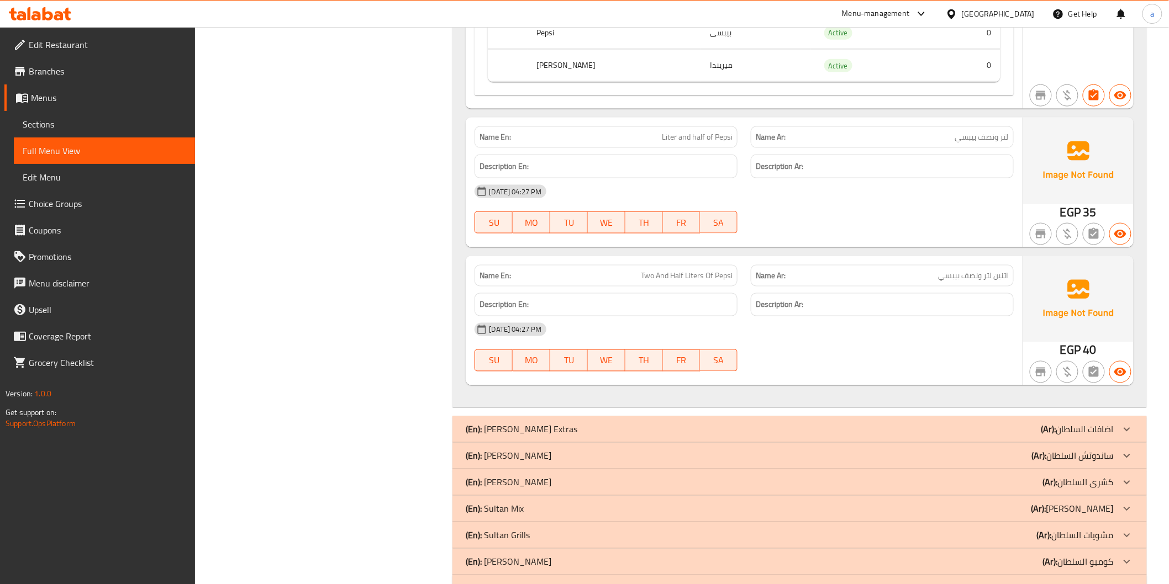
scroll to position [636, 0]
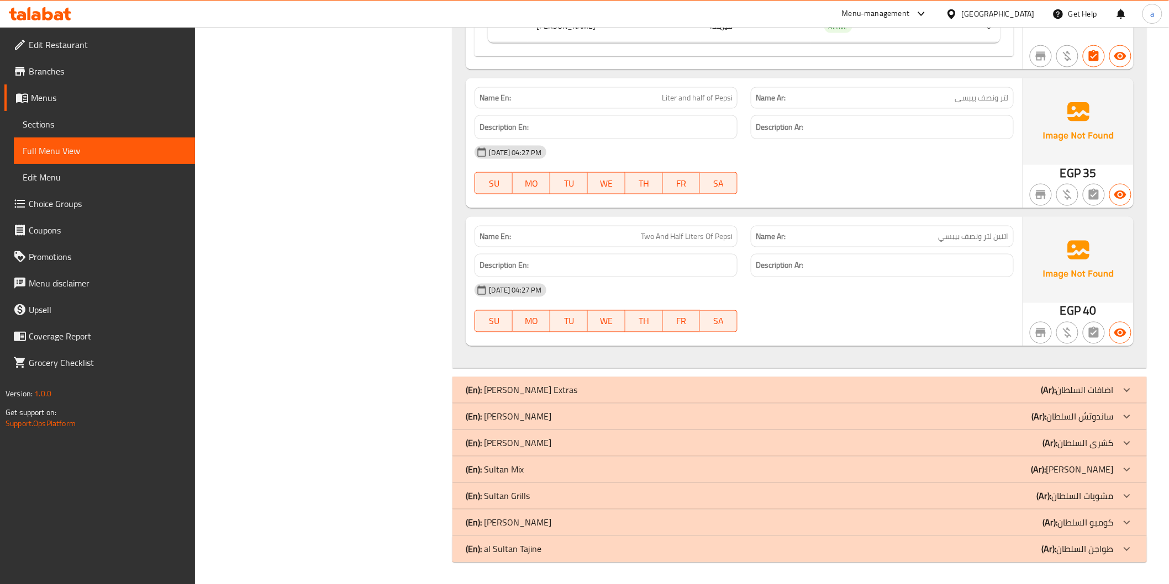
drag, startPoint x: 621, startPoint y: 388, endPoint x: 595, endPoint y: 382, distance: 26.8
click at [621, 389] on div "(En): [PERSON_NAME] Extras (Ar): اضافات السلطان" at bounding box center [789, 390] width 647 height 13
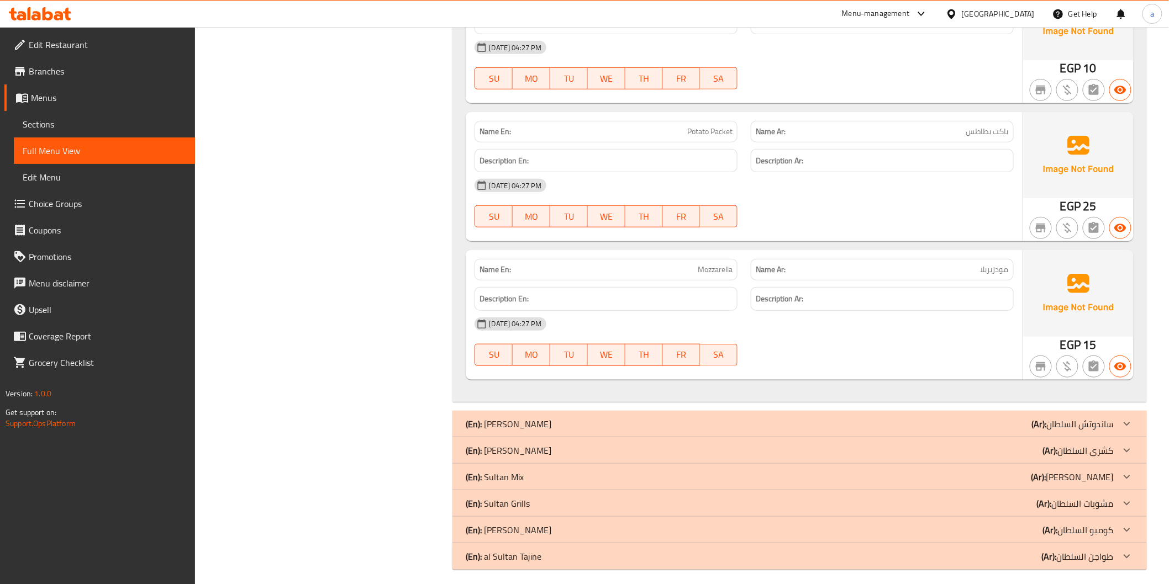
scroll to position [2053, 0]
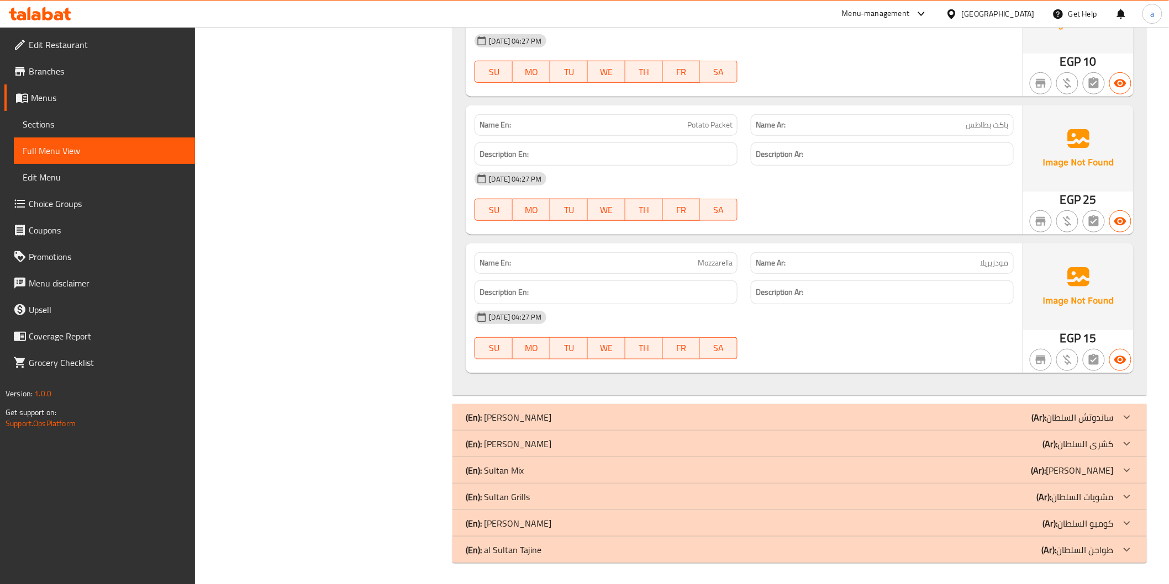
click at [906, 416] on div "(En): [PERSON_NAME] (Ar): [PERSON_NAME]" at bounding box center [789, 417] width 647 height 13
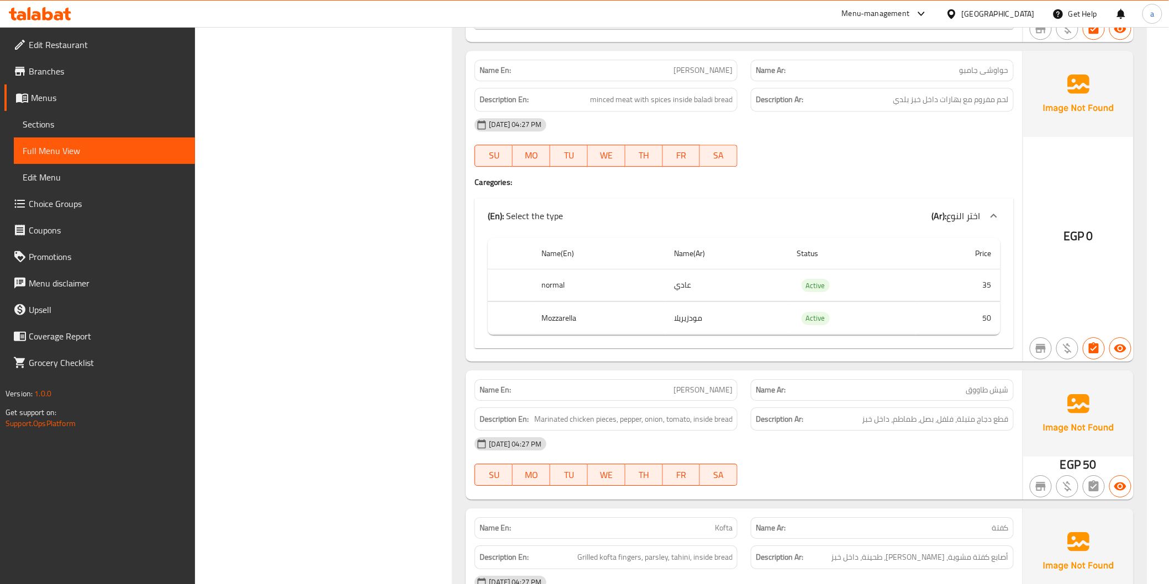
scroll to position [3097, 0]
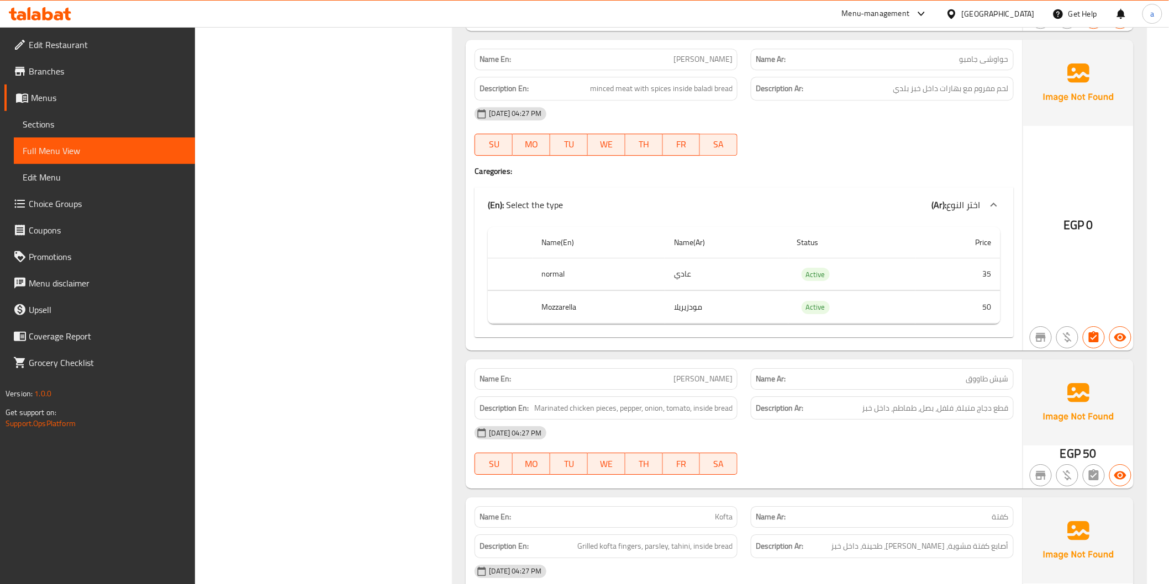
click at [703, 369] on div "Name En: [PERSON_NAME]" at bounding box center [605, 379] width 263 height 22
click at [712, 383] on span "[PERSON_NAME]" at bounding box center [702, 379] width 59 height 12
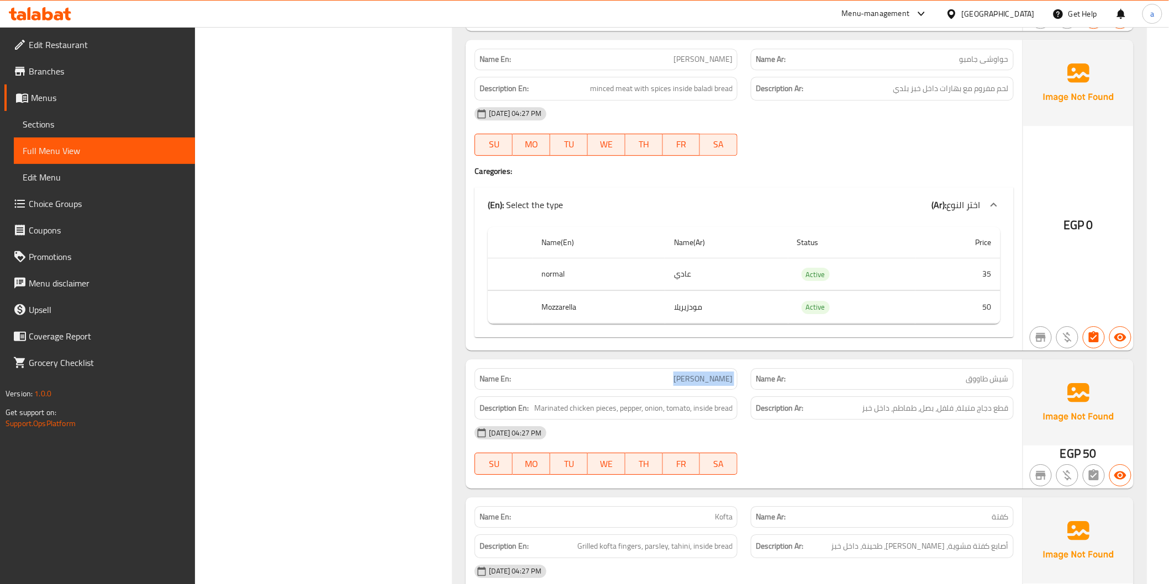
copy span "[PERSON_NAME]"
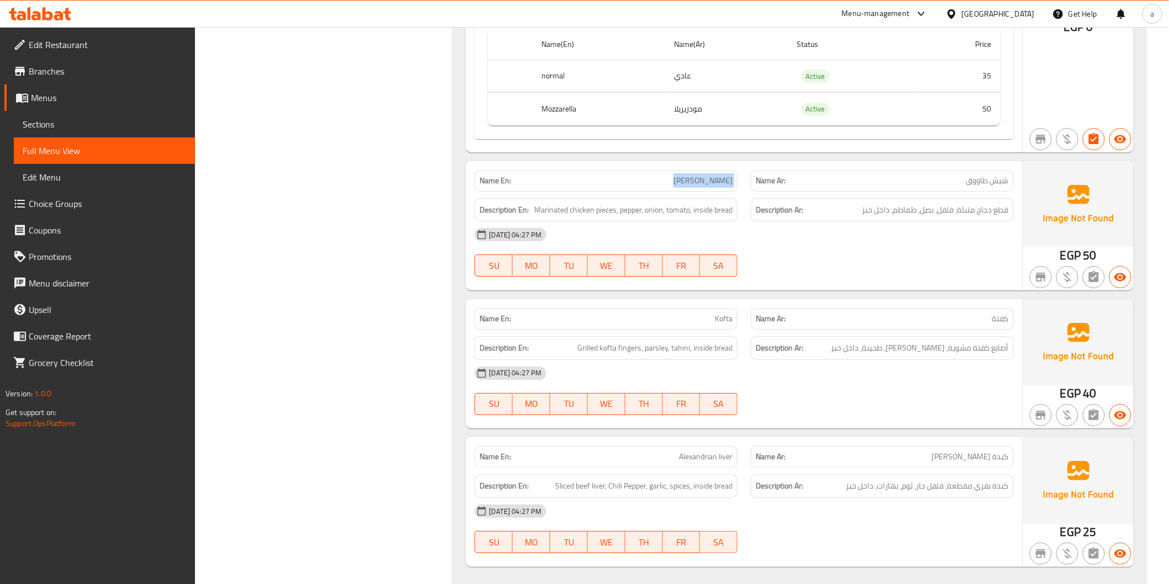
scroll to position [3281, 0]
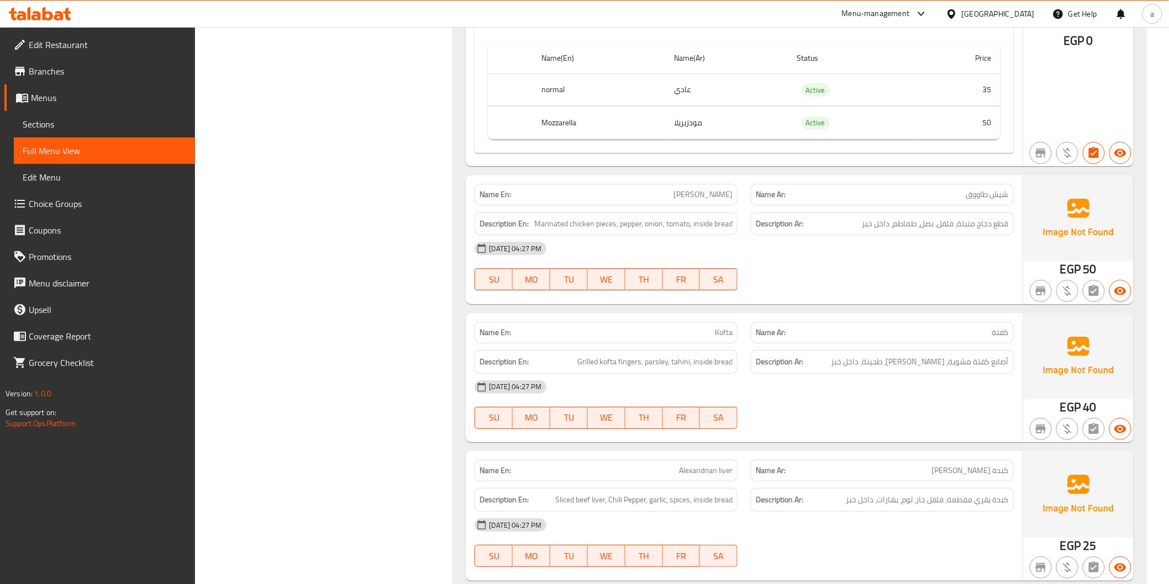
click at [725, 329] on span "Kofta" at bounding box center [724, 333] width 18 height 12
copy span "Kofta"
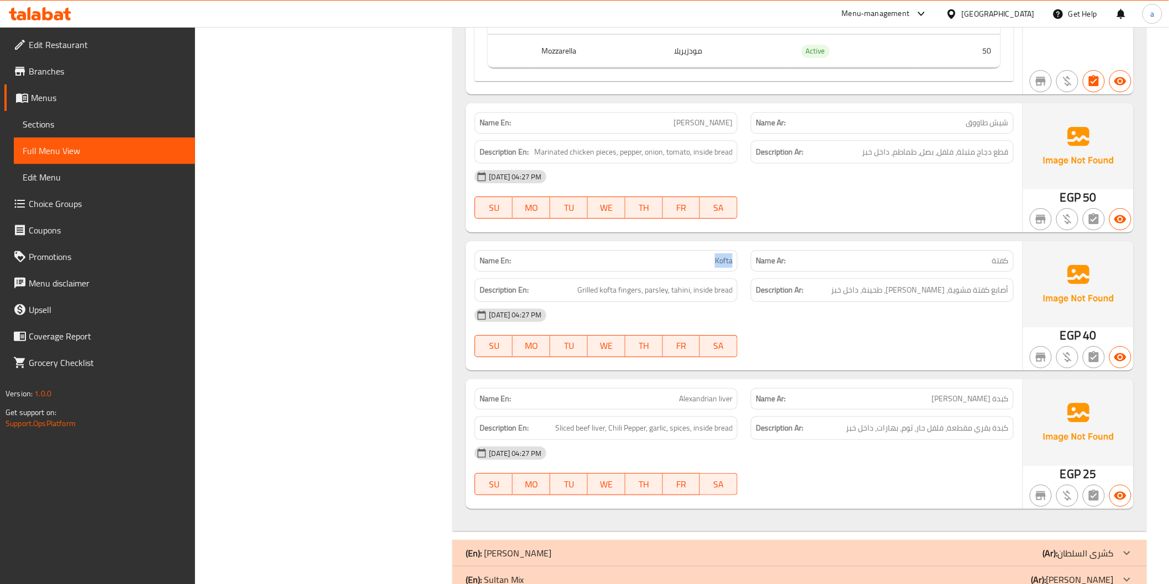
scroll to position [3463, 0]
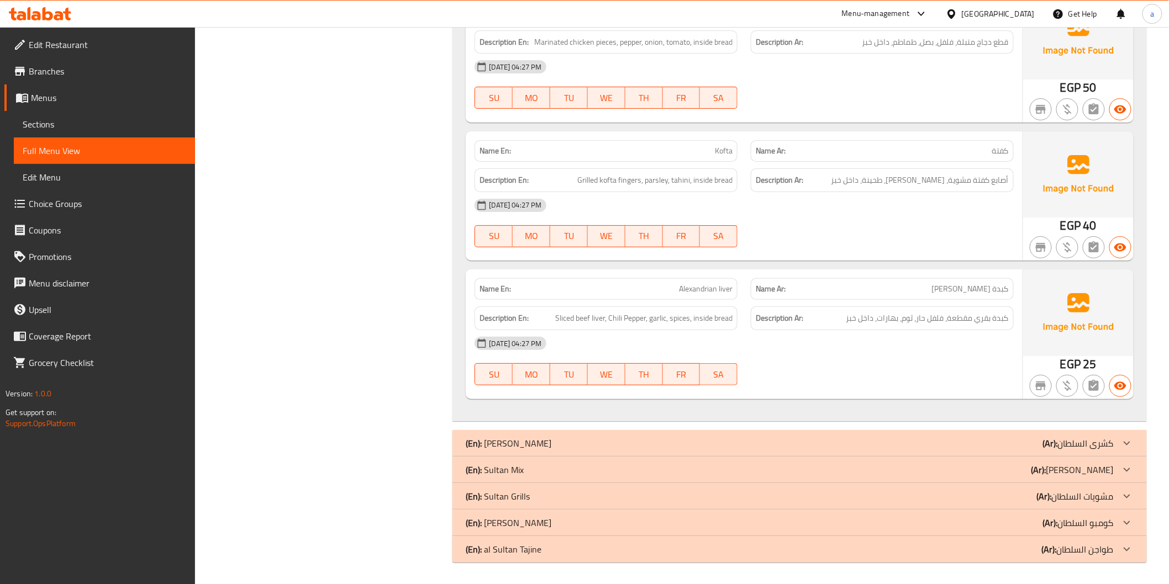
click at [688, 291] on span "Alexandrian liver" at bounding box center [706, 289] width 54 height 12
copy span "Alexandrian liver"
click at [644, 437] on div "(En): [PERSON_NAME] (Ar): كشرى السلطان" at bounding box center [789, 443] width 647 height 13
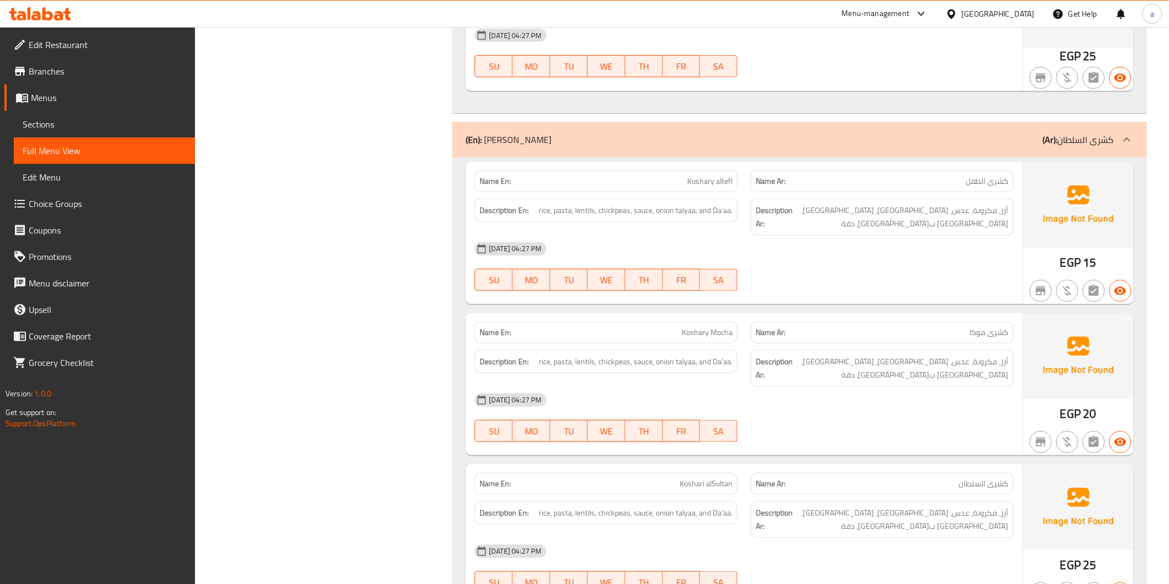
scroll to position [3830, 0]
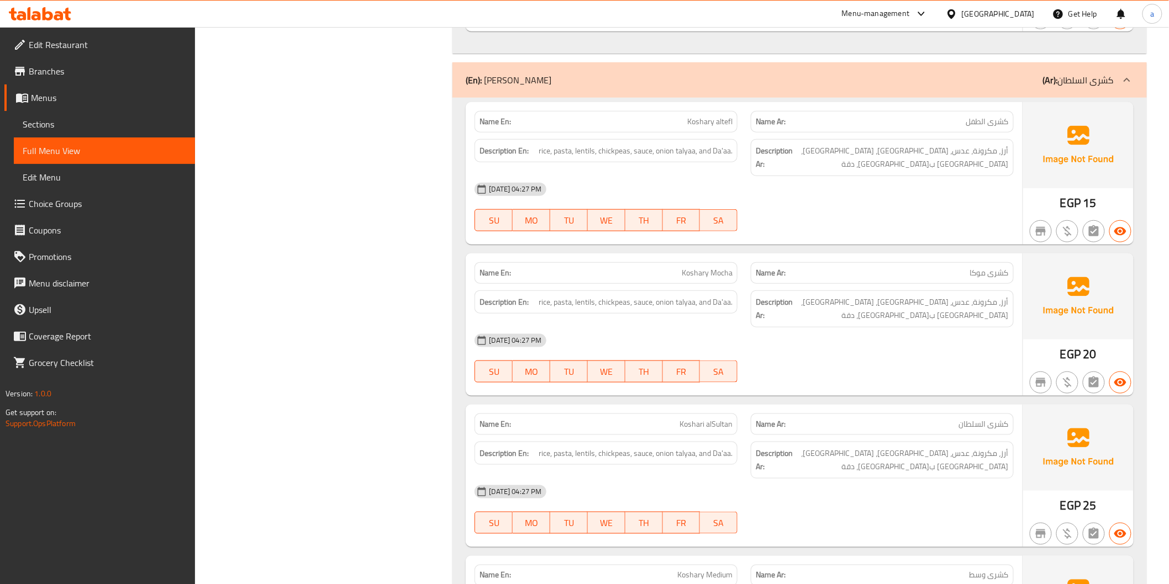
click at [720, 116] on span "Koshary altefl" at bounding box center [709, 122] width 45 height 12
copy span "Koshary altefl"
click at [711, 266] on div "Name En: [PERSON_NAME]" at bounding box center [605, 273] width 263 height 22
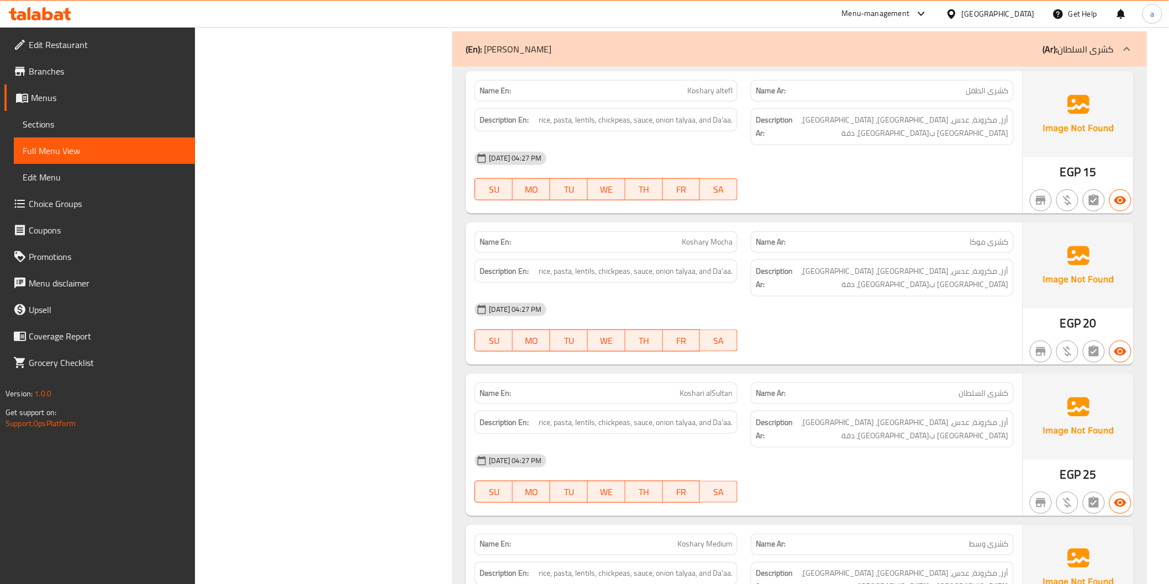
scroll to position [3892, 0]
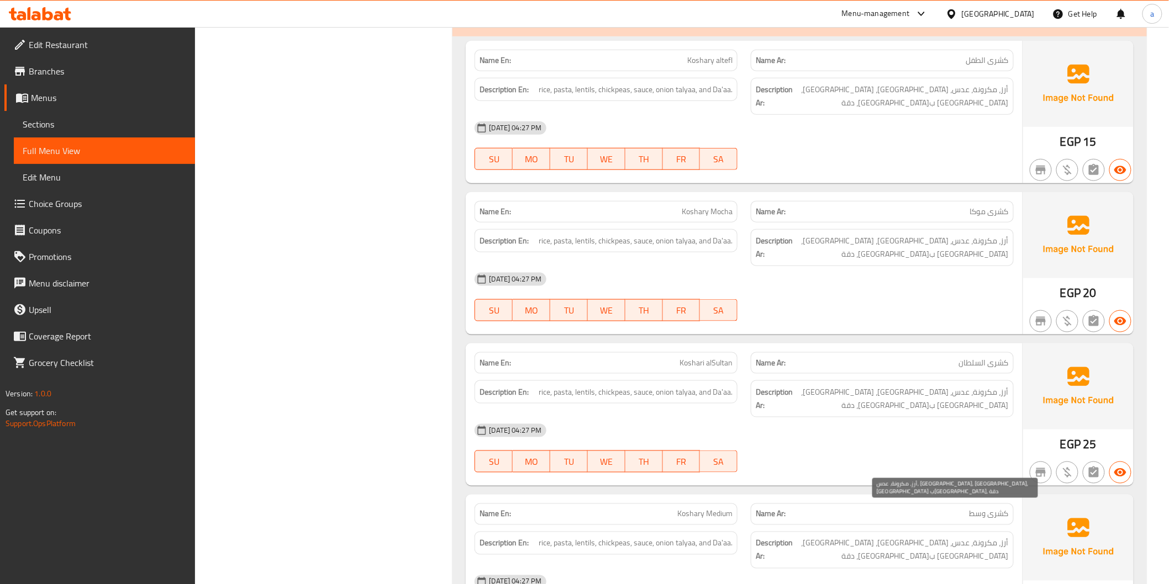
click at [969, 537] on span "أرز، مكرونة، عدس، [GEOGRAPHIC_DATA]، [GEOGRAPHIC_DATA]، [GEOGRAPHIC_DATA] ب[GEO…" at bounding box center [902, 550] width 214 height 27
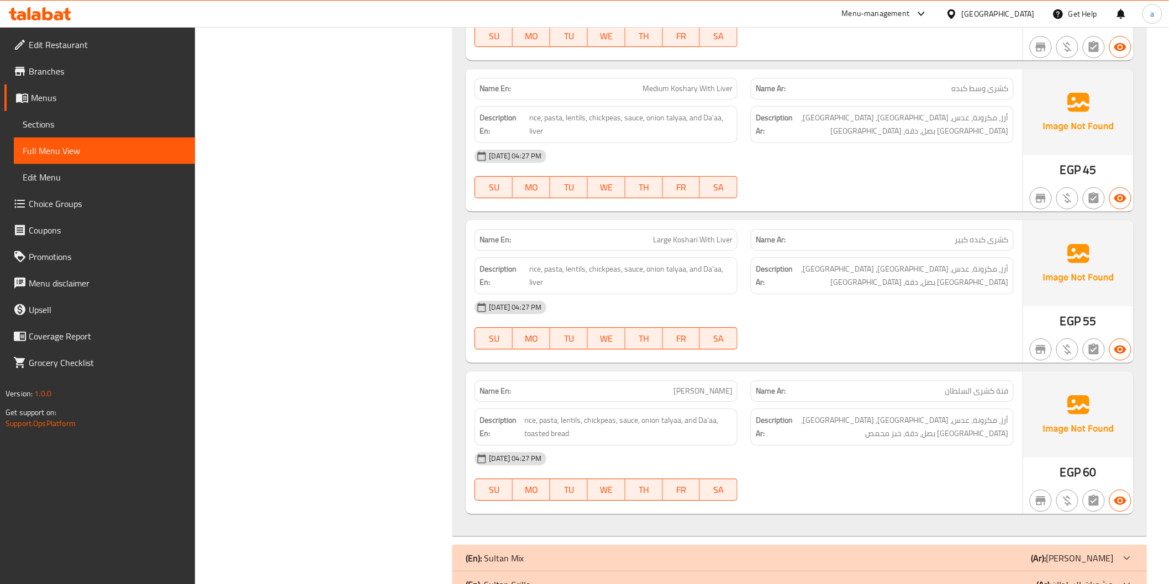
scroll to position [4933, 0]
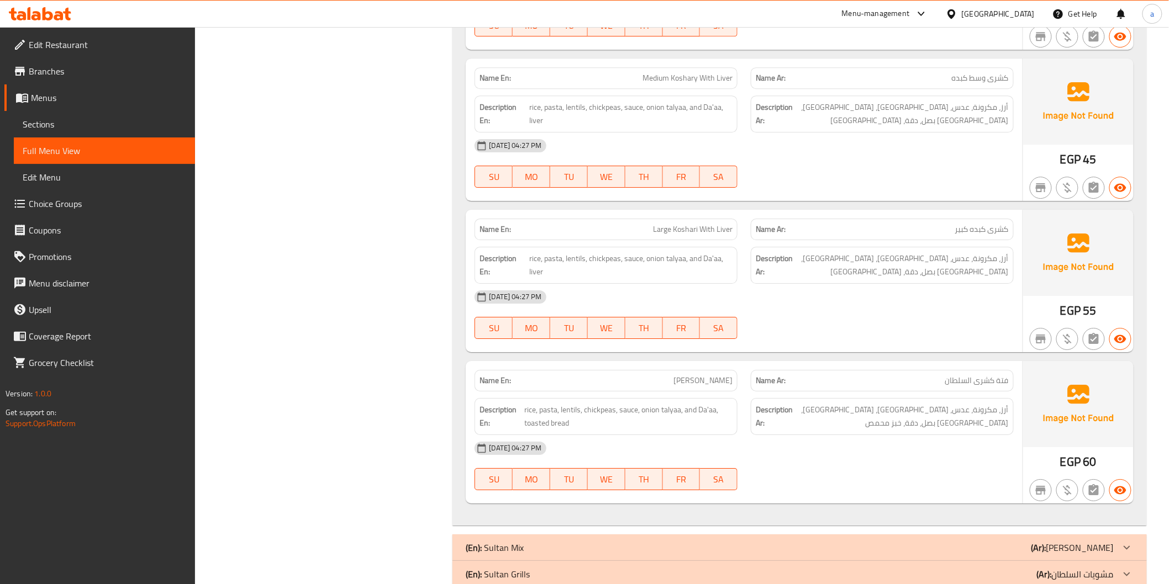
click at [965, 541] on div "(En): Sultan Mix (Ar): [PERSON_NAME]" at bounding box center [789, 547] width 647 height 13
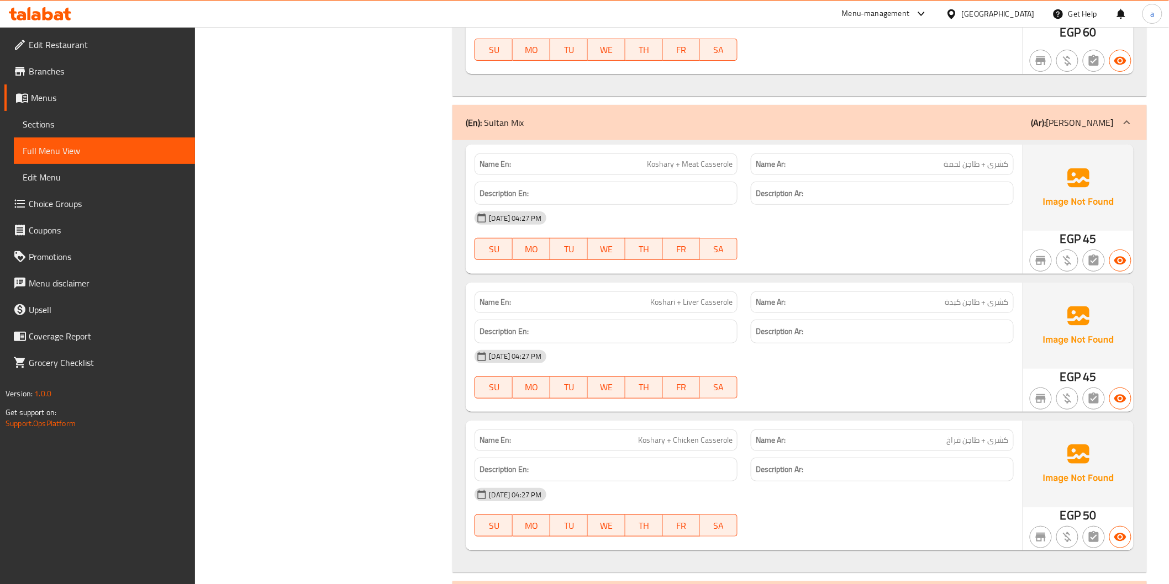
scroll to position [5383, 0]
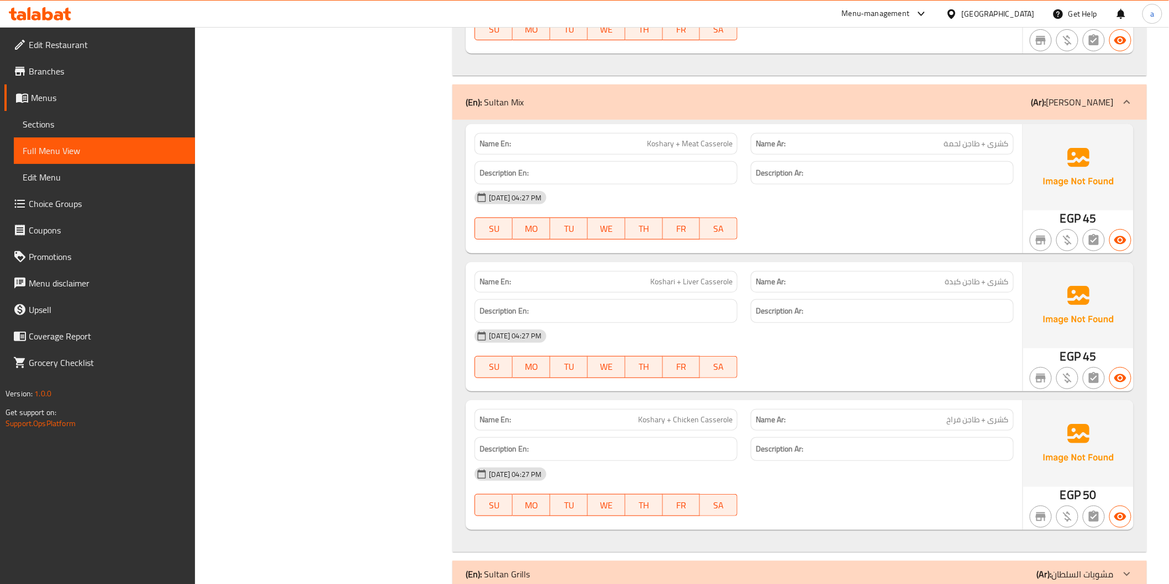
click at [901, 561] on div "(En): [PERSON_NAME] (Ar): مشويات السلطان" at bounding box center [799, 574] width 694 height 27
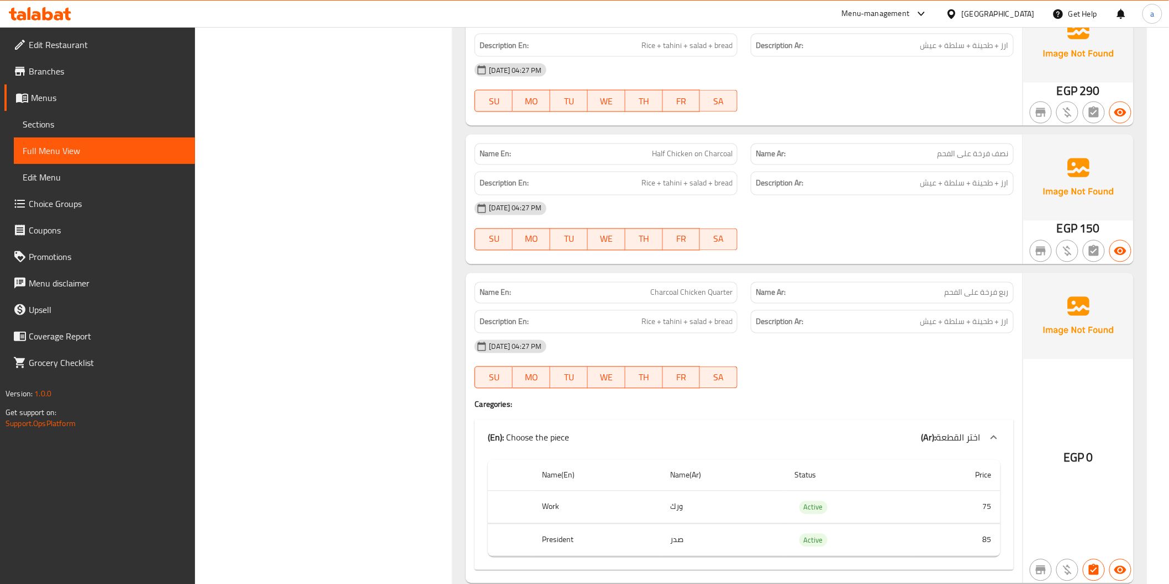
scroll to position [5998, 0]
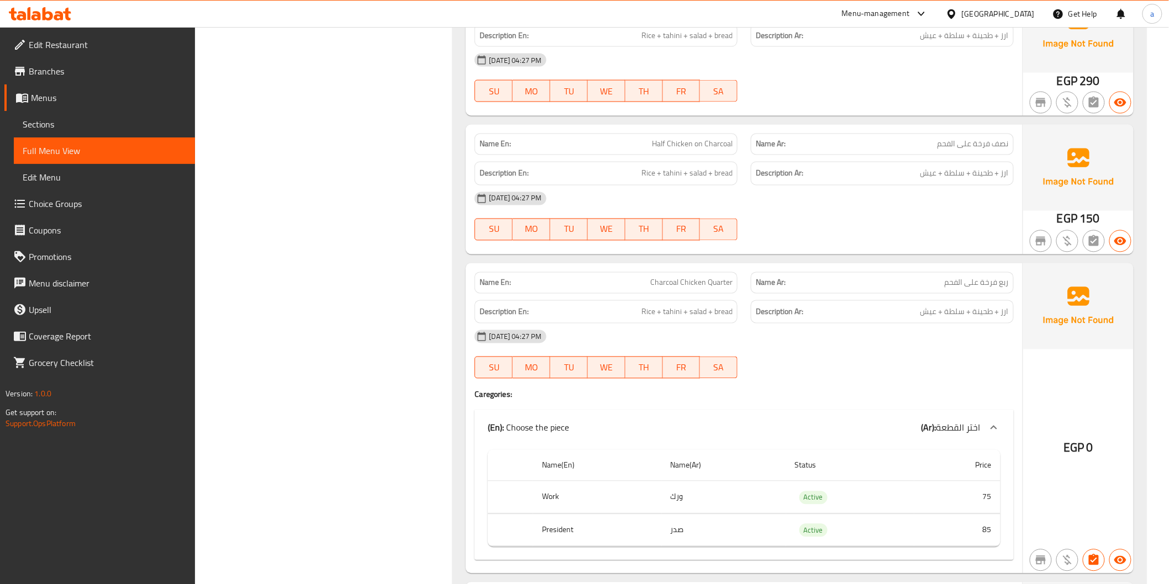
click at [556, 482] on th "Work" at bounding box center [597, 498] width 129 height 33
click at [694, 514] on td "صدر" at bounding box center [724, 530] width 124 height 33
click at [680, 277] on span "Charcoal Chicken Quarter" at bounding box center [691, 283] width 82 height 12
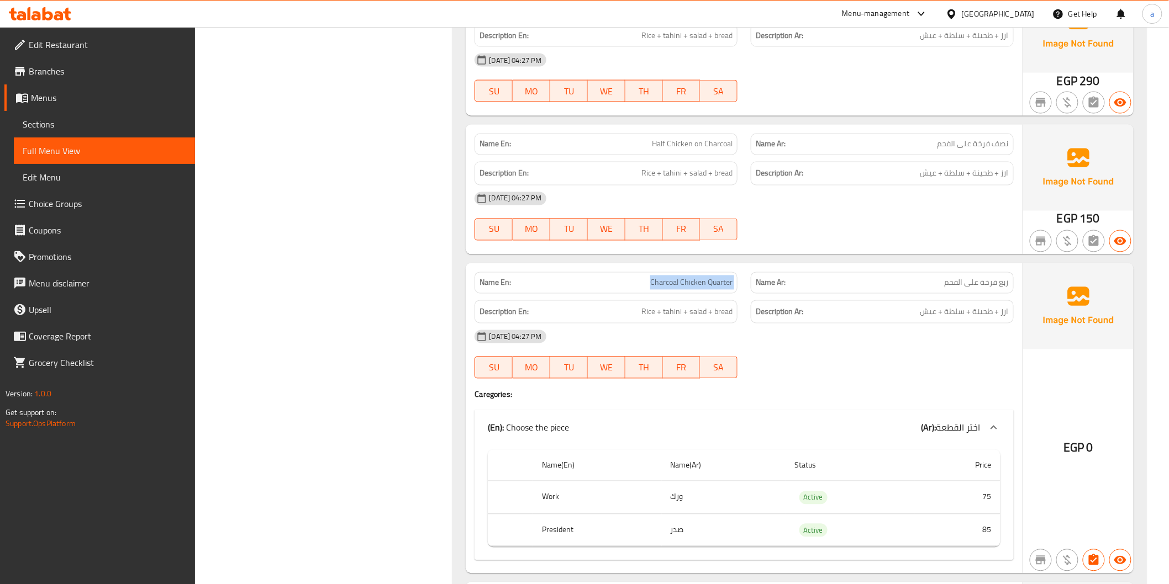
click at [680, 277] on span "Charcoal Chicken Quarter" at bounding box center [691, 283] width 82 height 12
copy span "Charcoal Chicken Quarter"
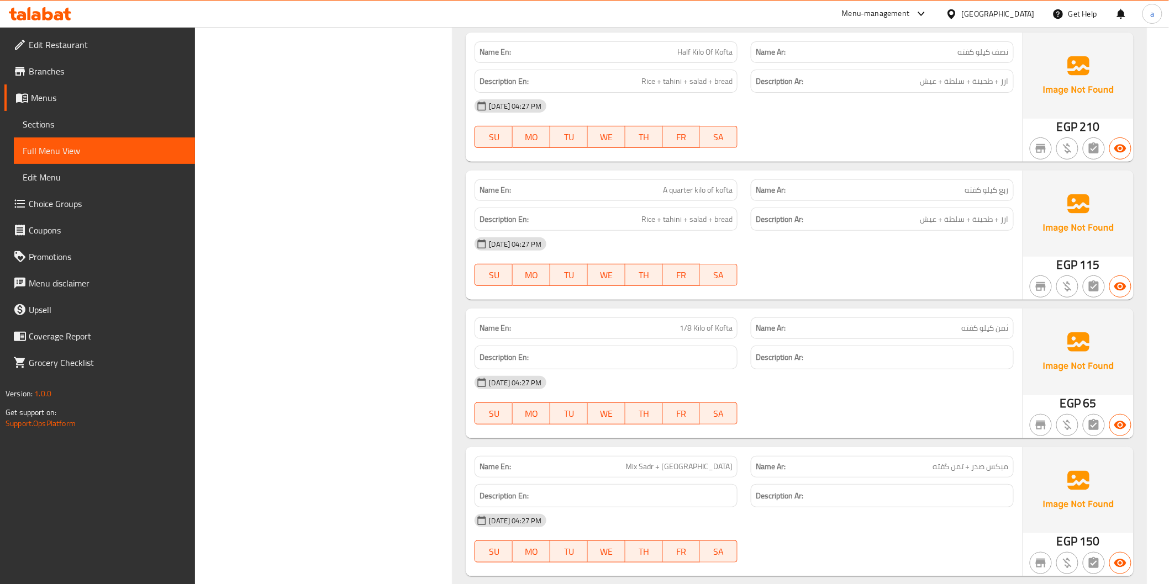
scroll to position [7102, 0]
click at [681, 460] on span "Mix Sadr + [GEOGRAPHIC_DATA]" at bounding box center [678, 466] width 107 height 12
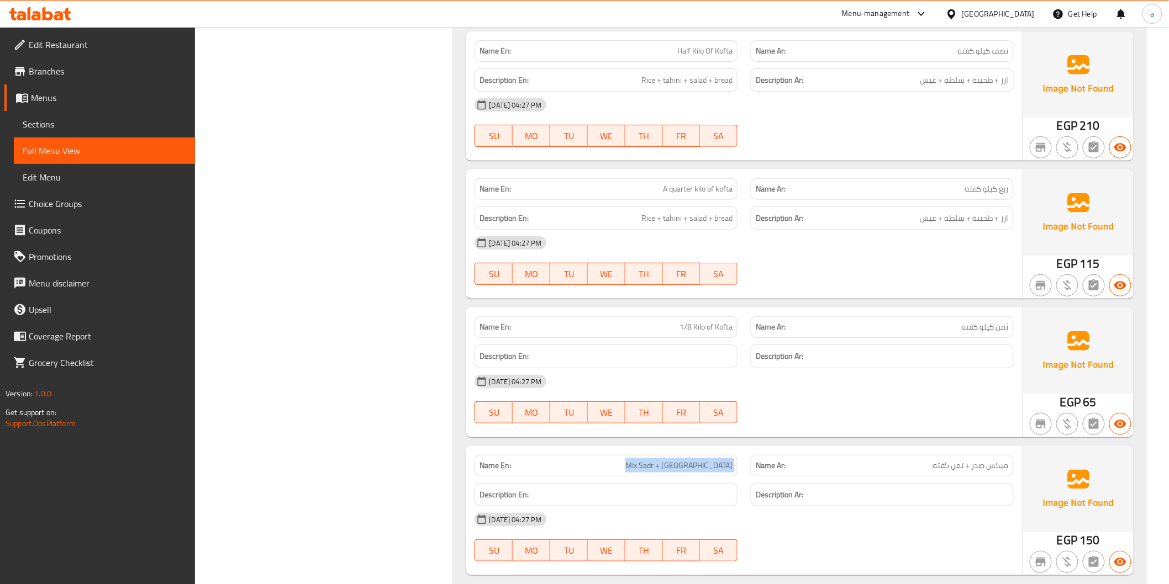
copy span "Mix Sadr + [GEOGRAPHIC_DATA]"
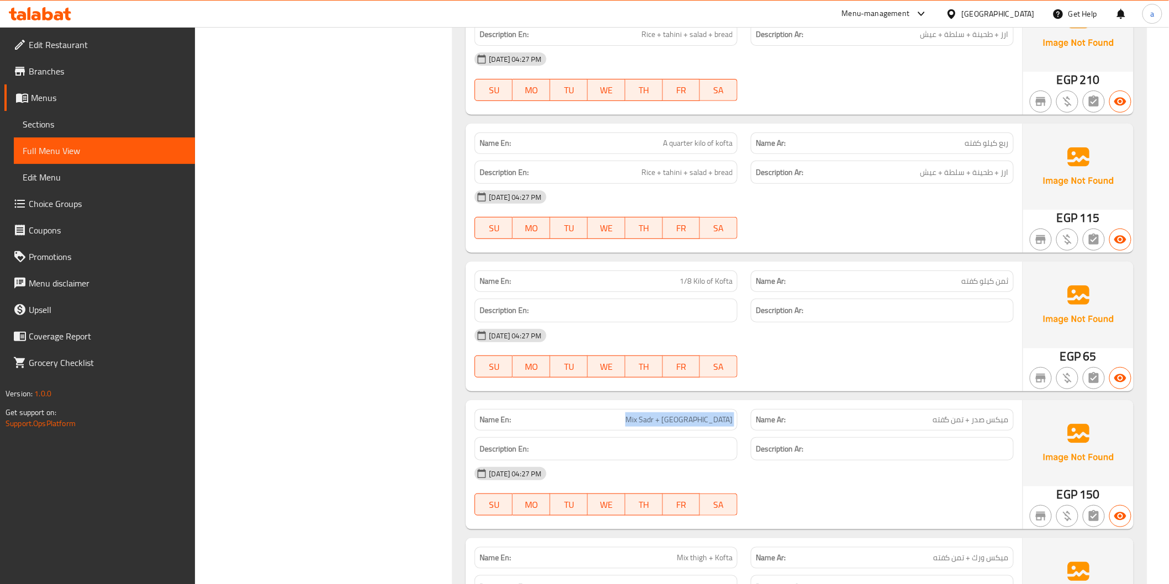
scroll to position [7259, 0]
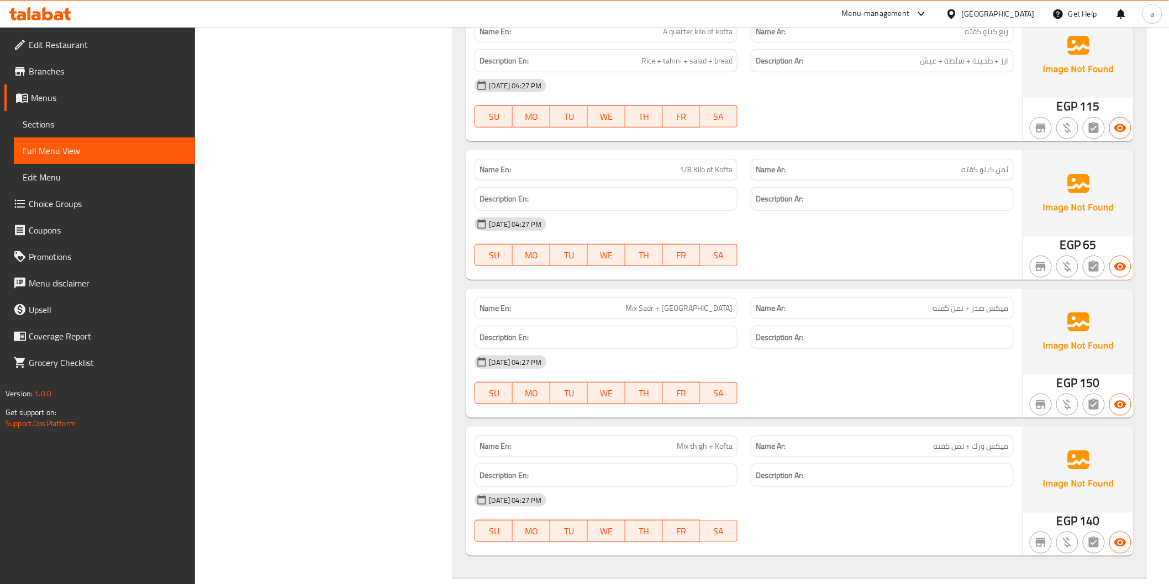
click at [702, 441] on span "Mix thigh + Kofta" at bounding box center [705, 447] width 56 height 12
copy span "Mix thigh + Kofta"
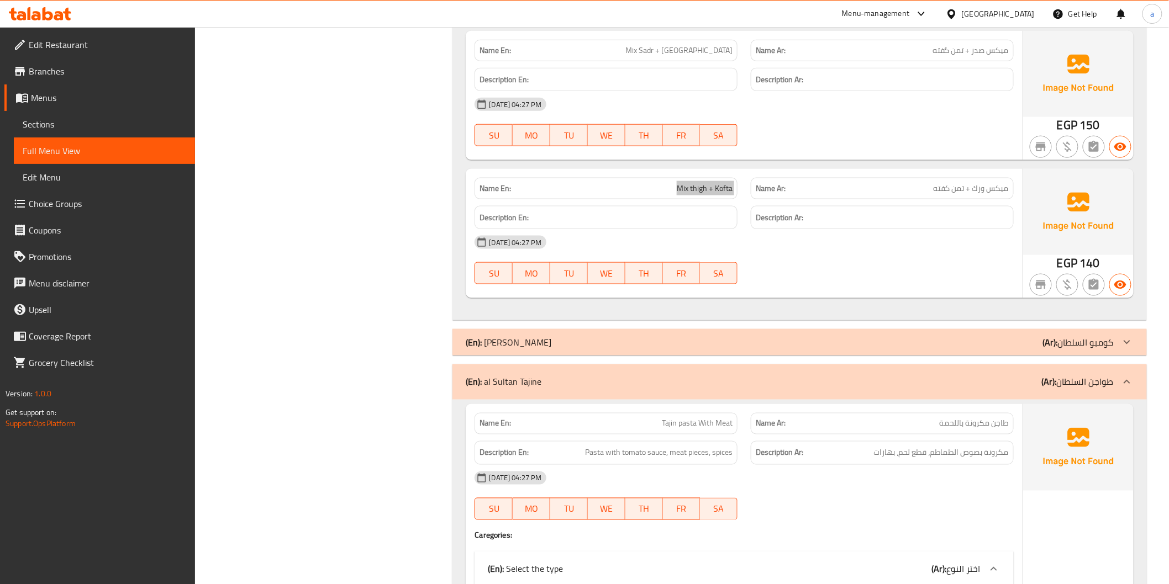
scroll to position [7272, 0]
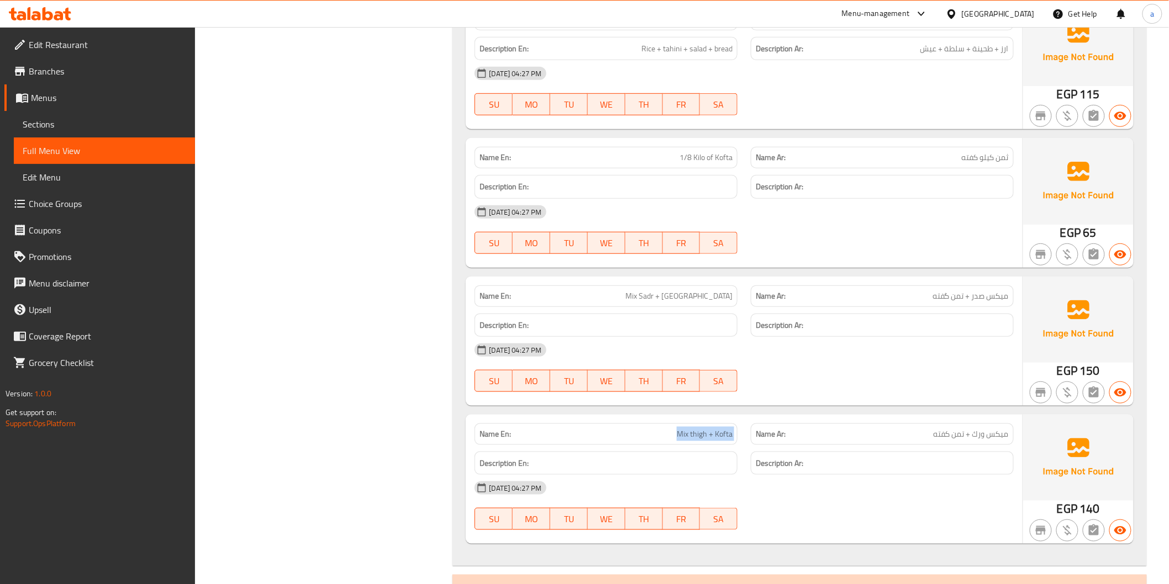
click at [719, 582] on div "(En): [PERSON_NAME] (Ar): كومبو السلطان" at bounding box center [789, 588] width 647 height 13
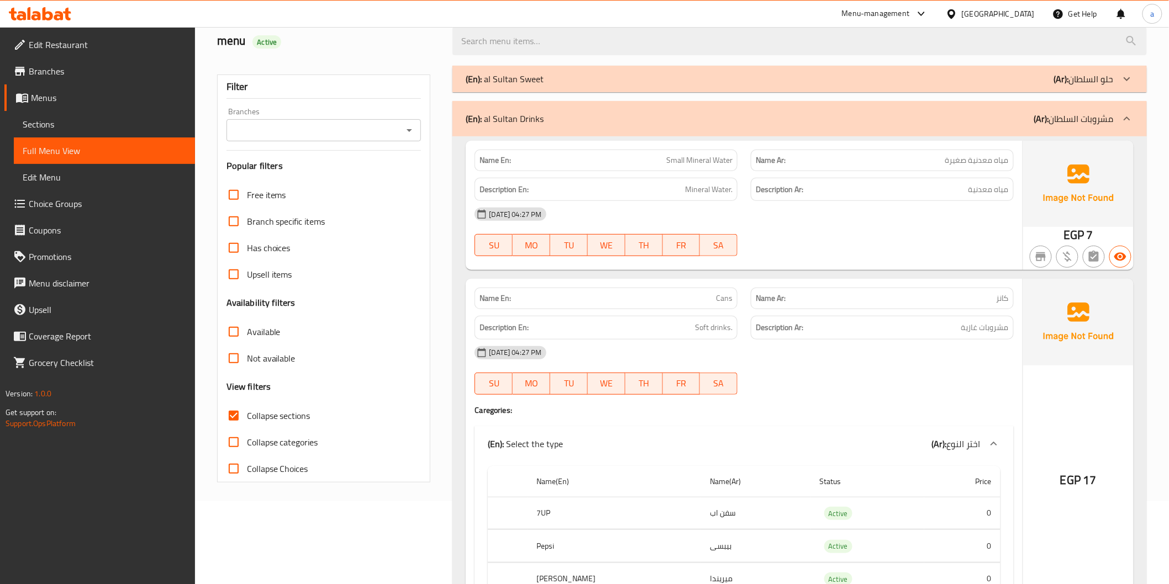
scroll to position [0, 0]
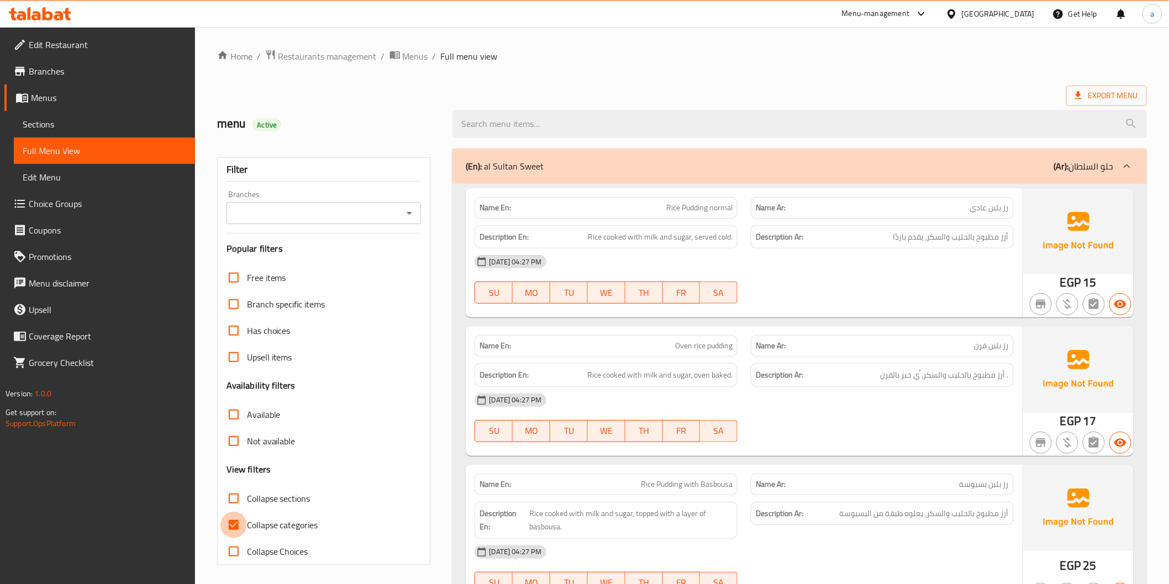
drag, startPoint x: 242, startPoint y: 527, endPoint x: 332, endPoint y: 454, distance: 115.8
click at [241, 526] on input "Collapse categories" at bounding box center [233, 525] width 27 height 27
checkbox input "false"
click at [1120, 100] on span "Export Menu" at bounding box center [1106, 96] width 63 height 14
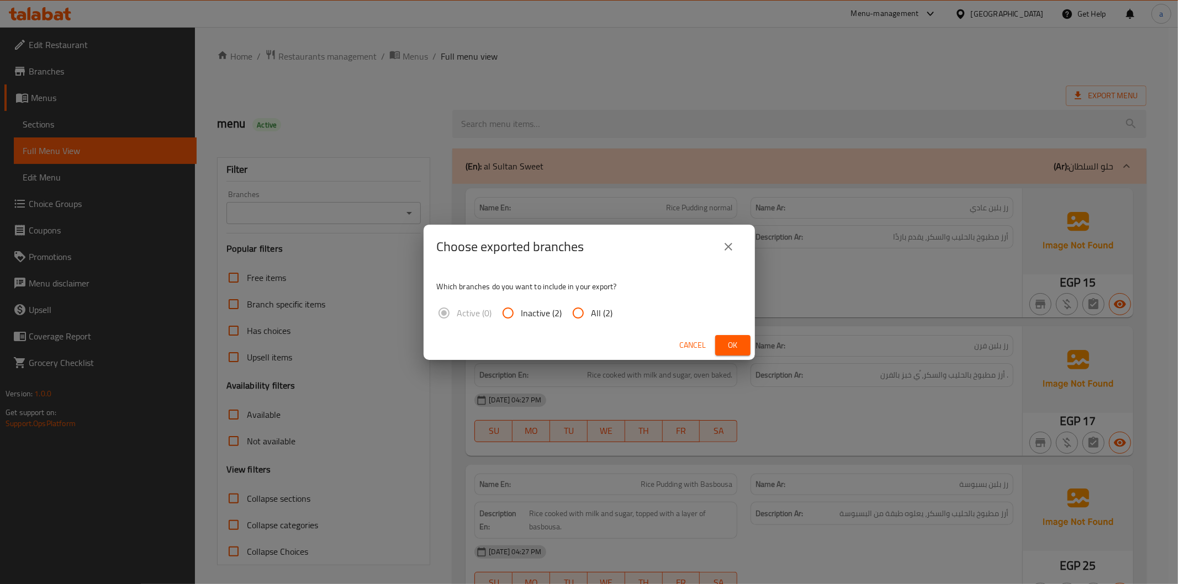
click at [603, 308] on span "All (2)" at bounding box center [602, 313] width 22 height 13
click at [591, 308] on input "All (2)" at bounding box center [578, 313] width 27 height 27
radio input "true"
click at [728, 339] on span "Ok" at bounding box center [733, 346] width 18 height 14
